Goal: Task Accomplishment & Management: Use online tool/utility

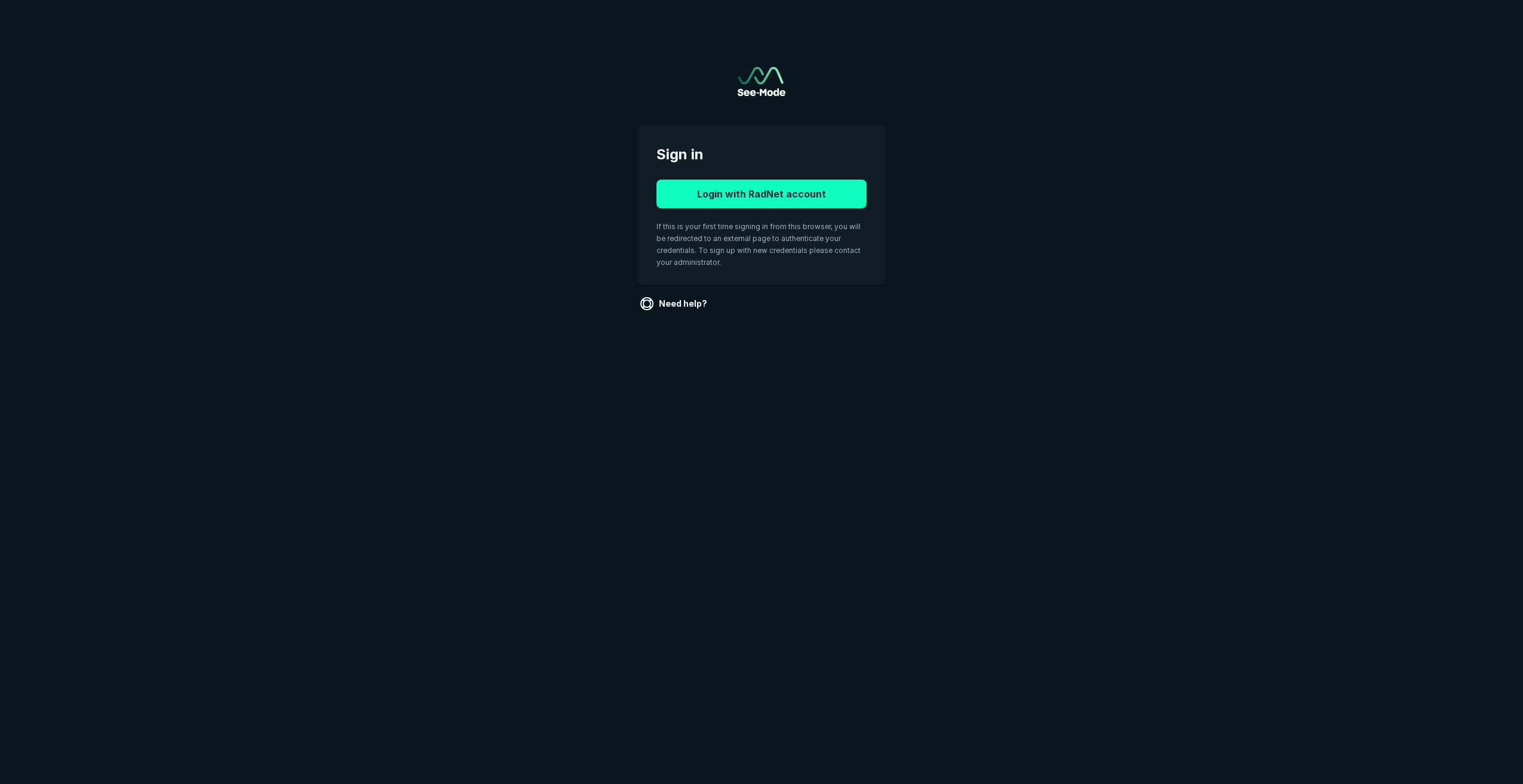
click at [730, 194] on button "Login with RadNet account" at bounding box center [762, 194] width 210 height 29
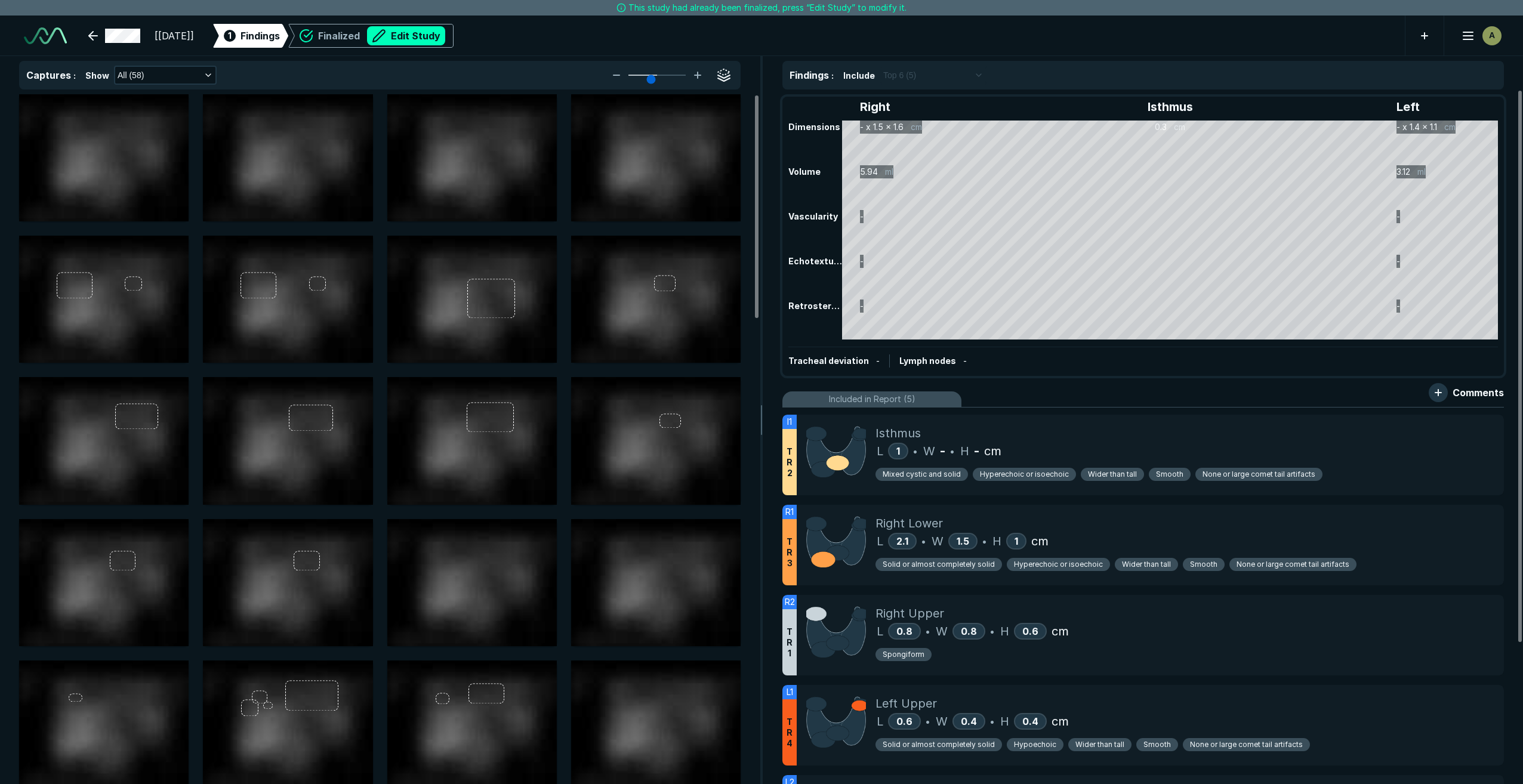
scroll to position [2751, 4770]
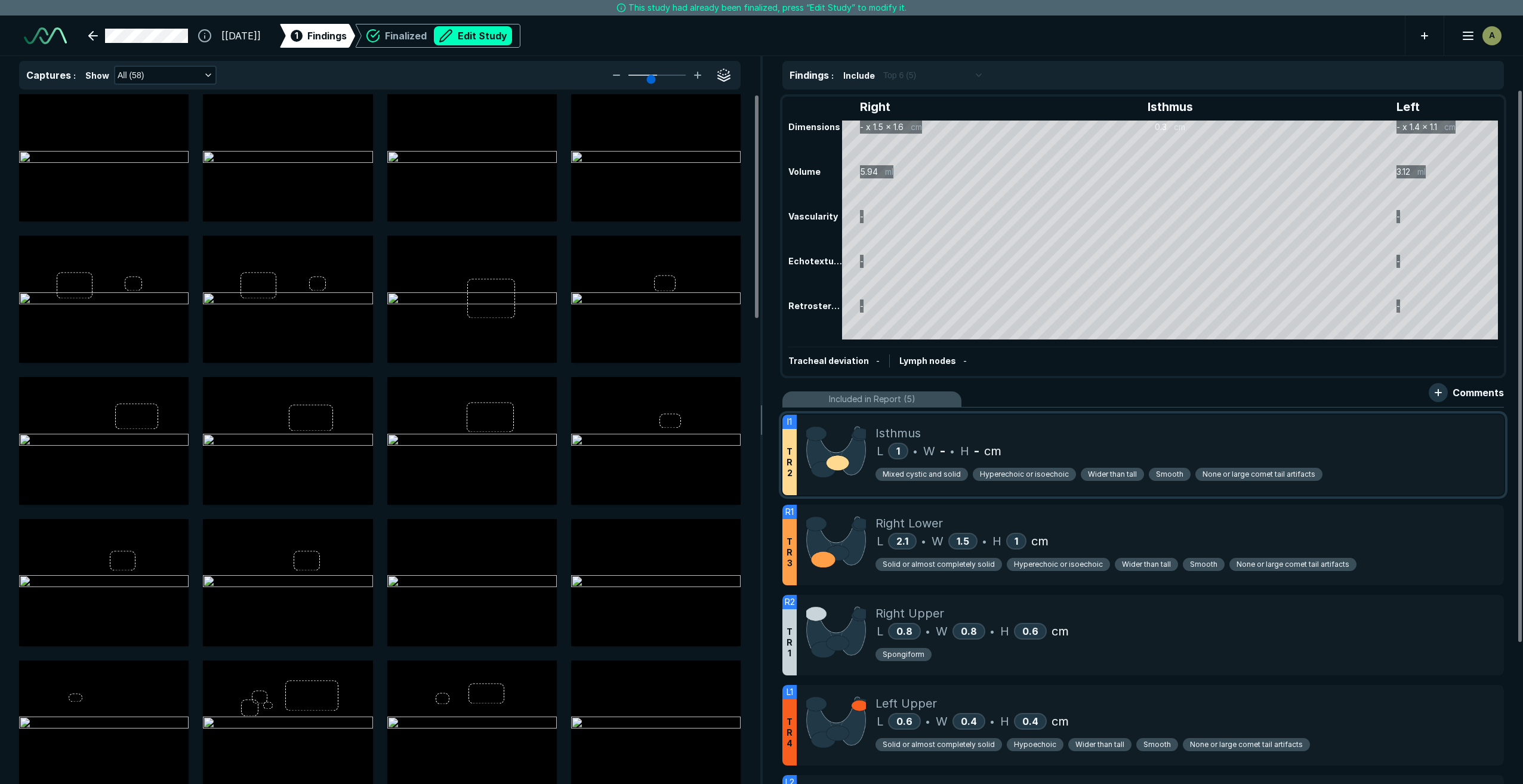
click at [1115, 451] on div "L 1 • W - • H - cm" at bounding box center [1185, 451] width 619 height 18
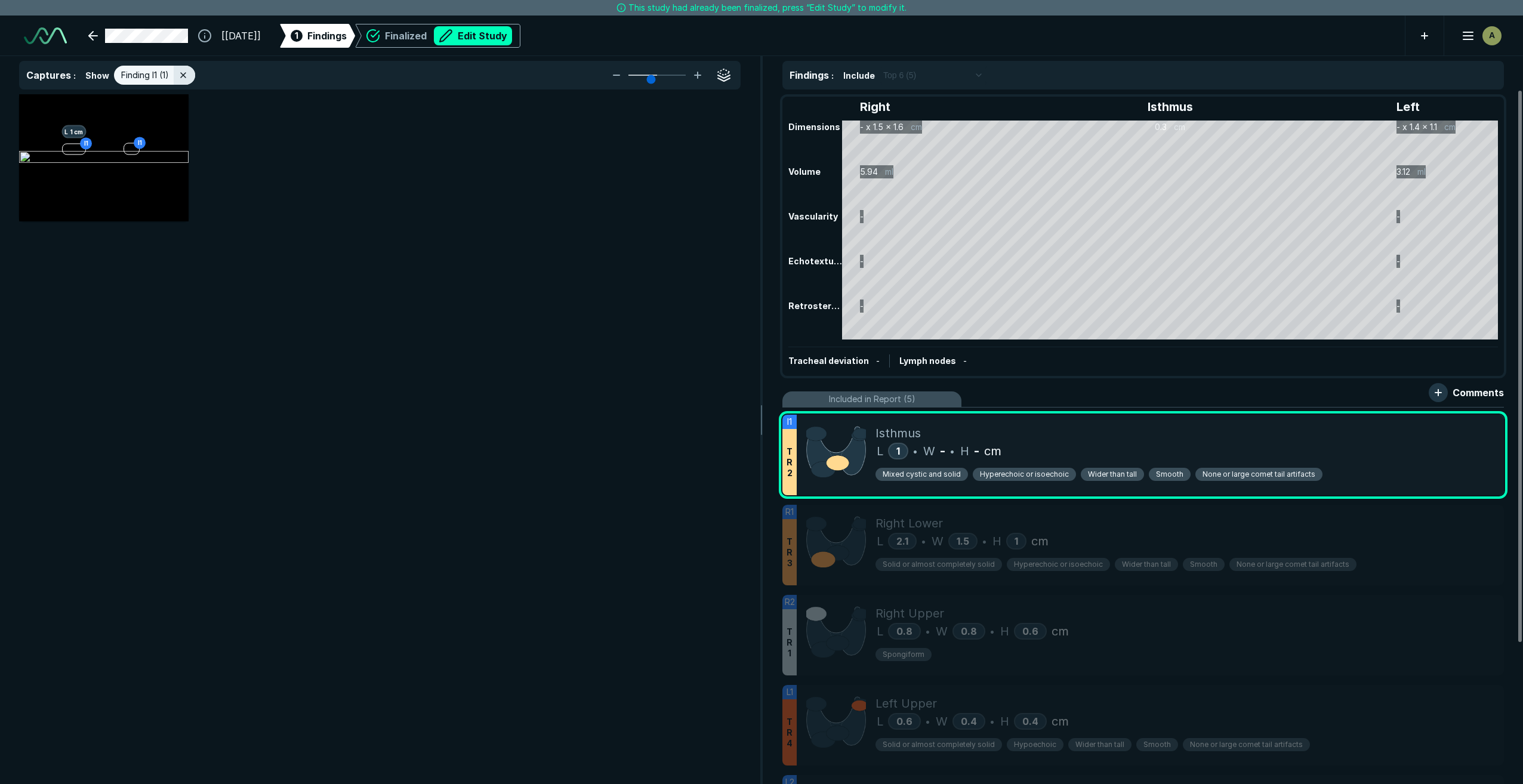
scroll to position [4505, 4761]
click at [169, 111] on button "button" at bounding box center [172, 111] width 24 height 24
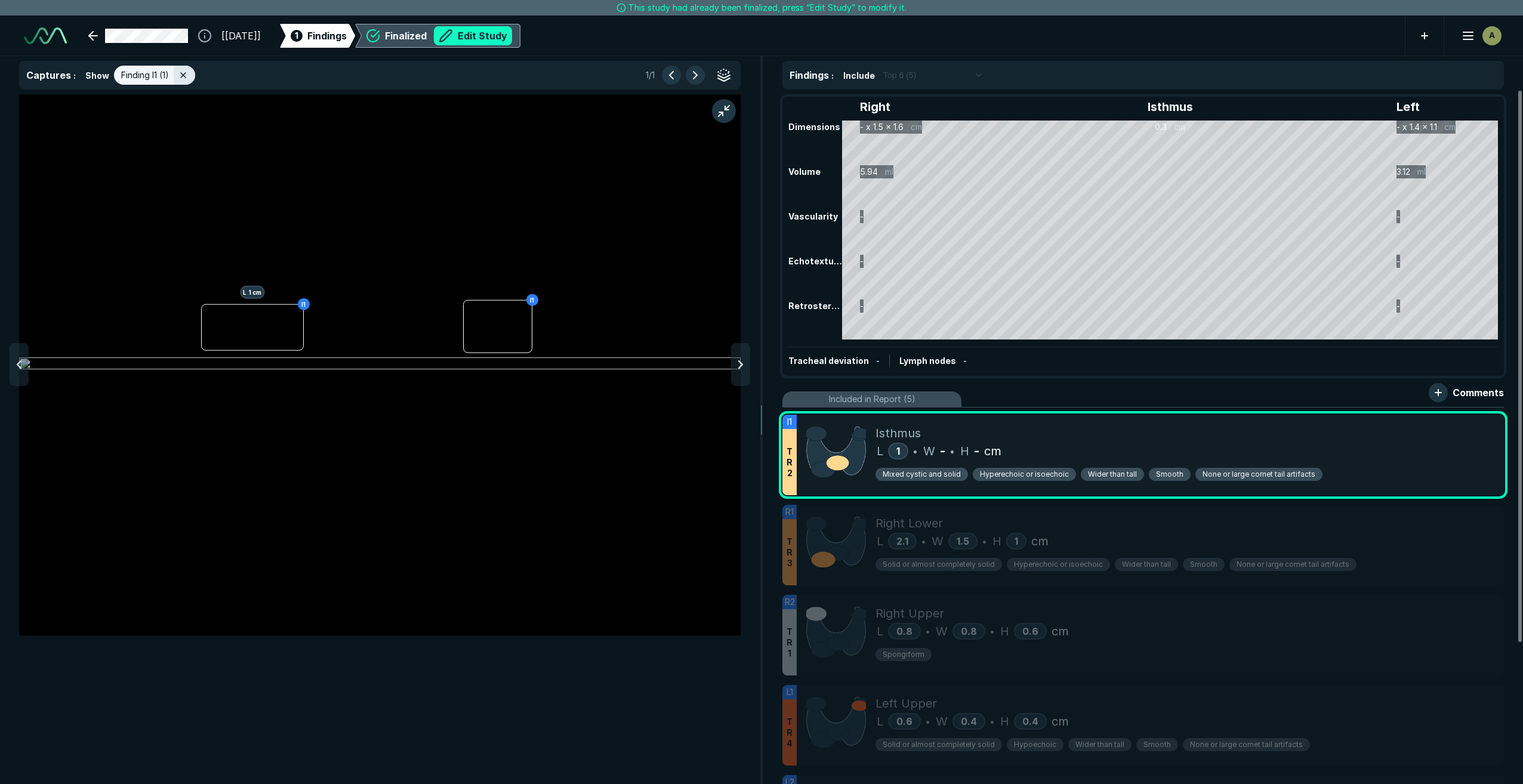
click at [512, 36] on button "Edit Study" at bounding box center [473, 36] width 78 height 19
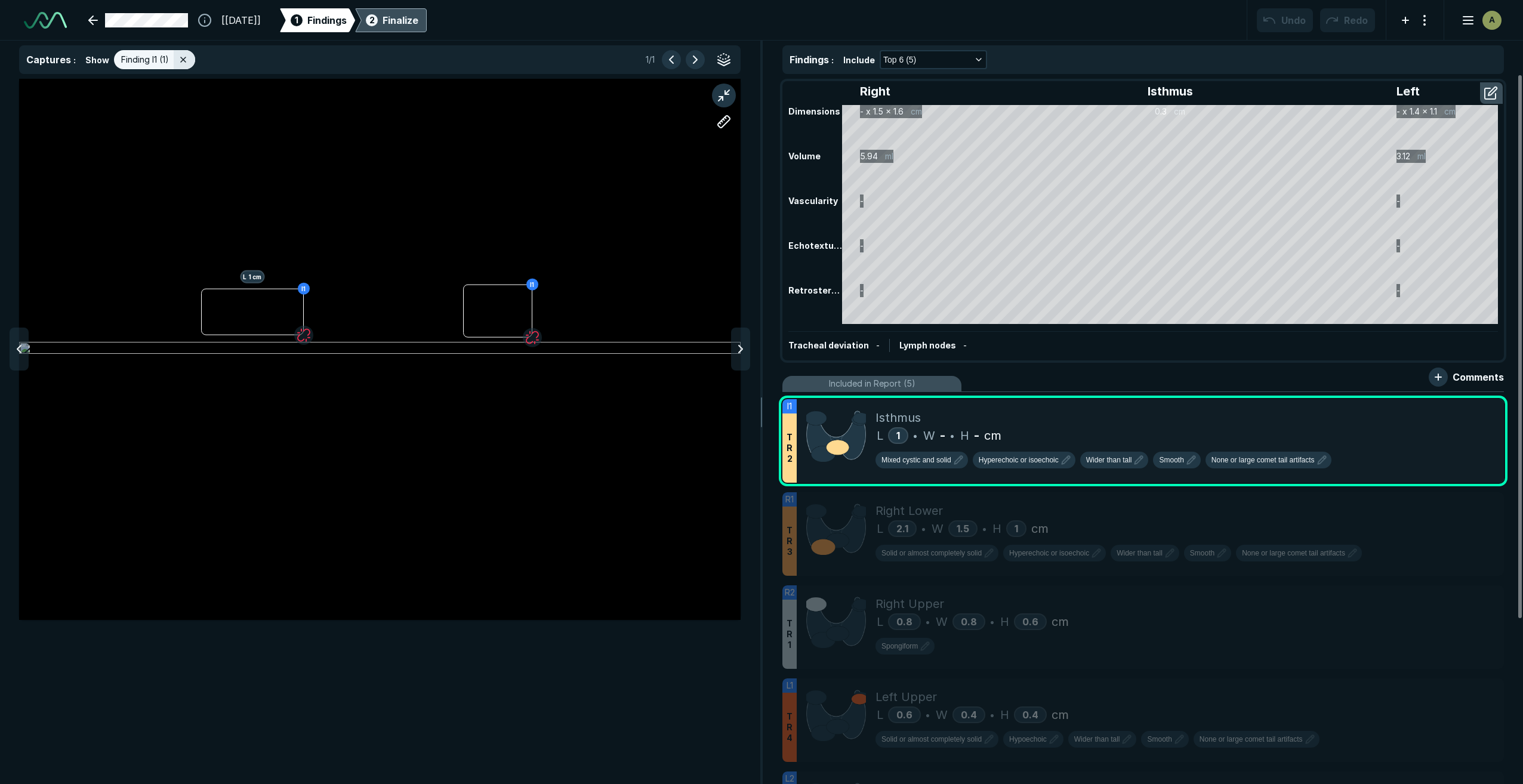
scroll to position [4851, 8387]
click at [175, 58] on div at bounding box center [184, 59] width 22 height 19
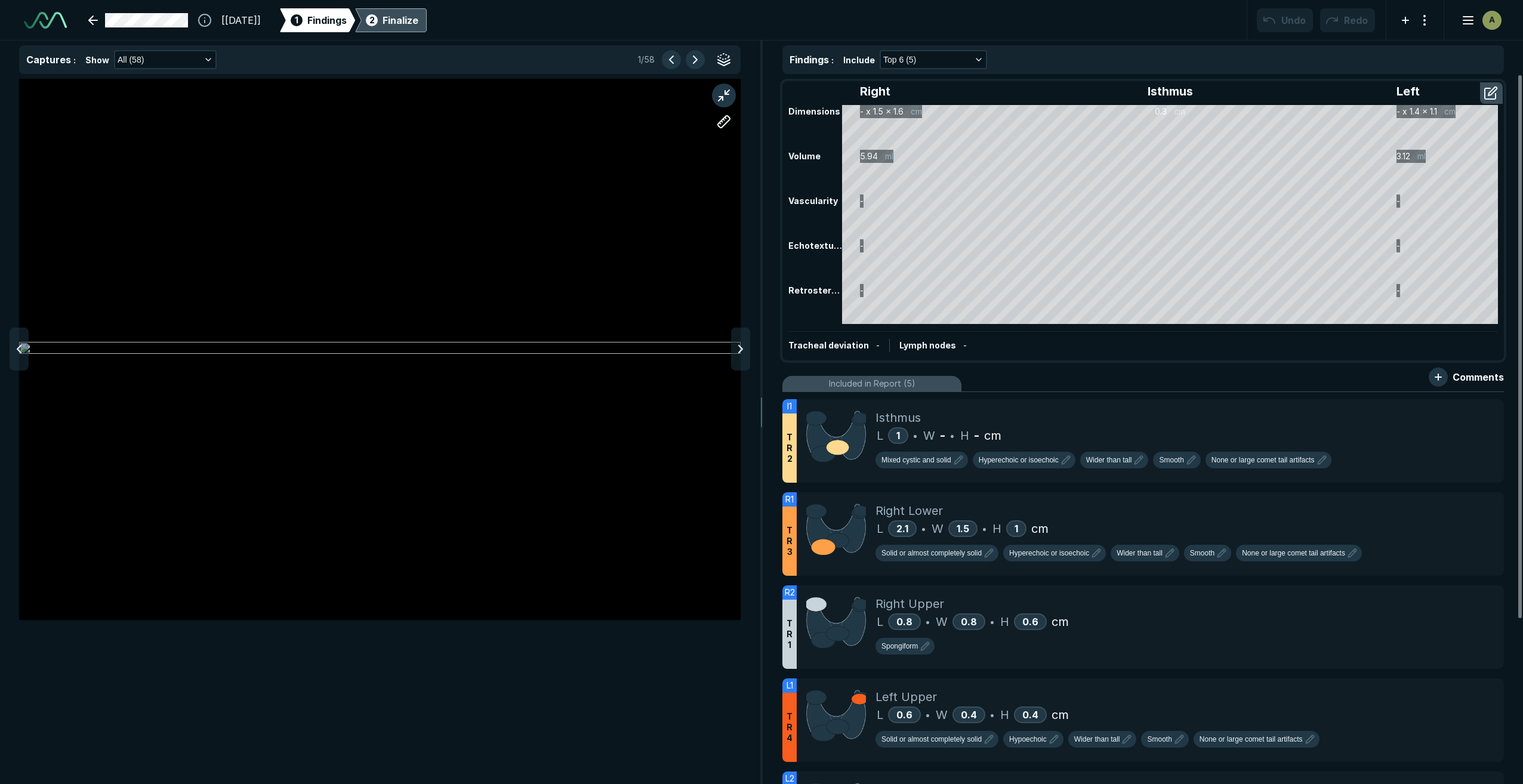
scroll to position [4574, 4761]
click at [208, 59] on polyline "button" at bounding box center [208, 59] width 5 height 2
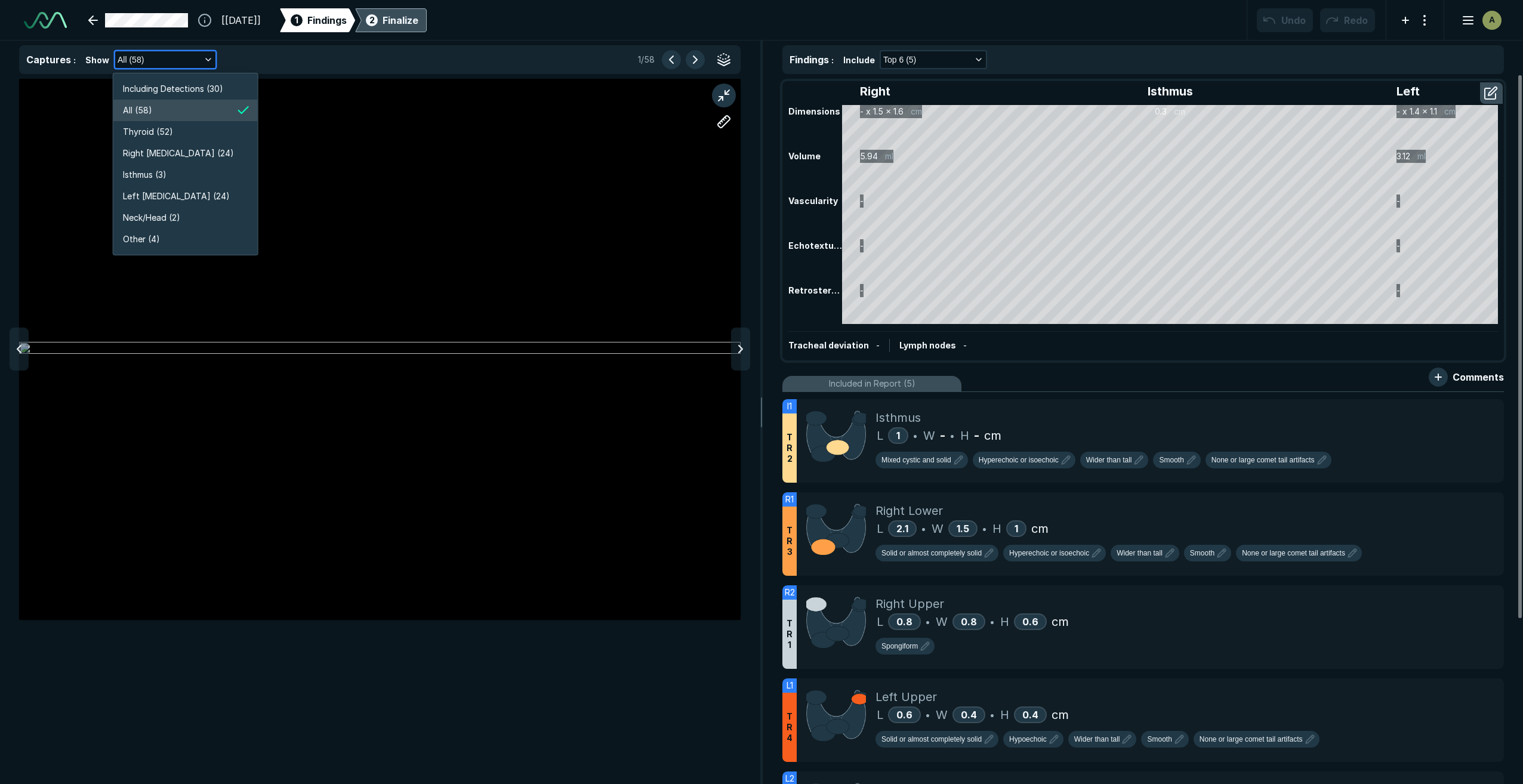
scroll to position [2280, 2133]
click at [200, 103] on li "All (58)" at bounding box center [185, 110] width 144 height 22
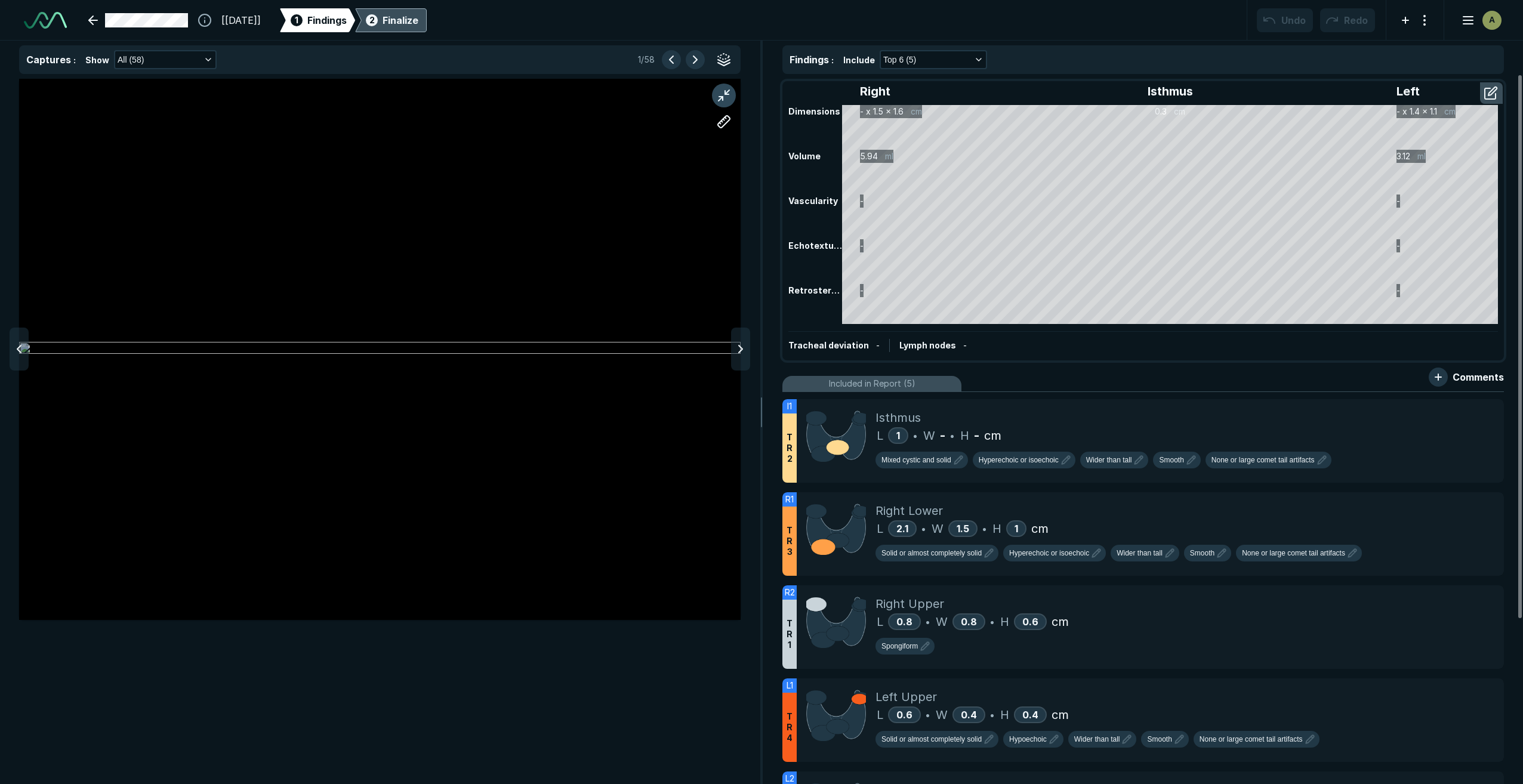
click at [718, 97] on button "button" at bounding box center [724, 95] width 24 height 24
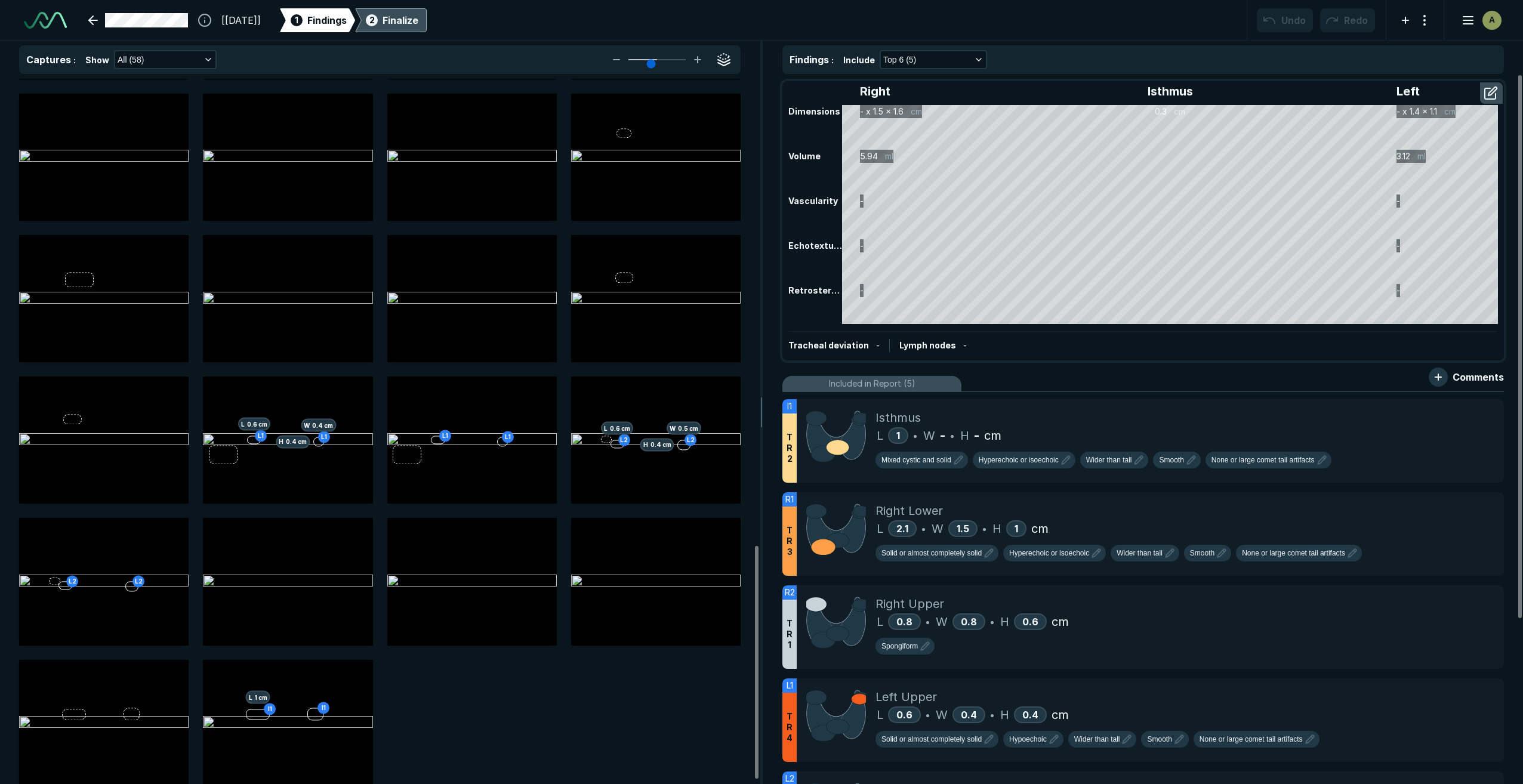
scroll to position [1422, 0]
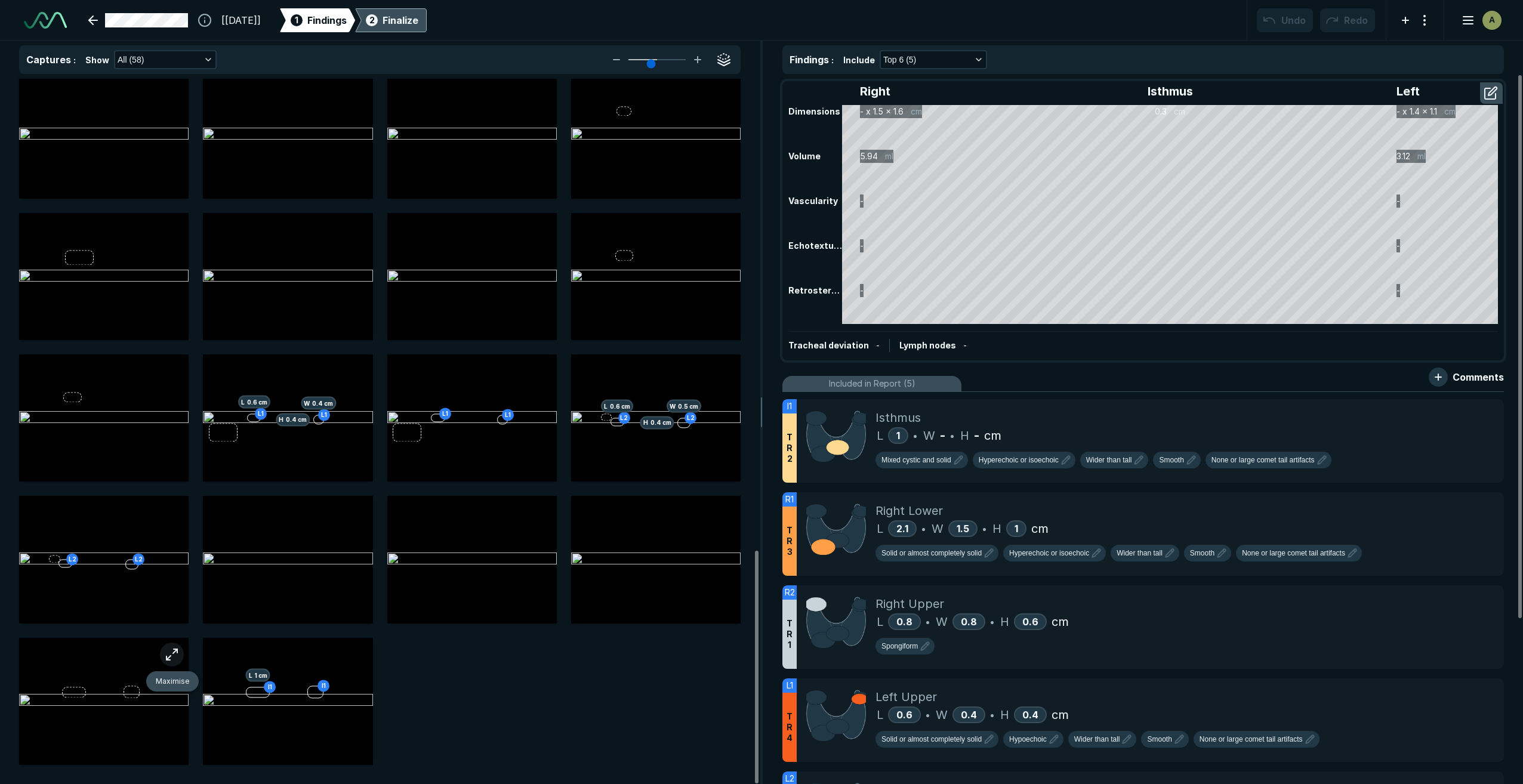
click at [178, 648] on button "button" at bounding box center [172, 654] width 24 height 24
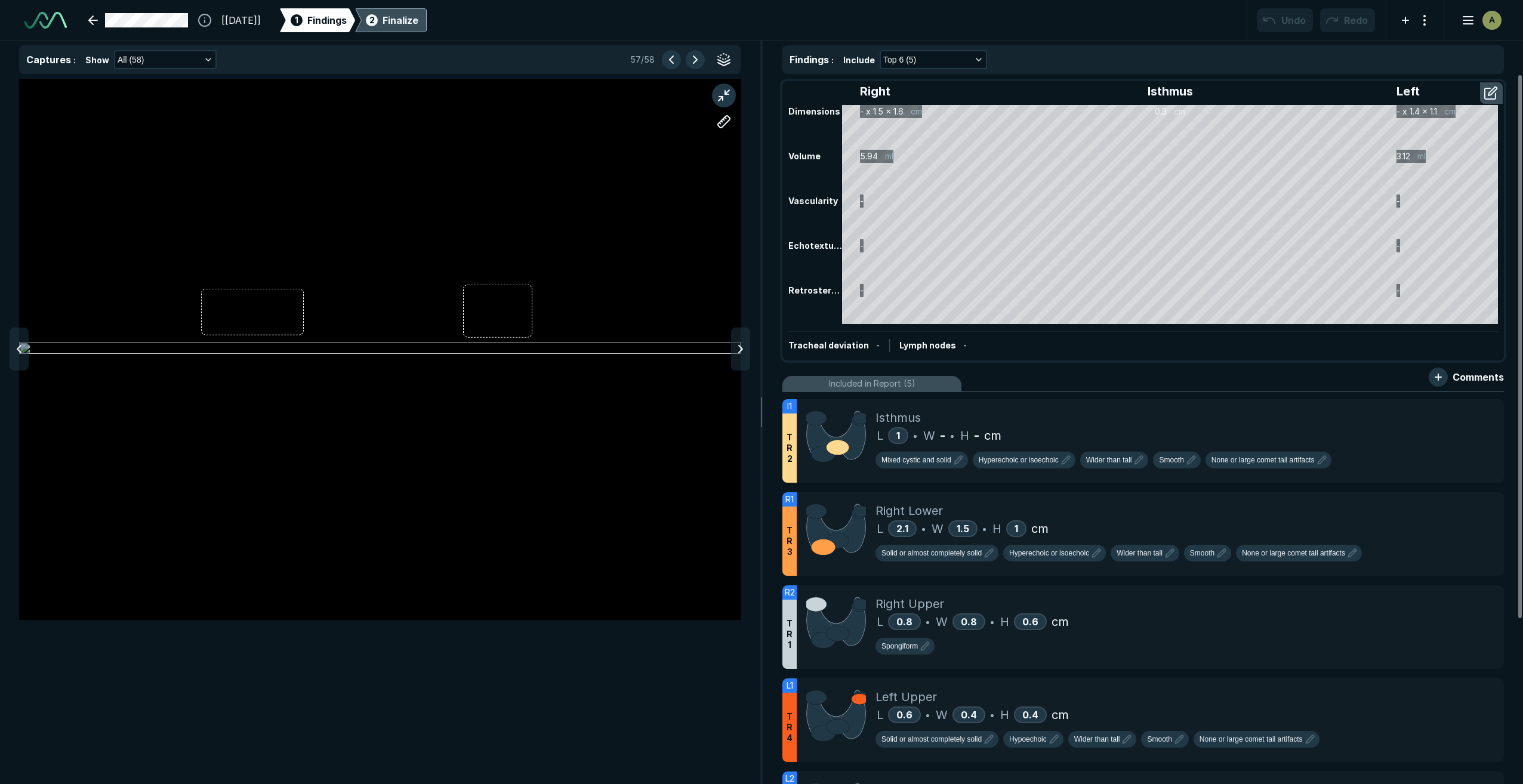
scroll to position [4574, 4761]
click at [302, 297] on div at bounding box center [380, 349] width 722 height 541
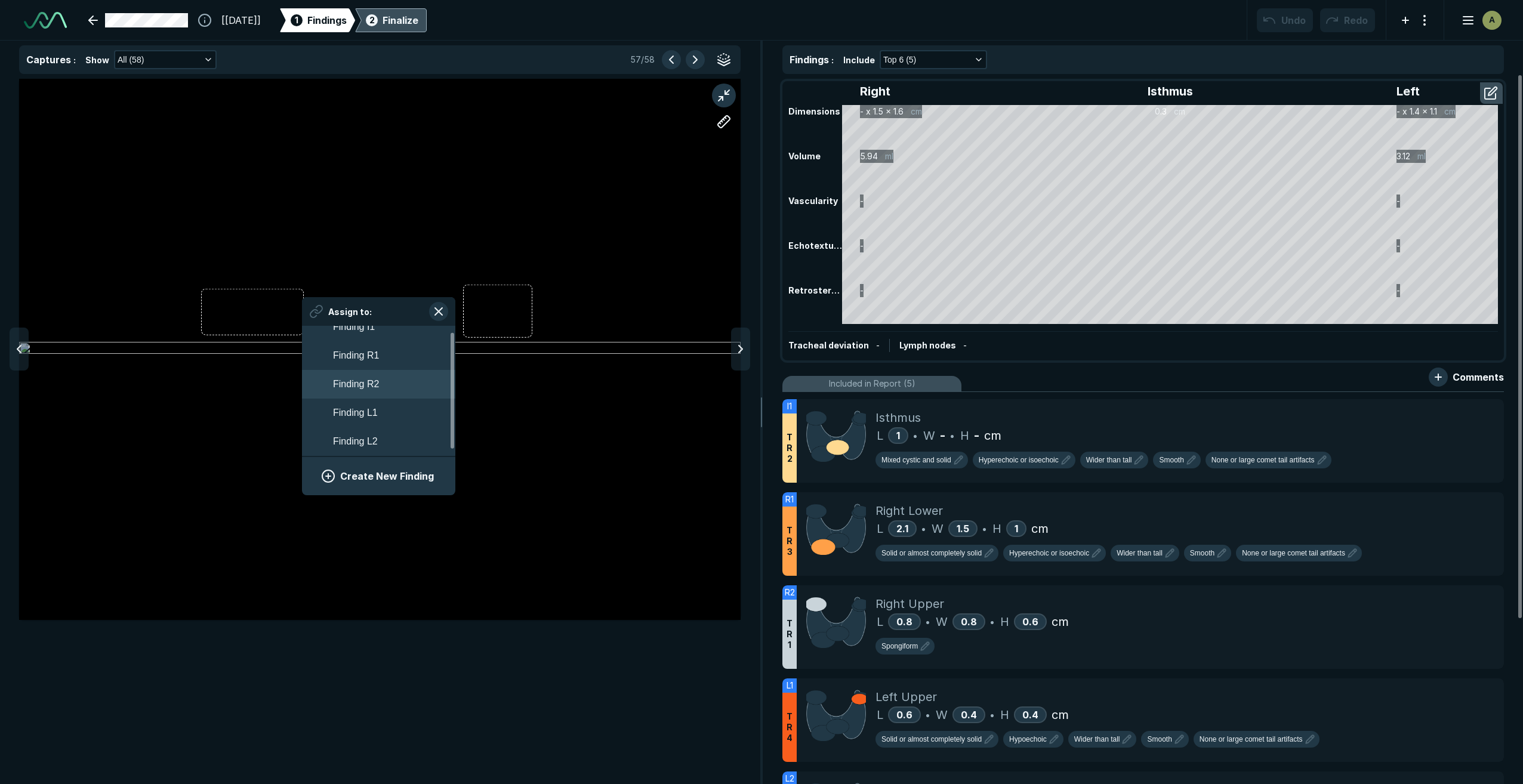
scroll to position [0, 0]
click at [378, 339] on button "Finding I1" at bounding box center [378, 340] width 153 height 29
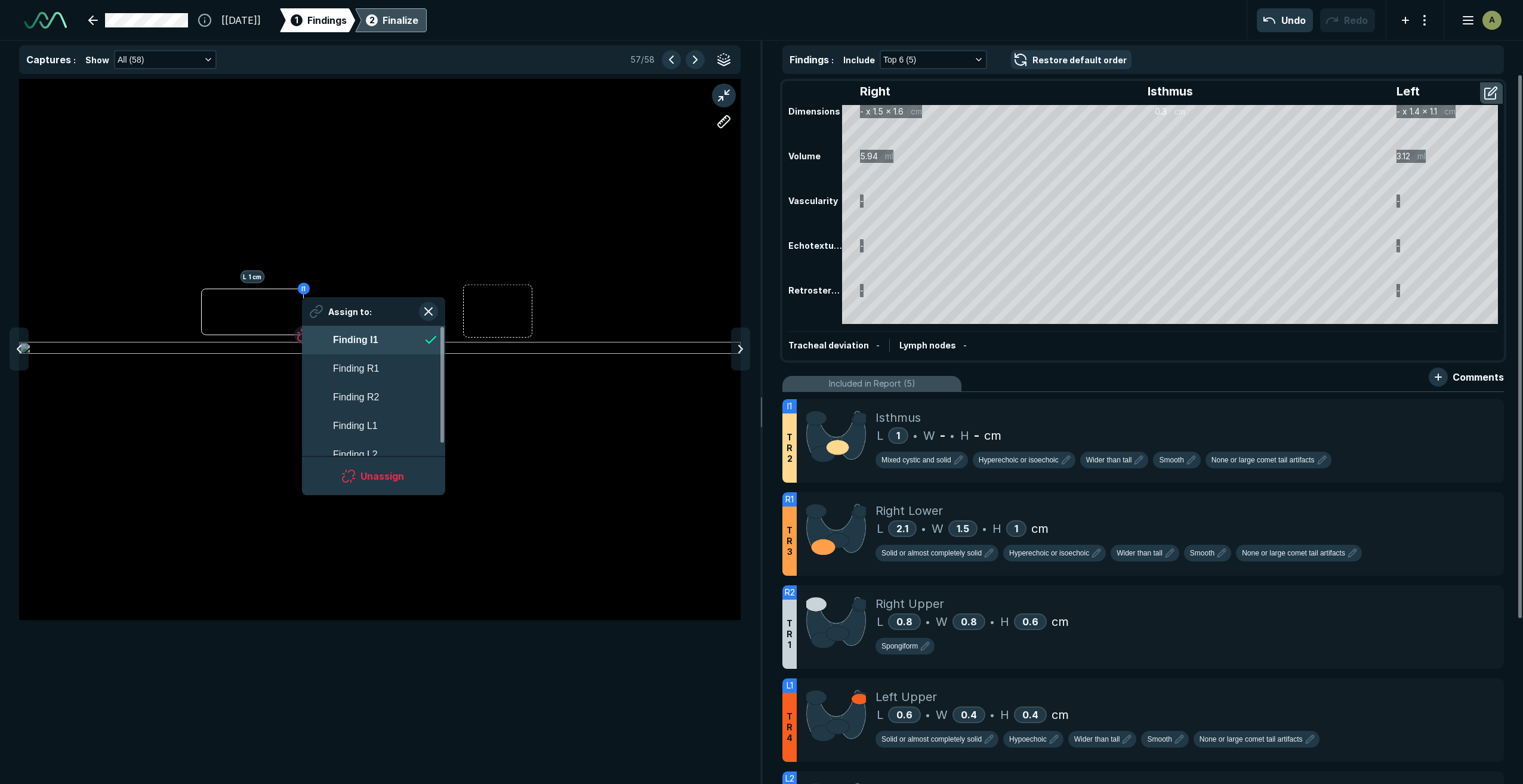
scroll to position [2092, 2179]
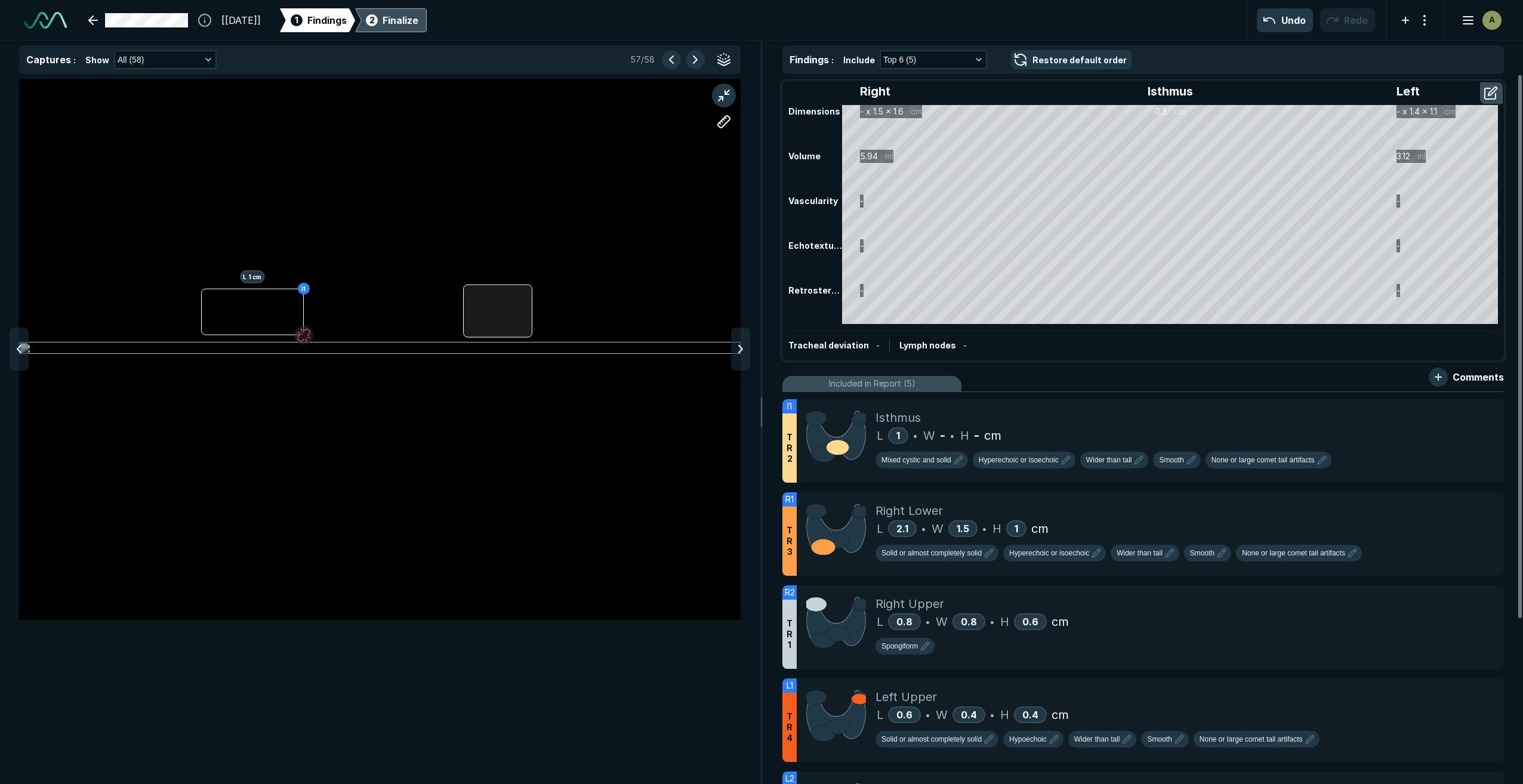
click at [502, 336] on div at bounding box center [497, 311] width 69 height 53
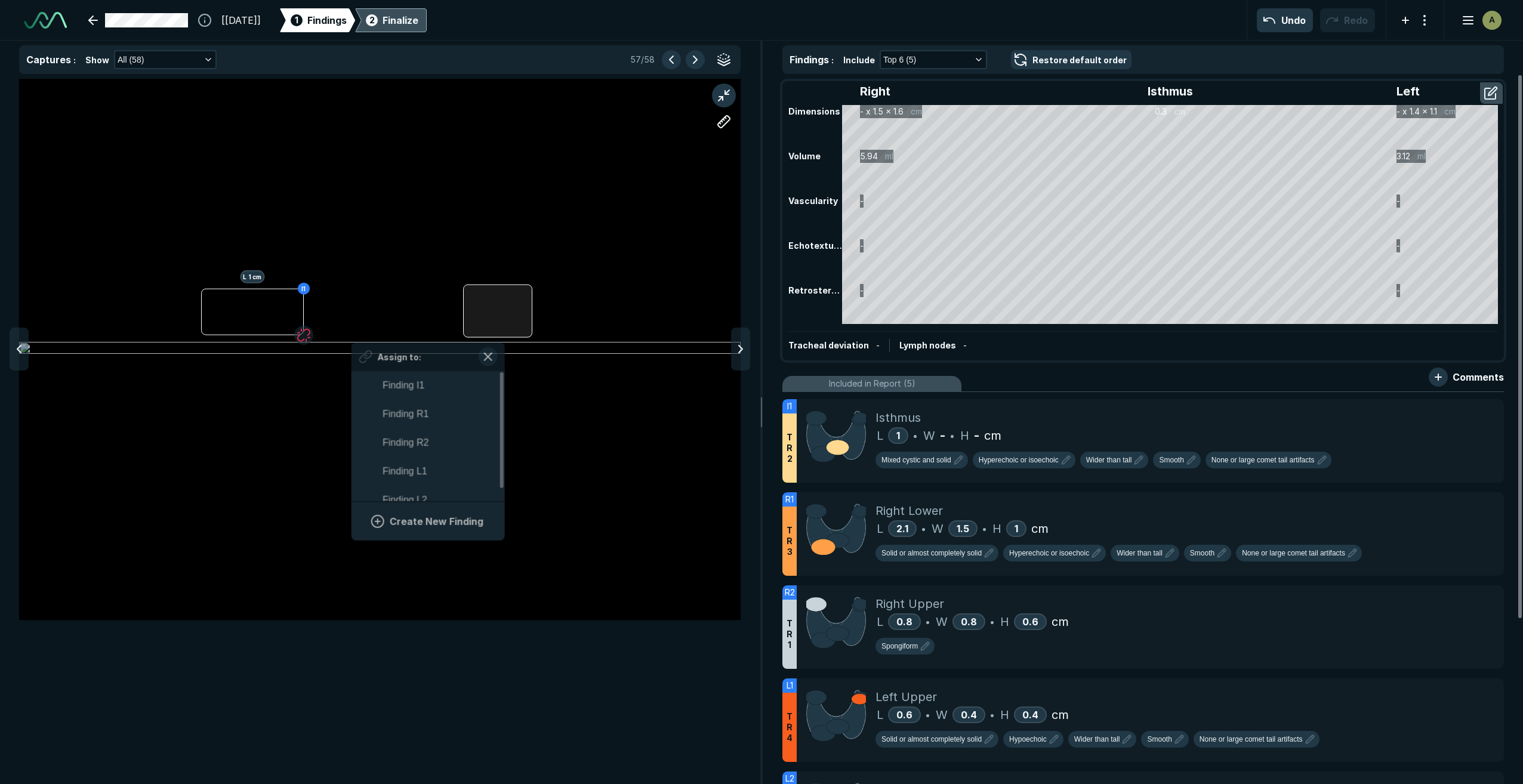
scroll to position [2092, 2213]
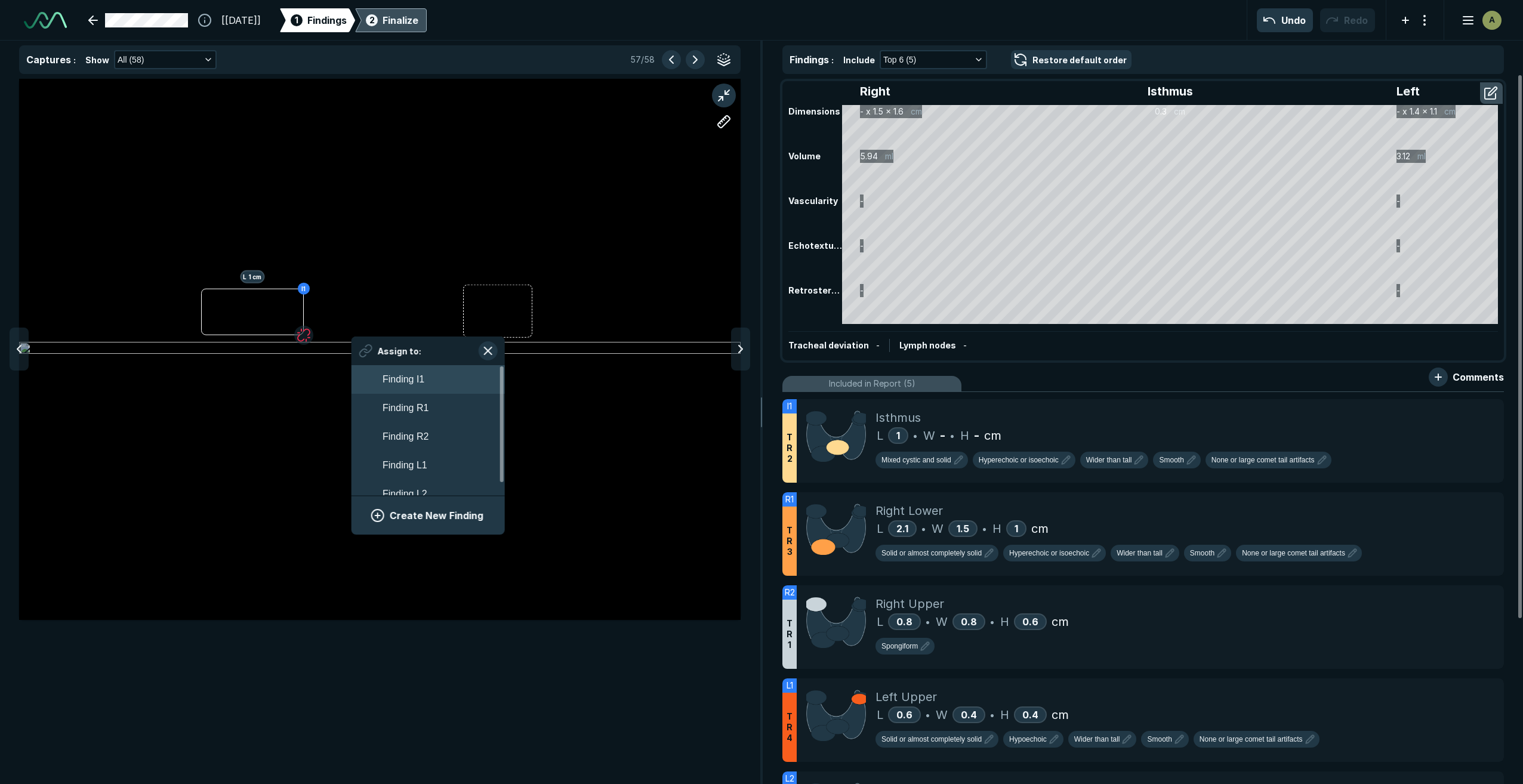
click at [443, 375] on button "Finding I1" at bounding box center [428, 379] width 153 height 29
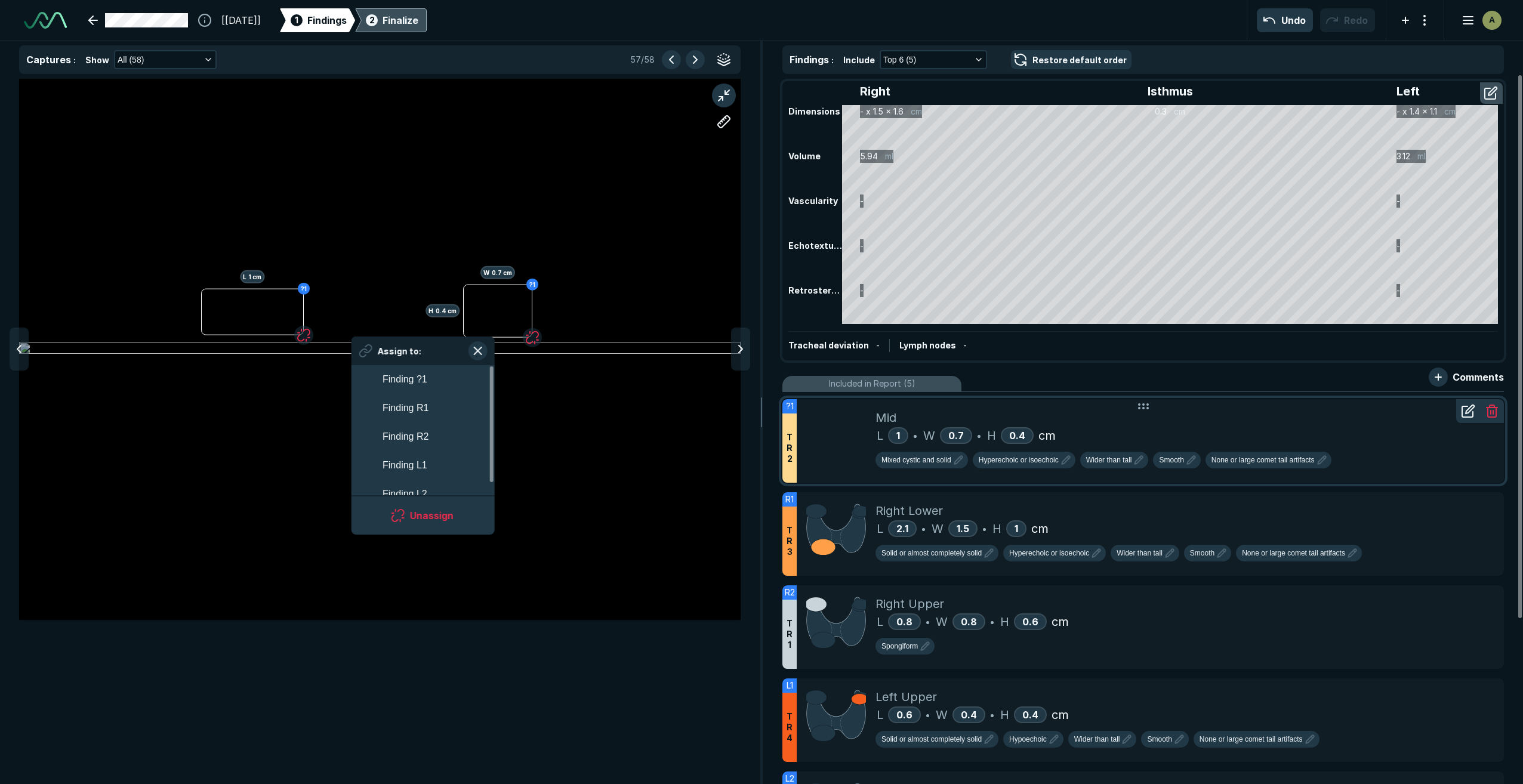
scroll to position [2092, 2179]
click at [1466, 407] on icon at bounding box center [1468, 411] width 15 height 15
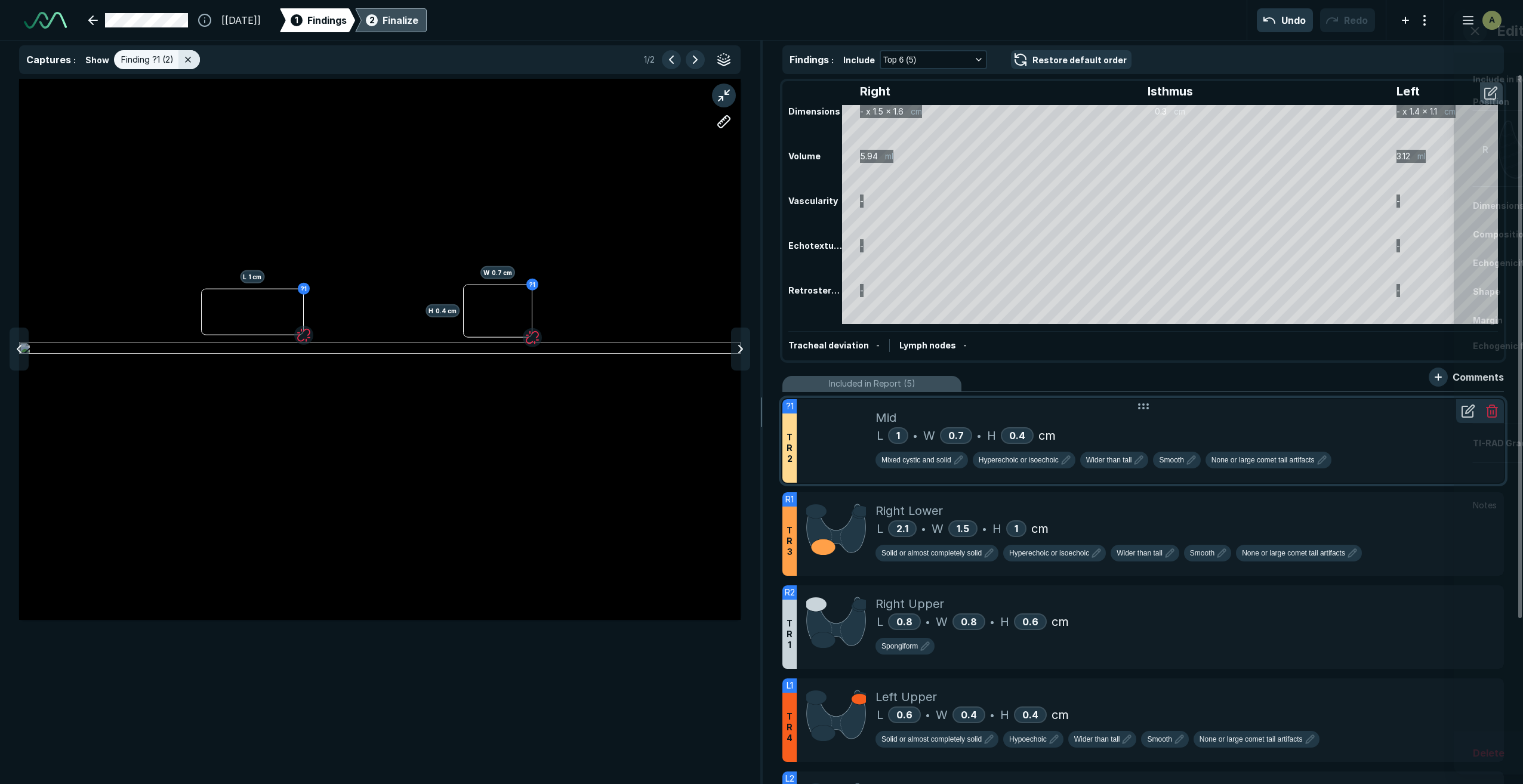
scroll to position [4574, 4761]
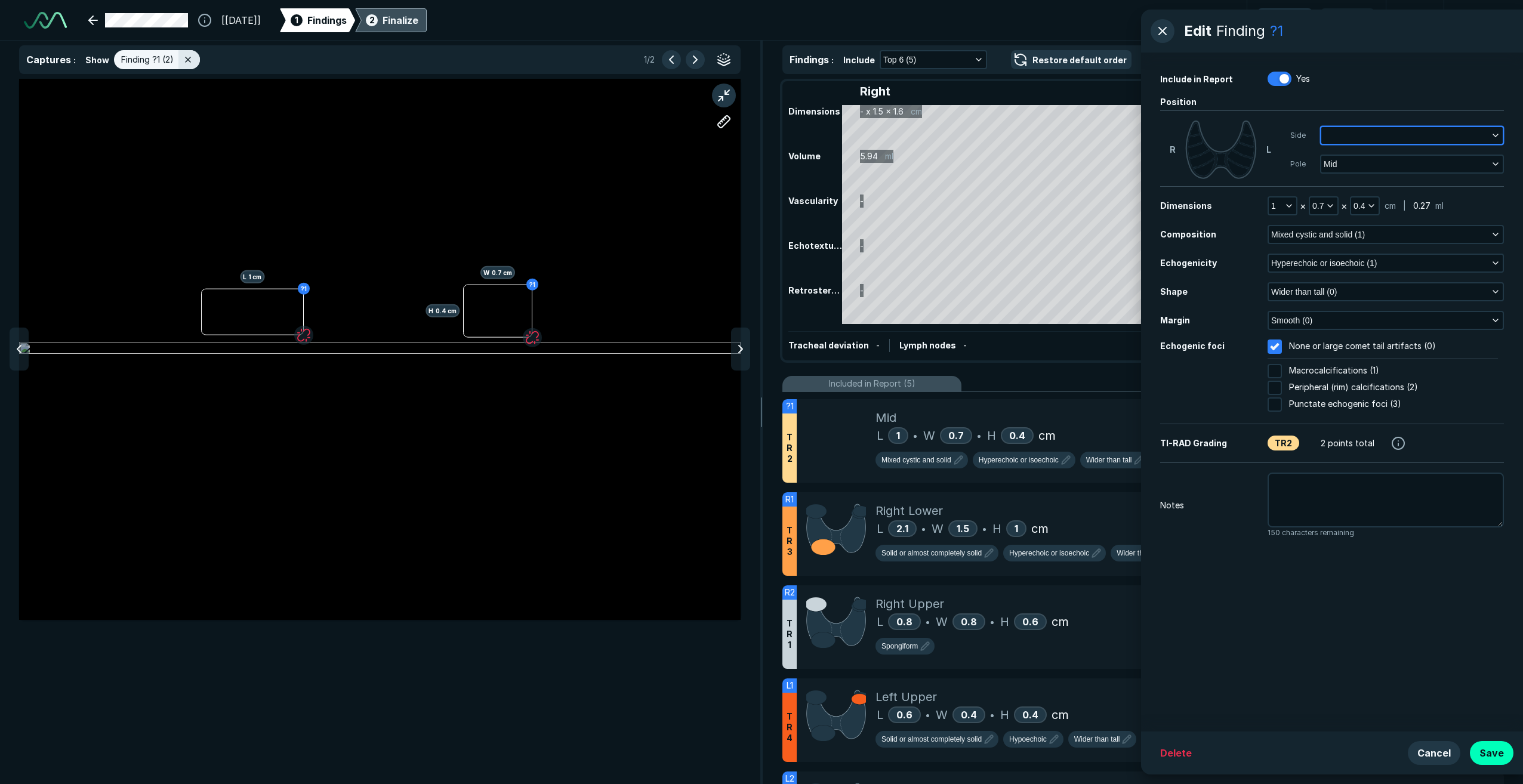
click at [1366, 133] on button "button" at bounding box center [1412, 135] width 181 height 17
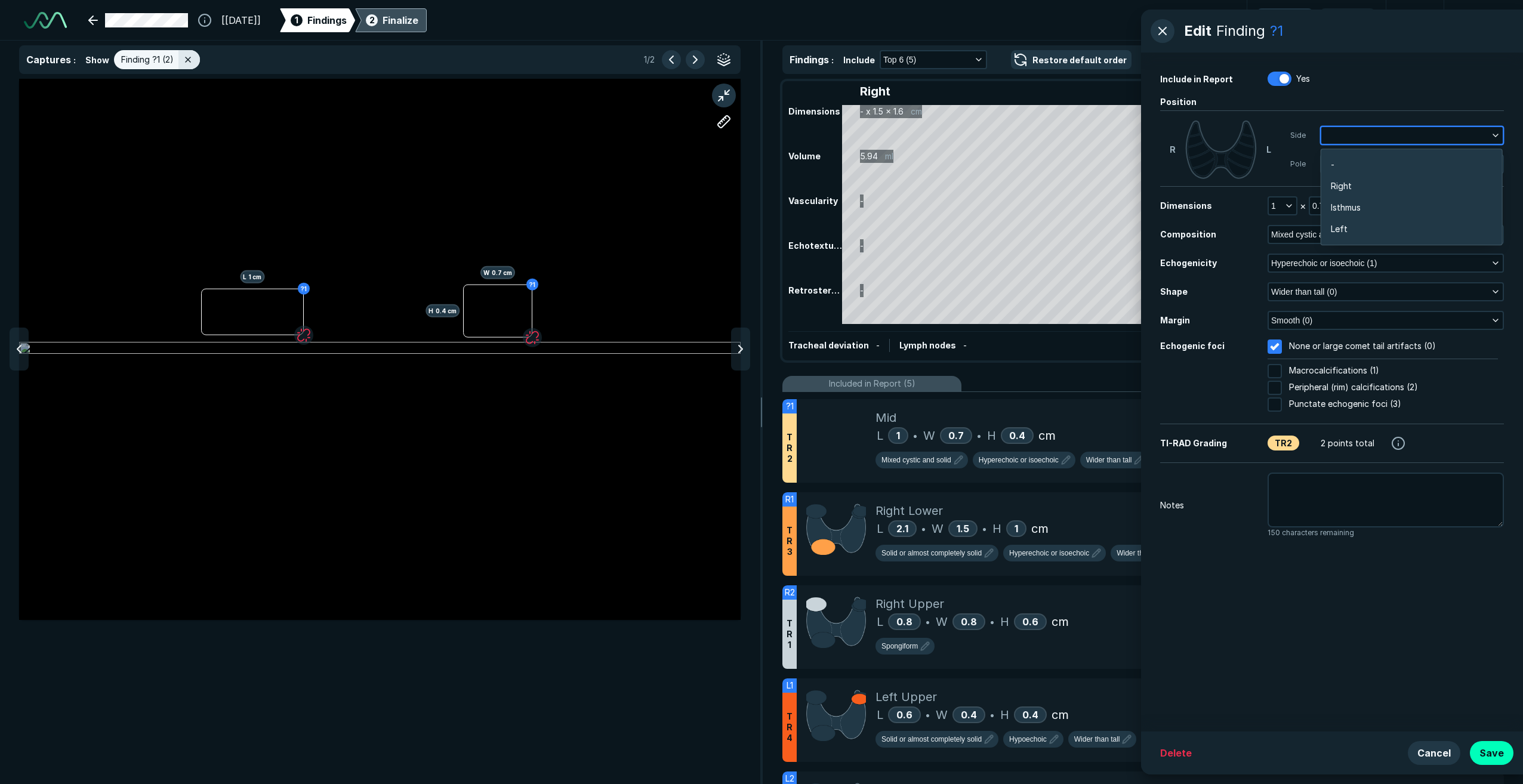
scroll to position [1894, 2349]
click at [1363, 208] on li "Isthmus" at bounding box center [1412, 207] width 181 height 22
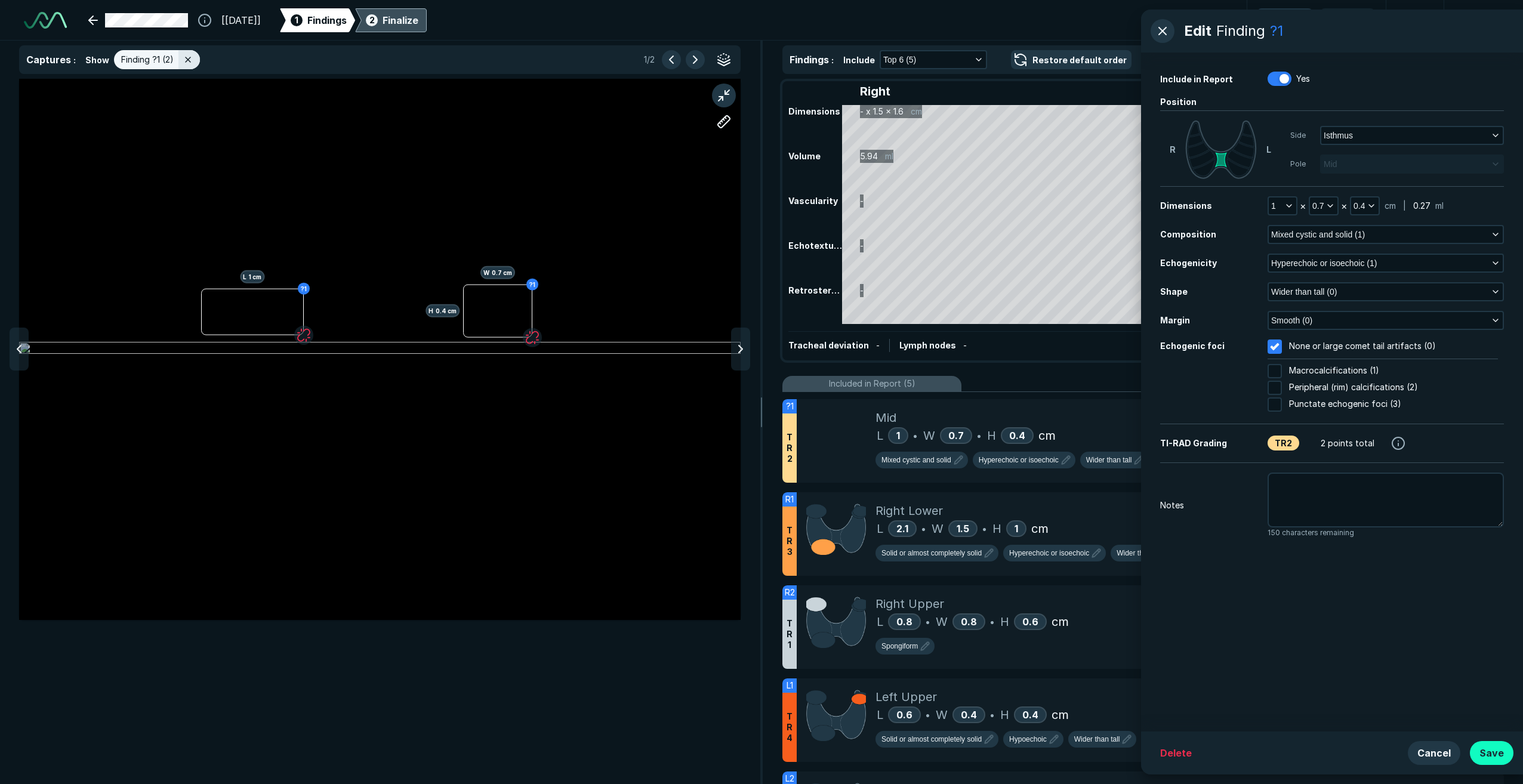
click at [1496, 751] on button "Save" at bounding box center [1492, 753] width 44 height 24
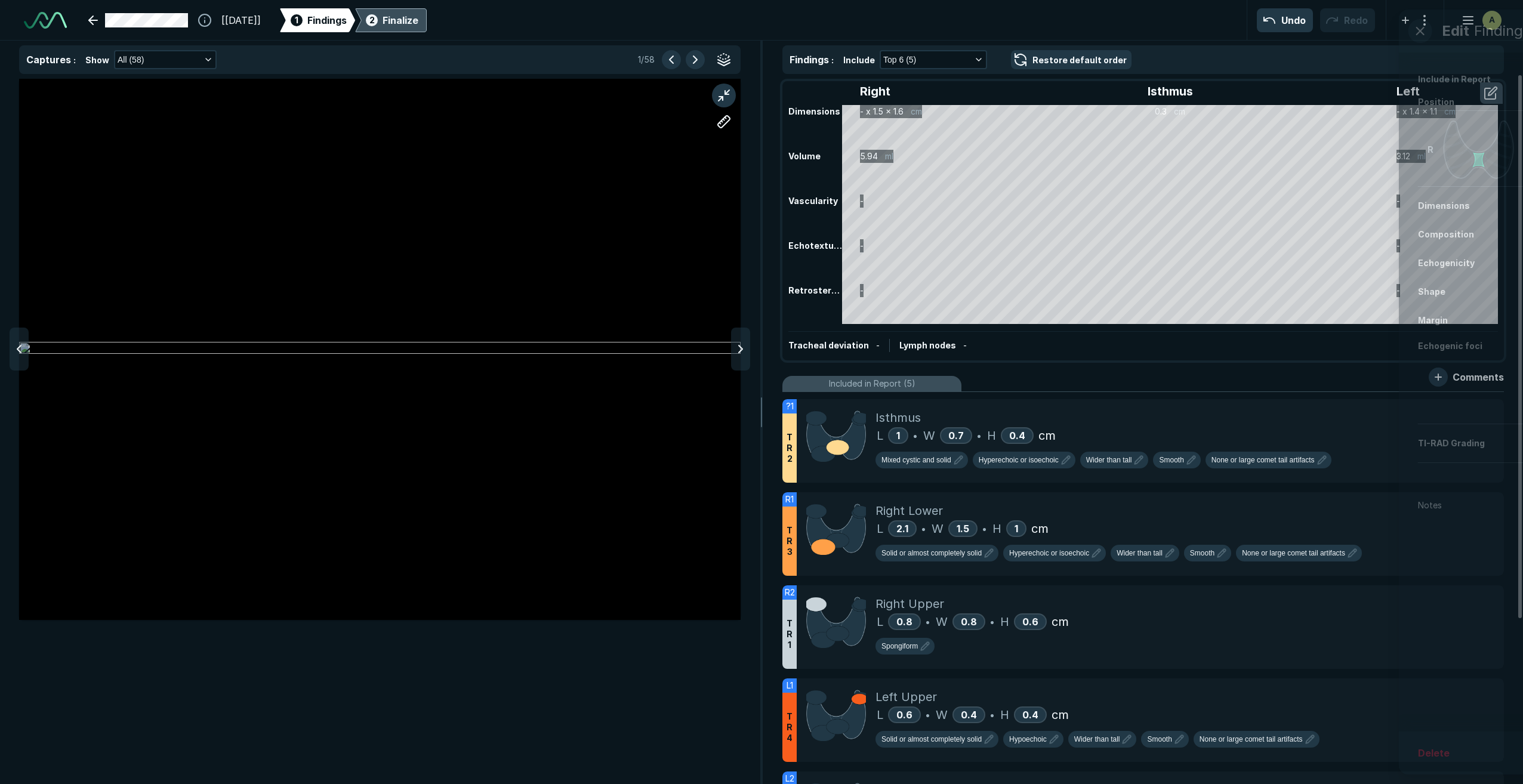
scroll to position [4574, 4761]
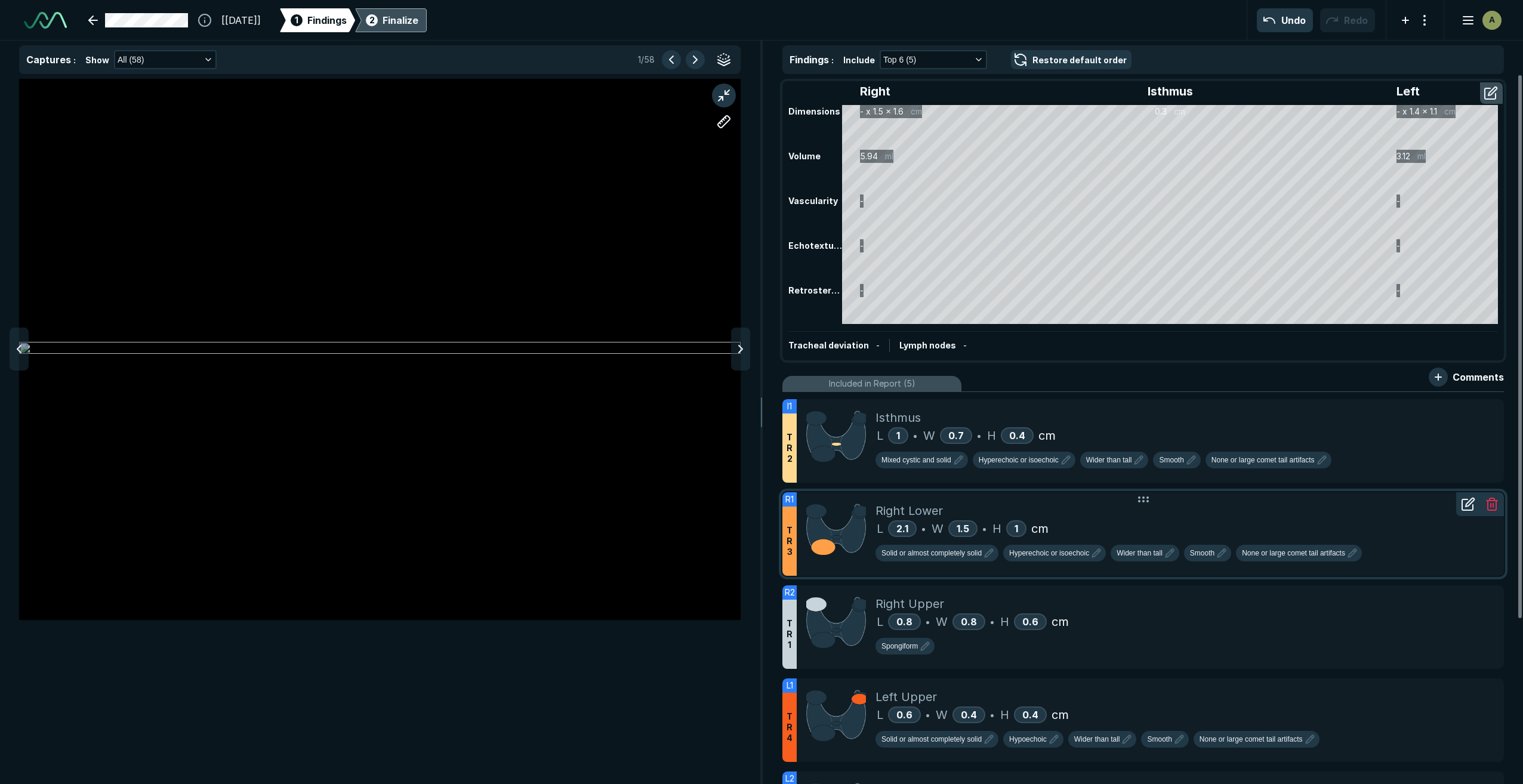
click at [1112, 509] on div "Right Lower" at bounding box center [1185, 510] width 619 height 18
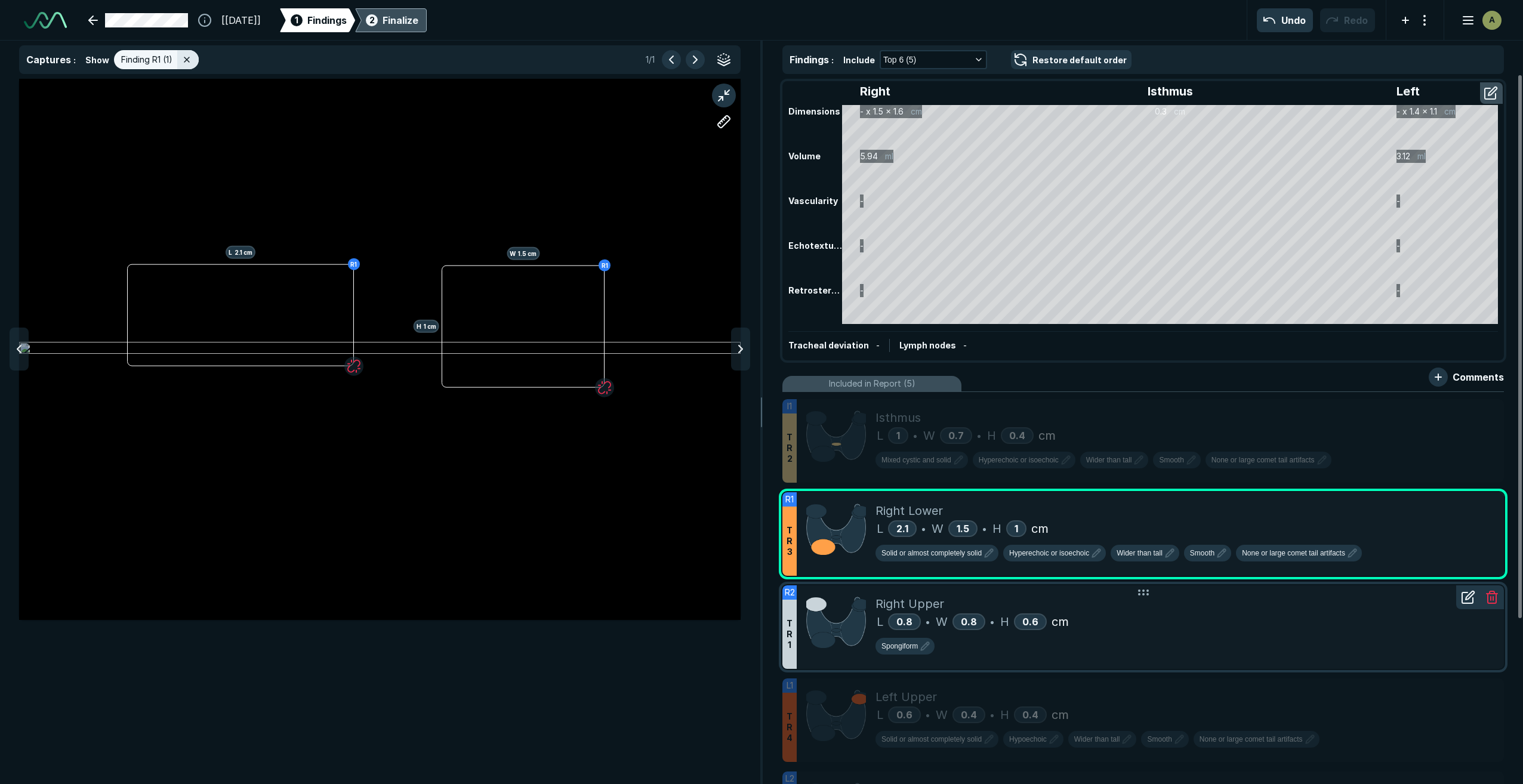
click at [1215, 632] on div "Spongiform" at bounding box center [1185, 644] width 619 height 29
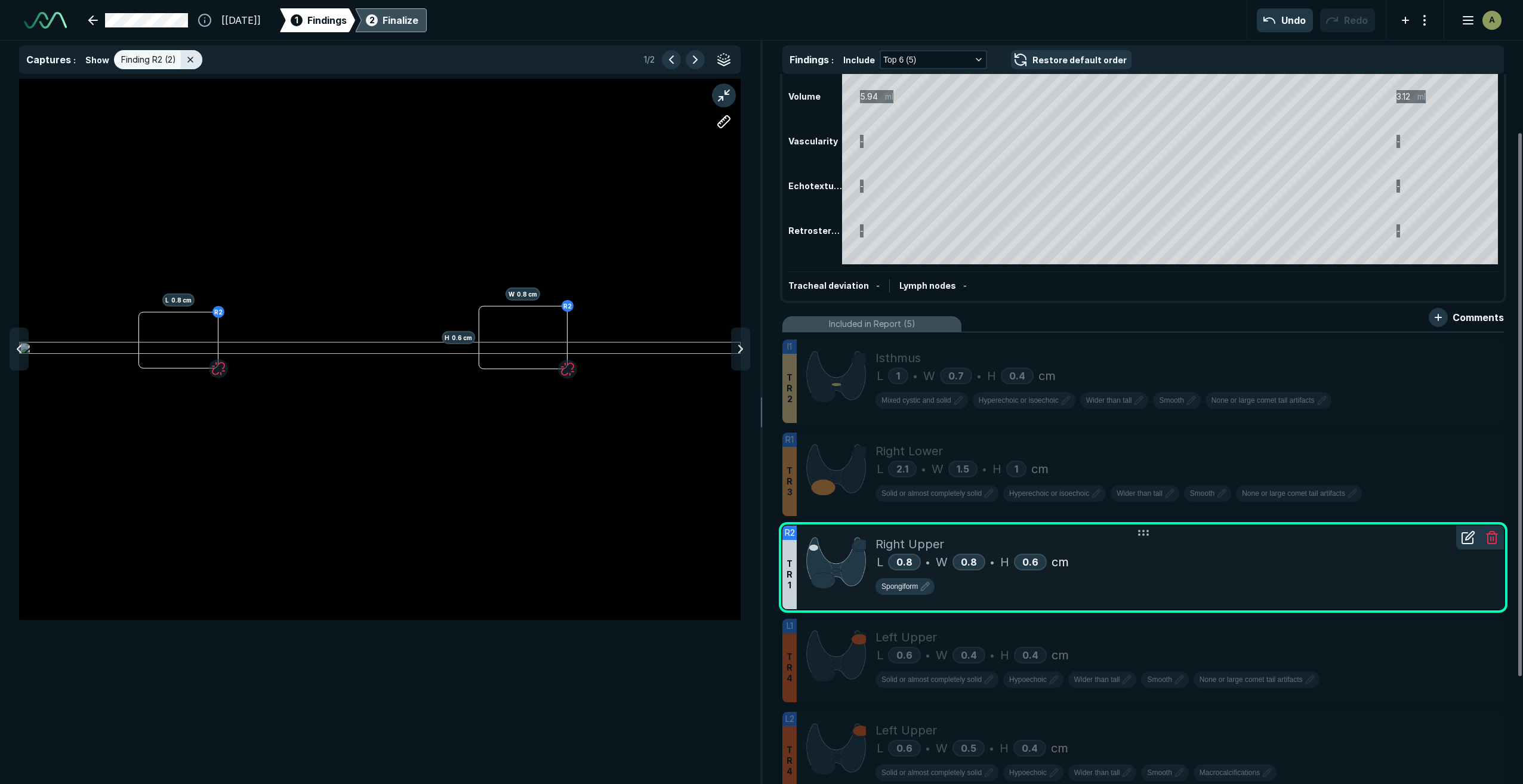
scroll to position [119, 0]
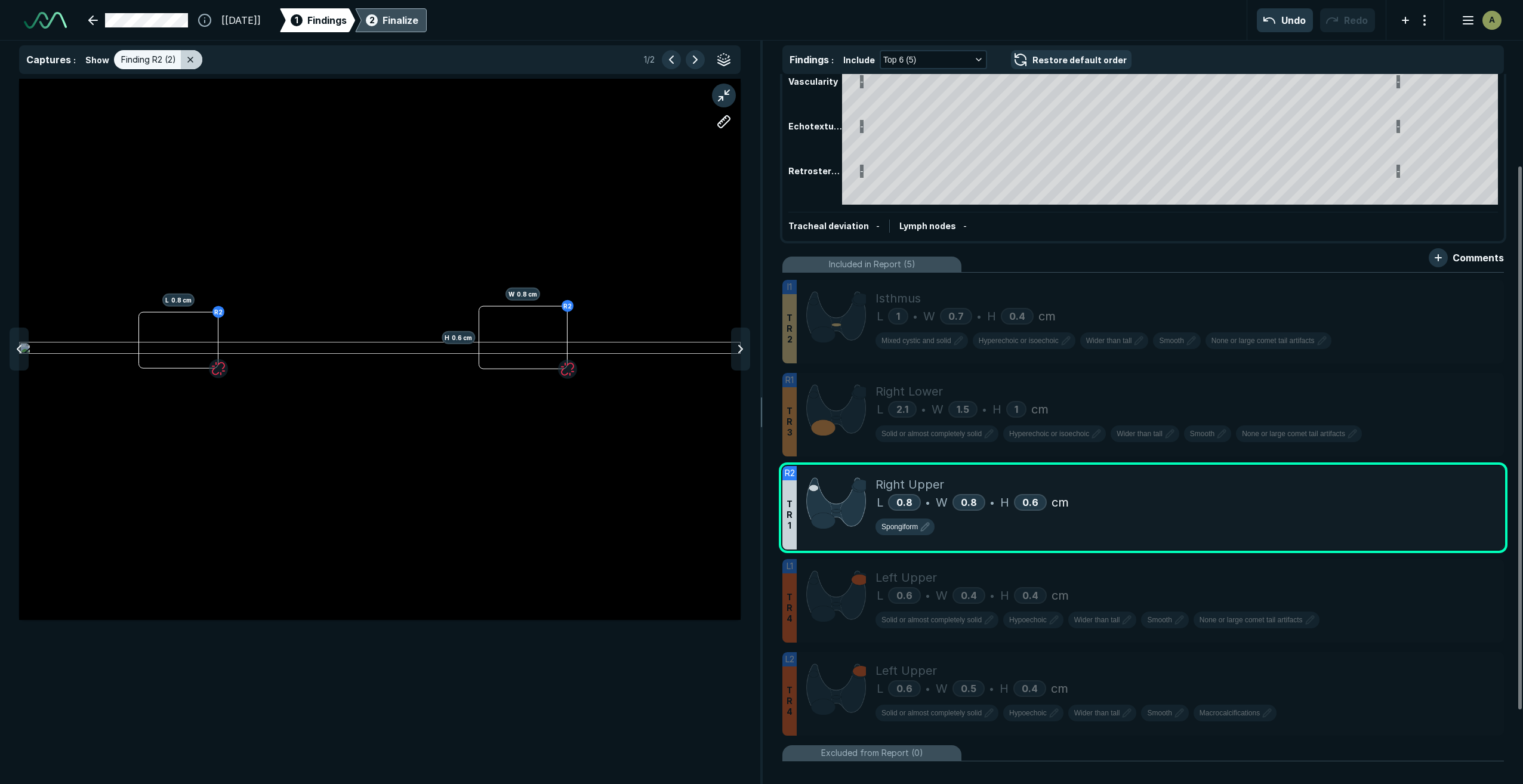
click at [190, 60] on icon at bounding box center [190, 60] width 10 height 10
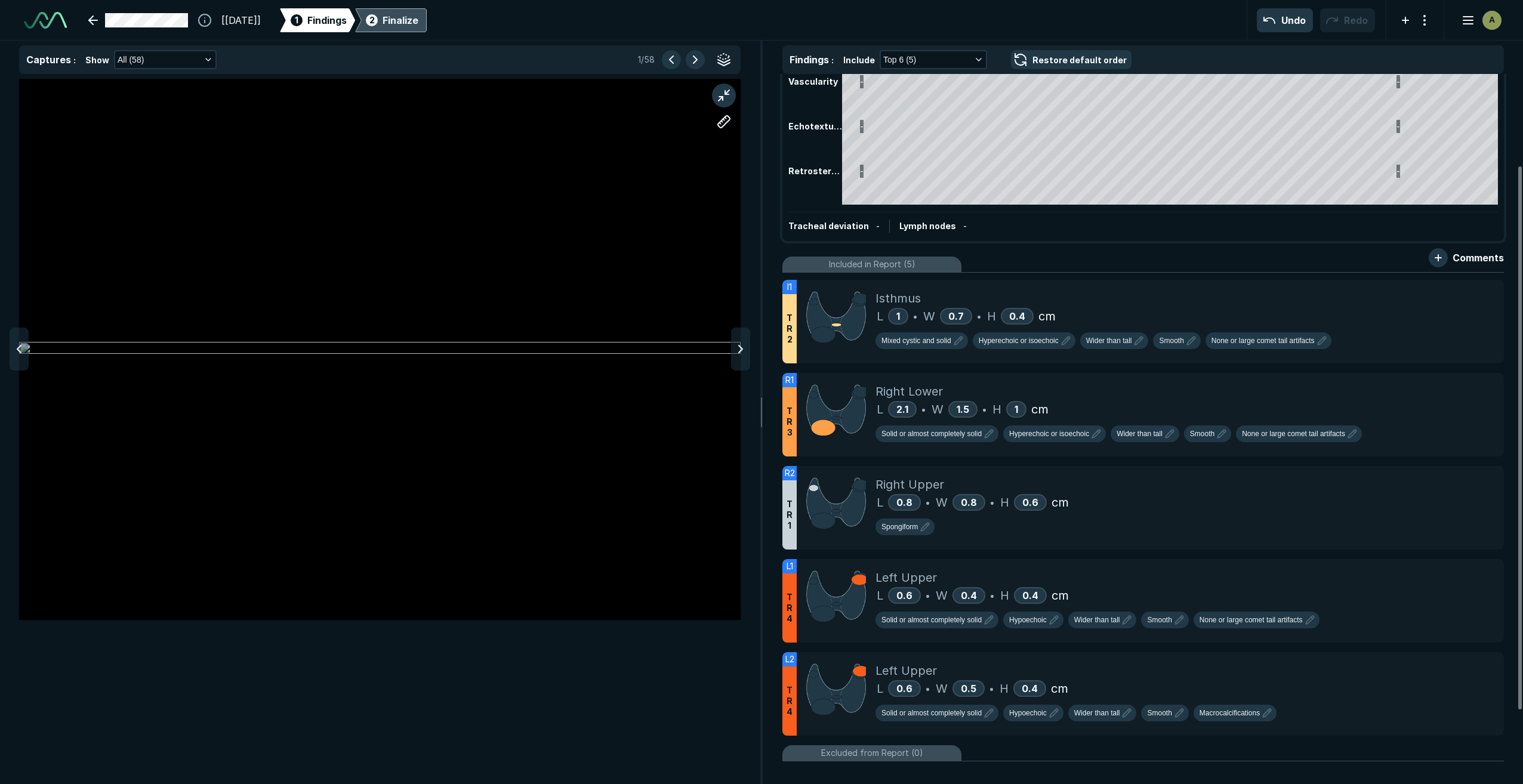
scroll to position [4574, 4761]
click at [208, 58] on icon "button" at bounding box center [208, 60] width 10 height 10
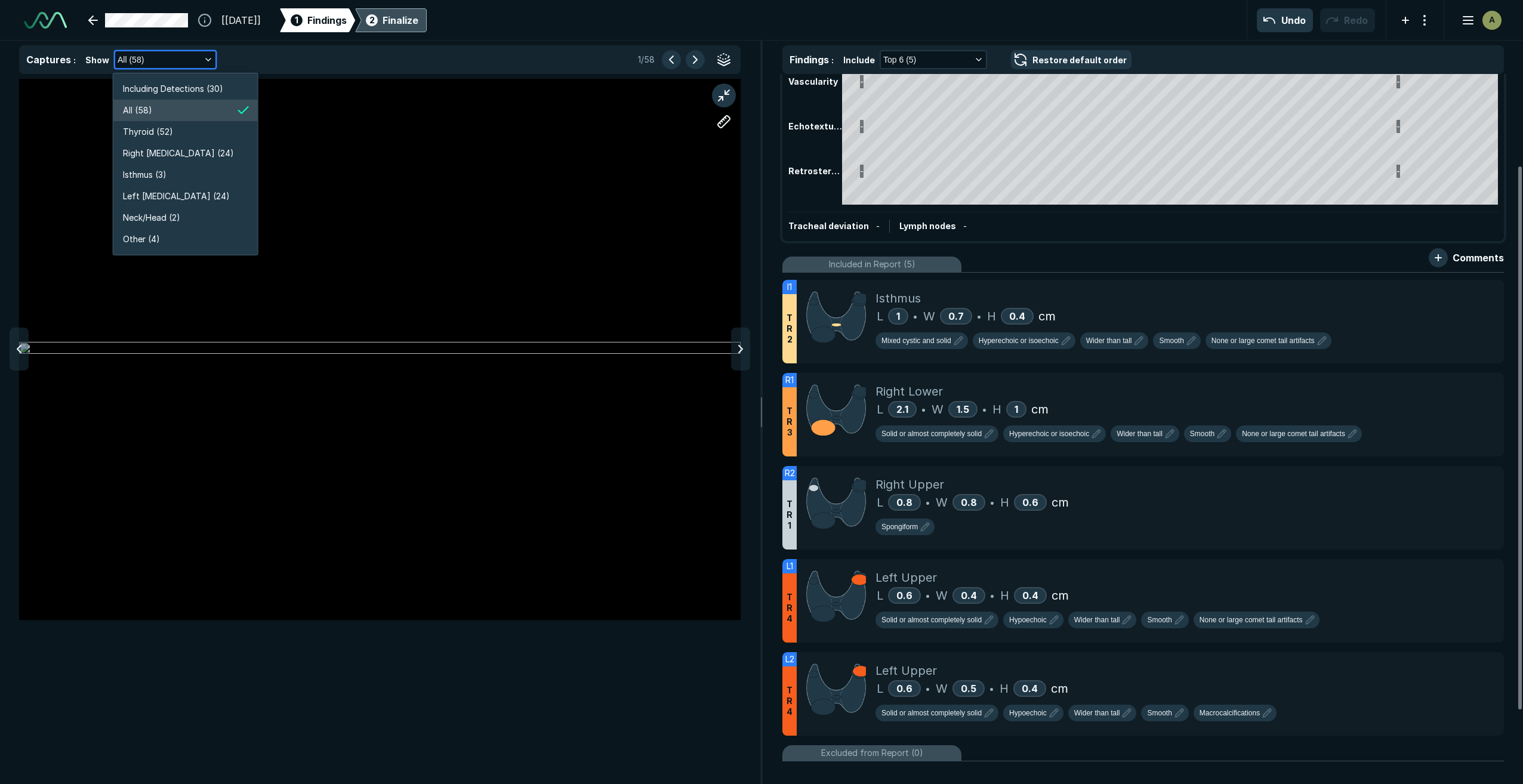
scroll to position [2280, 2133]
click at [171, 157] on span "Right [MEDICAL_DATA] (24)" at bounding box center [178, 153] width 111 height 13
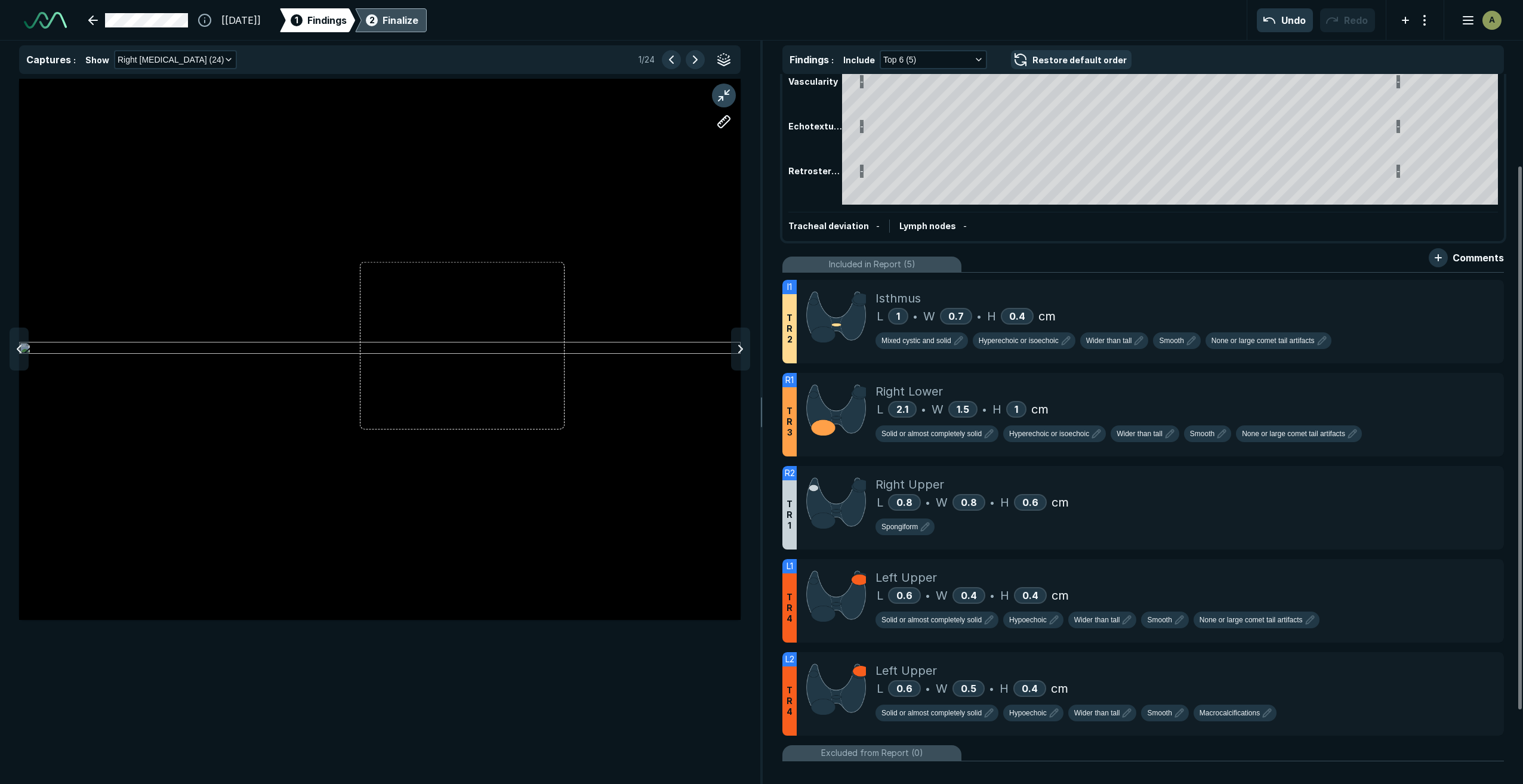
click at [716, 97] on button "button" at bounding box center [724, 95] width 24 height 24
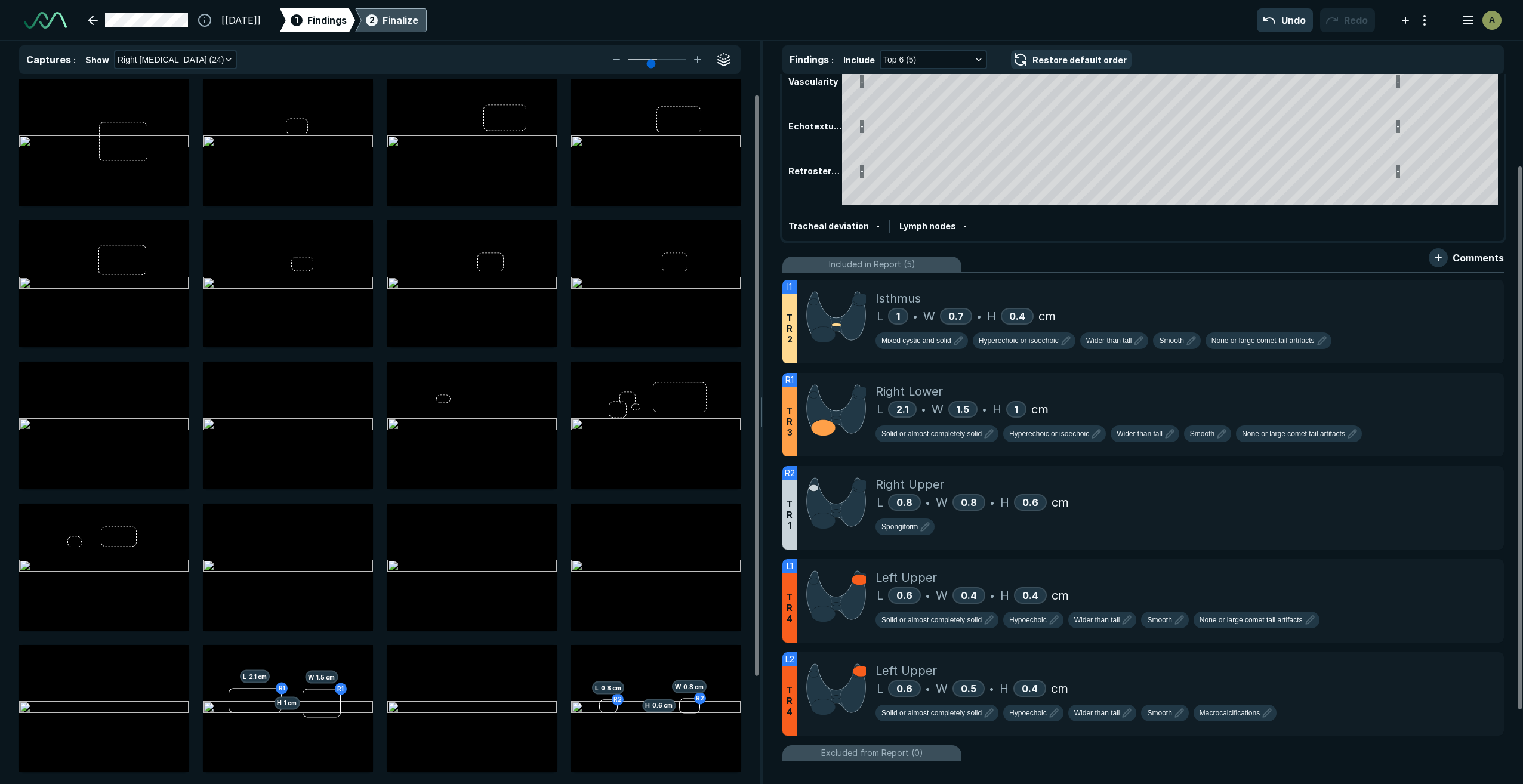
scroll to position [148, 0]
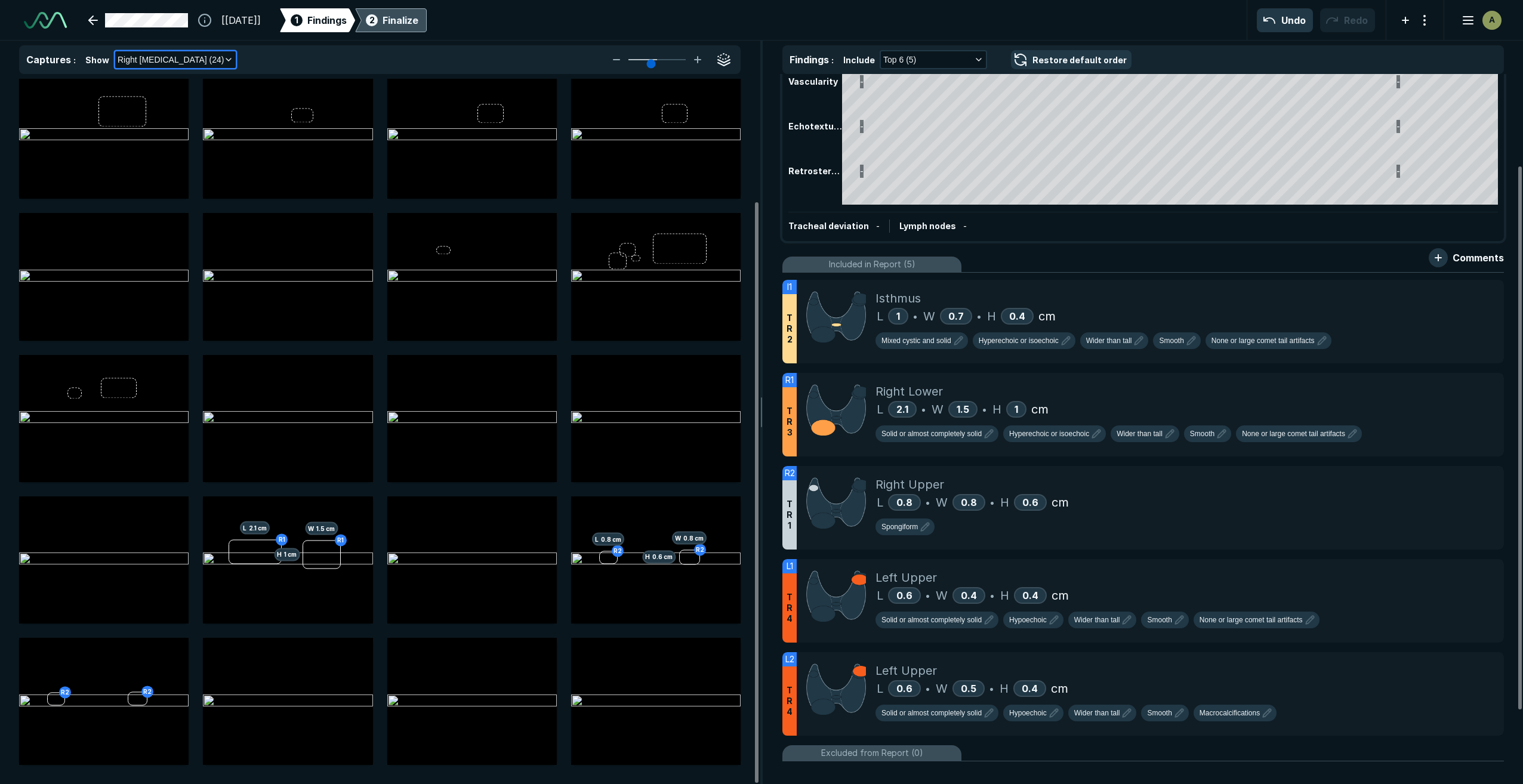
click at [224, 61] on icon "button" at bounding box center [229, 60] width 10 height 10
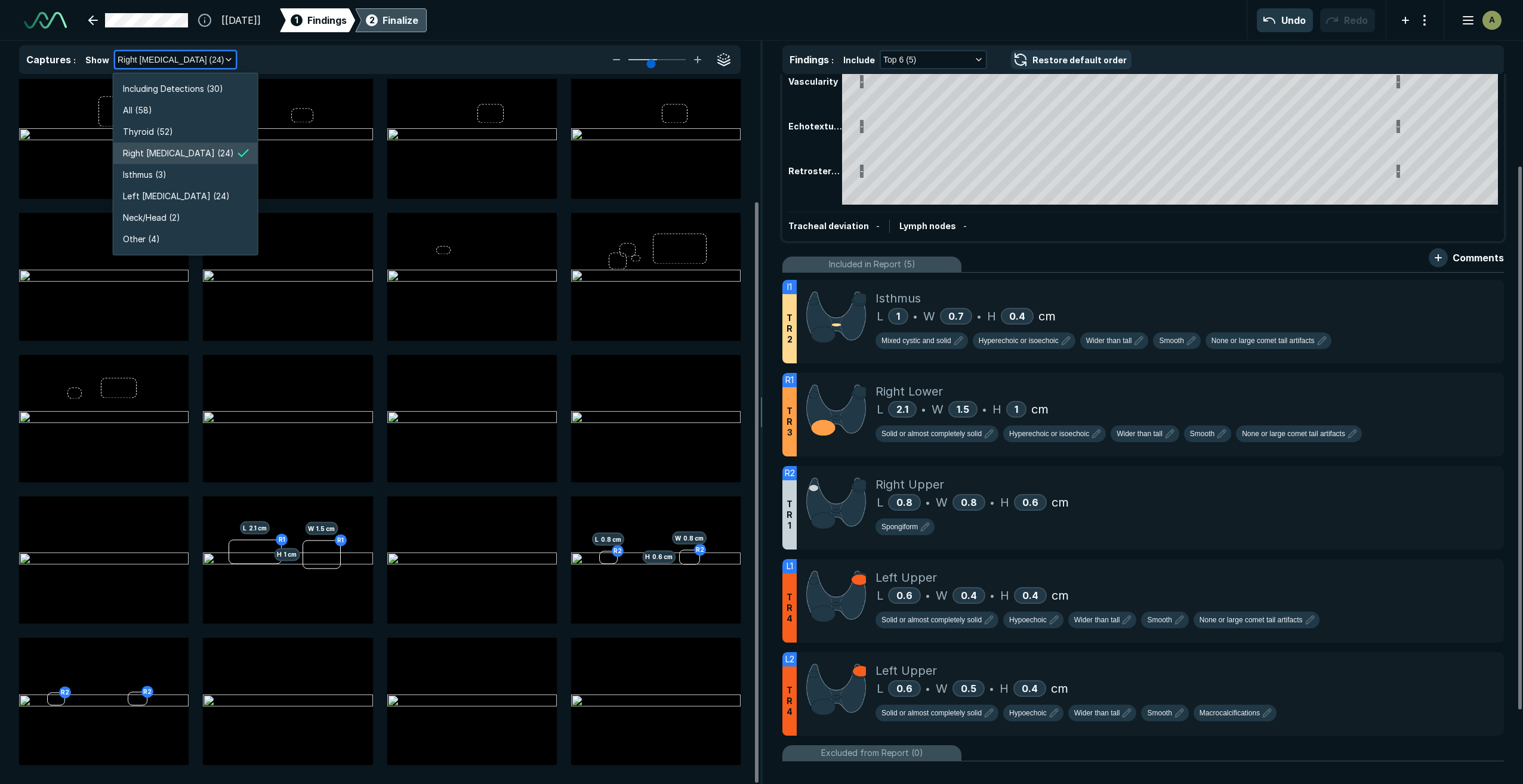
scroll to position [2280, 2133]
click at [179, 189] on li "Left [MEDICAL_DATA] (24)" at bounding box center [185, 196] width 144 height 22
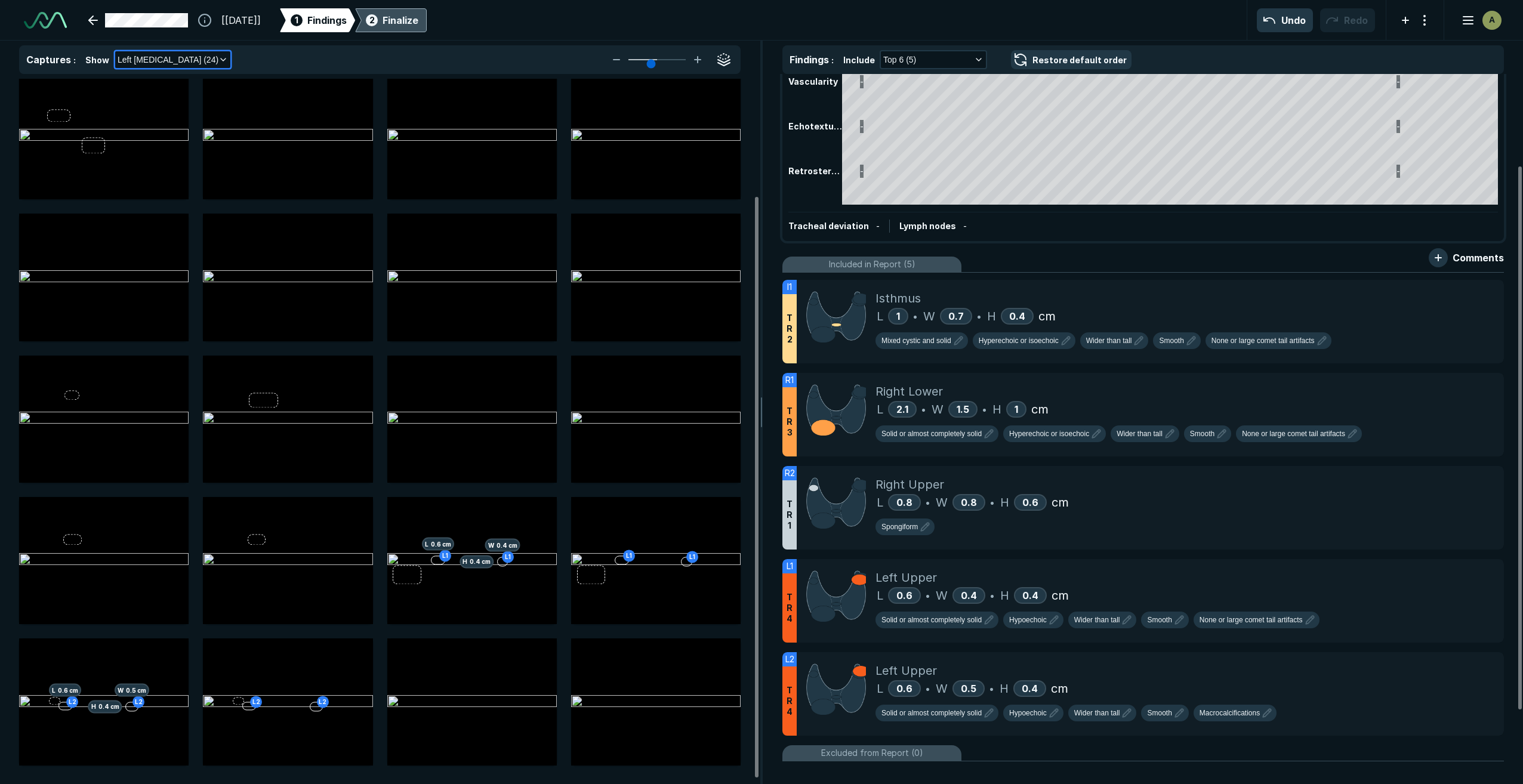
scroll to position [148, 0]
click at [1245, 589] on div "L 0.6 • W 0.4 • H 0.4 cm" at bounding box center [1185, 595] width 619 height 18
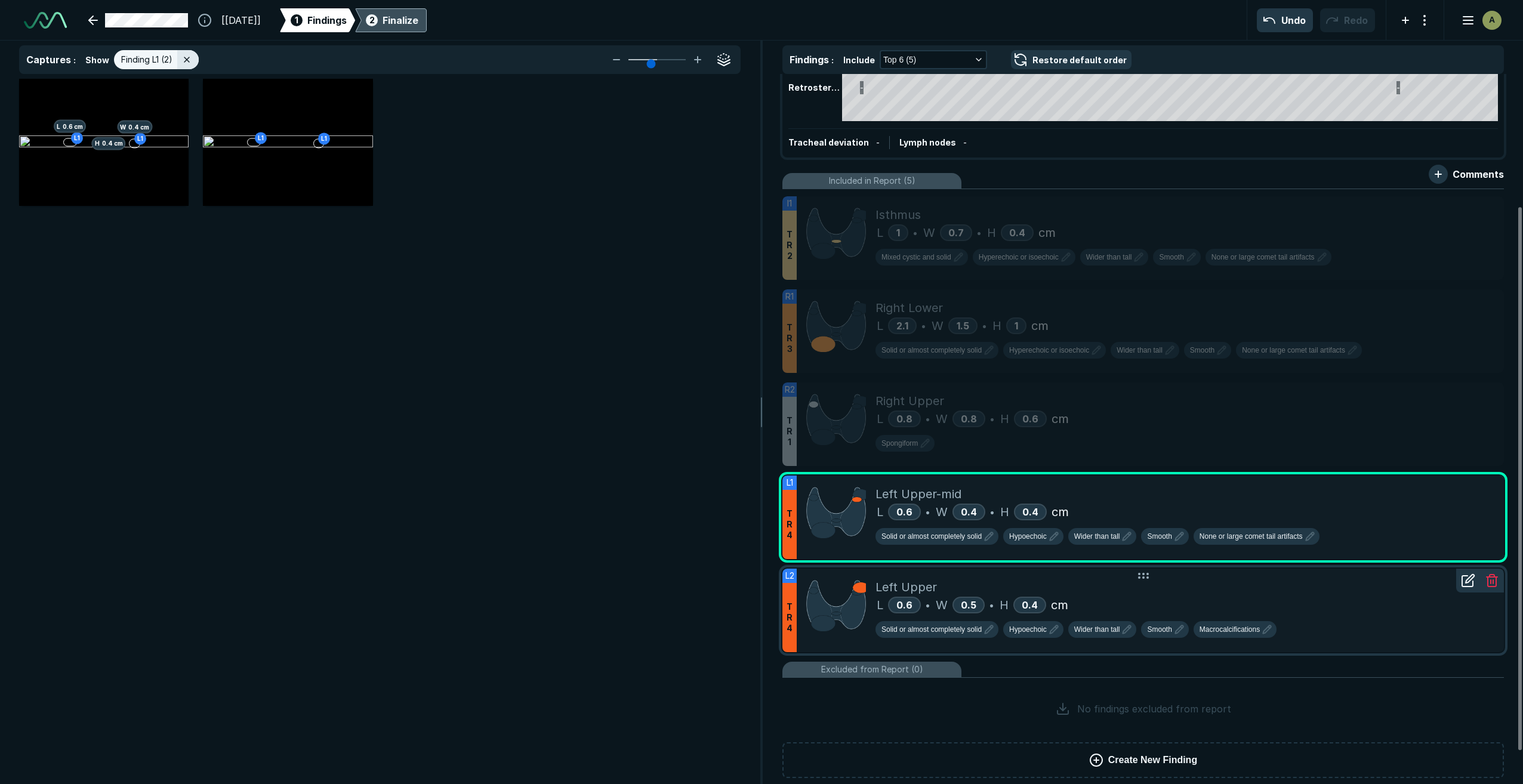
scroll to position [215, 0]
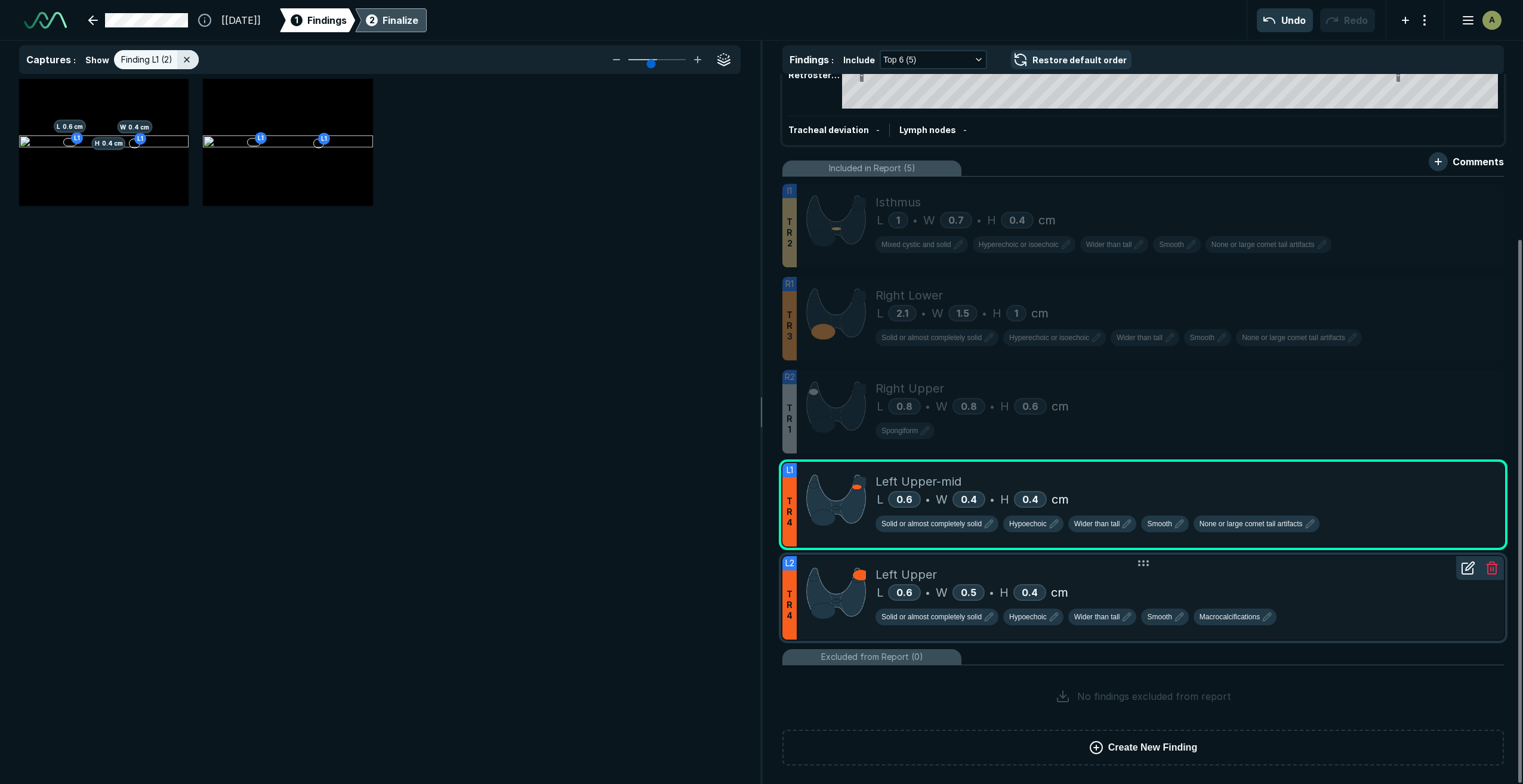
click at [1220, 595] on div "L 0.6 • W 0.5 • H 0.4 cm" at bounding box center [1185, 593] width 619 height 18
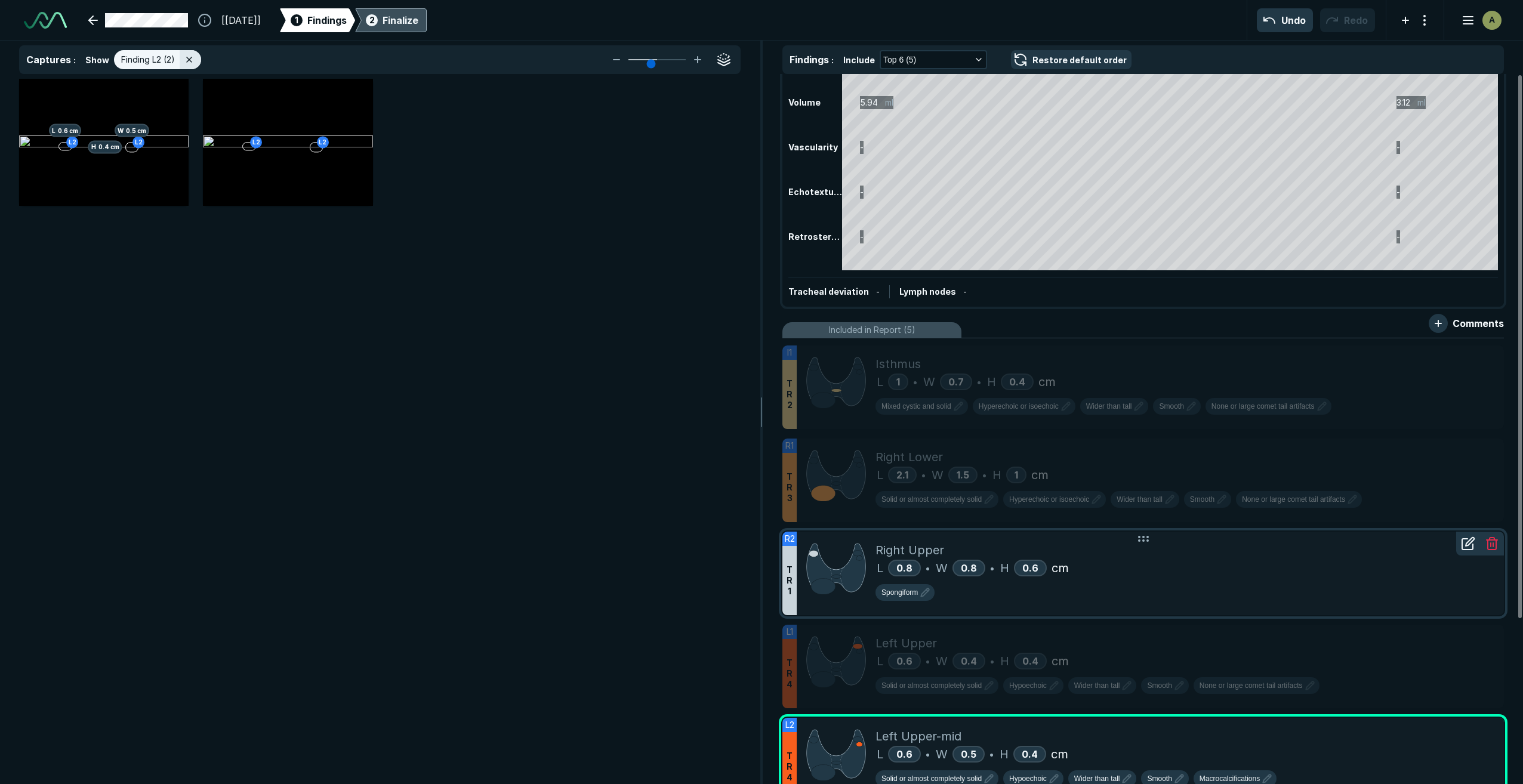
scroll to position [0, 0]
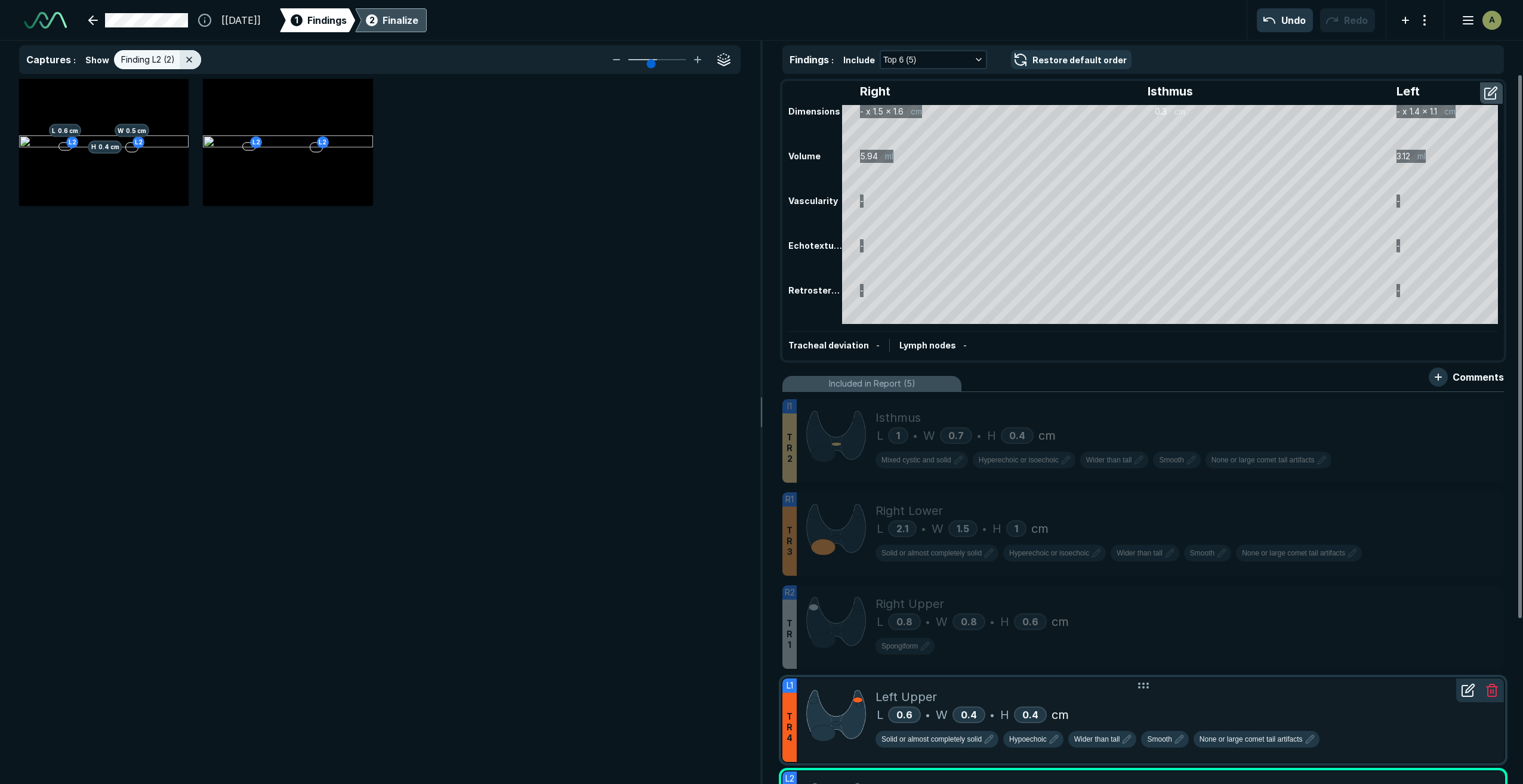
click at [1212, 721] on div "L 0.6 • W 0.4 • H 0.4 cm" at bounding box center [1185, 714] width 619 height 18
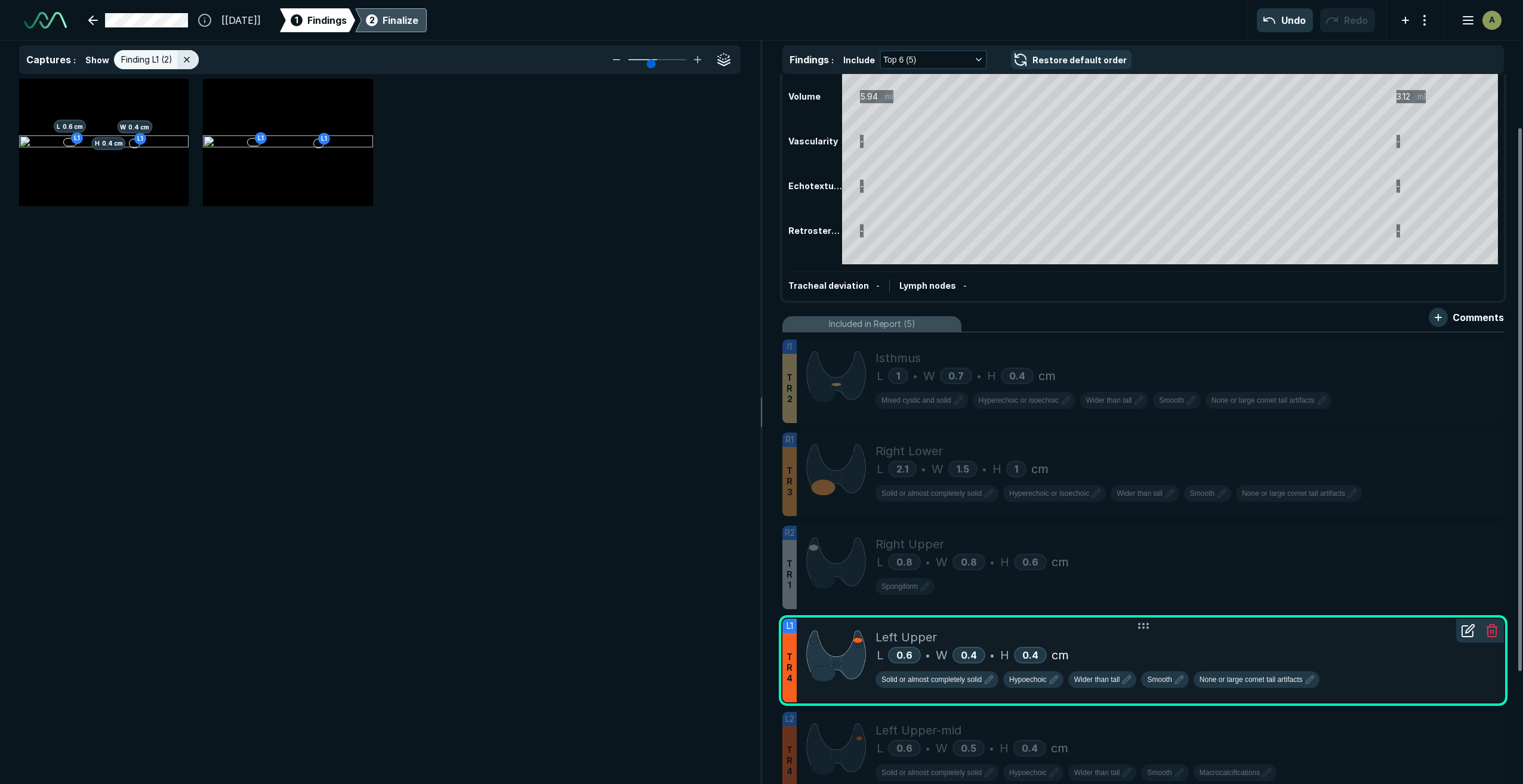
scroll to position [119, 0]
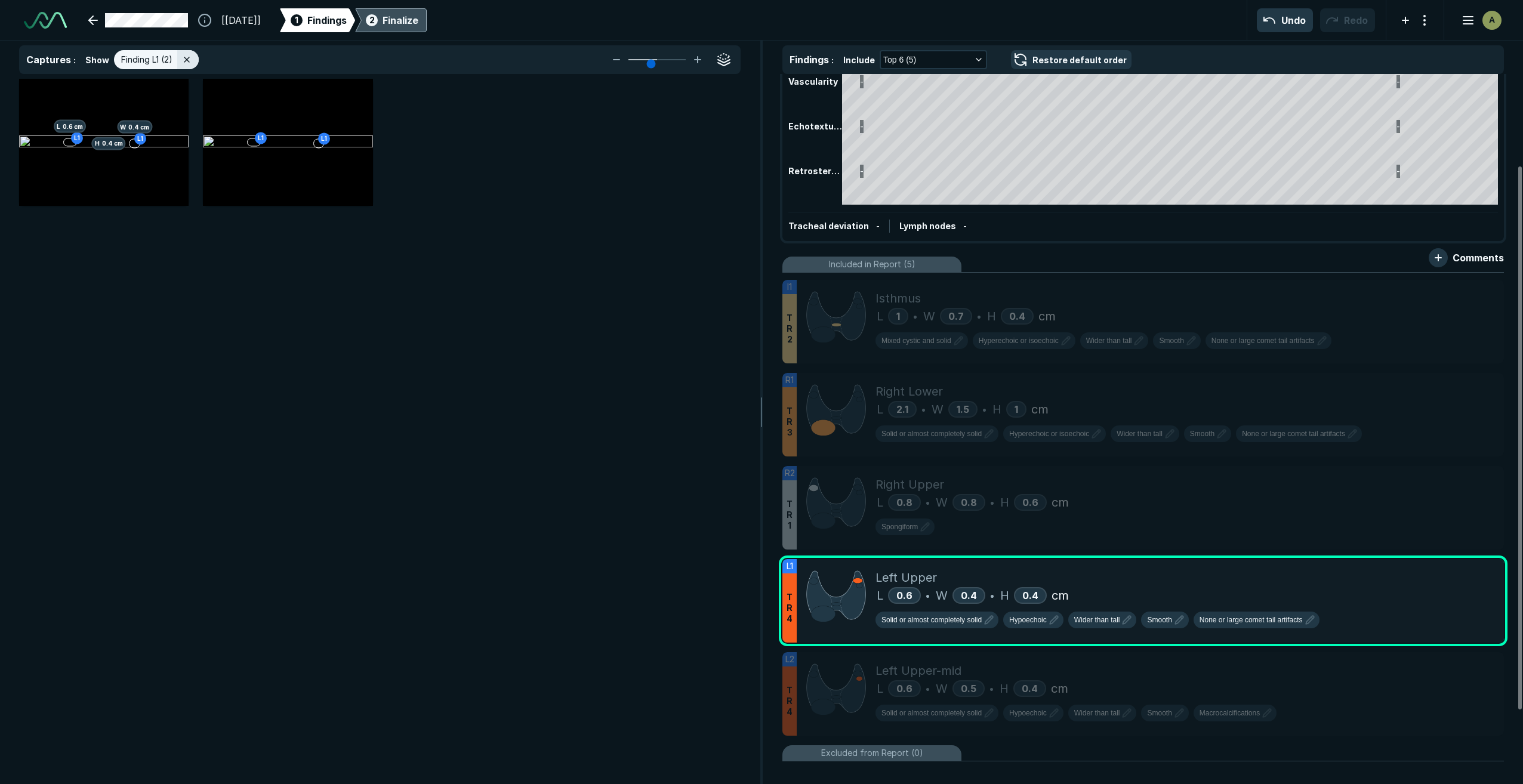
click at [418, 21] on div "Finalize" at bounding box center [400, 20] width 36 height 15
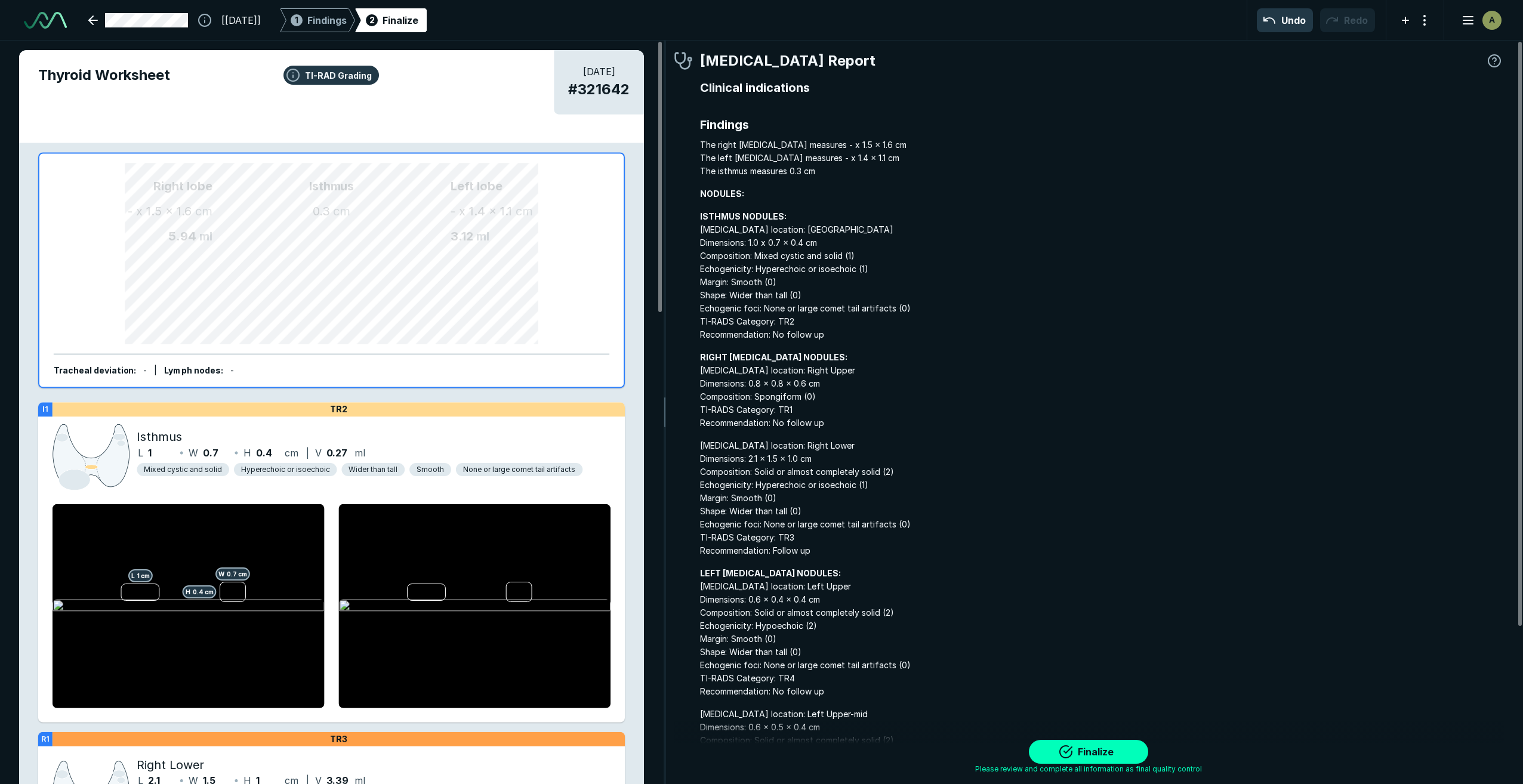
scroll to position [4808, 5250]
click at [1138, 751] on button "Finalize" at bounding box center [1088, 751] width 119 height 24
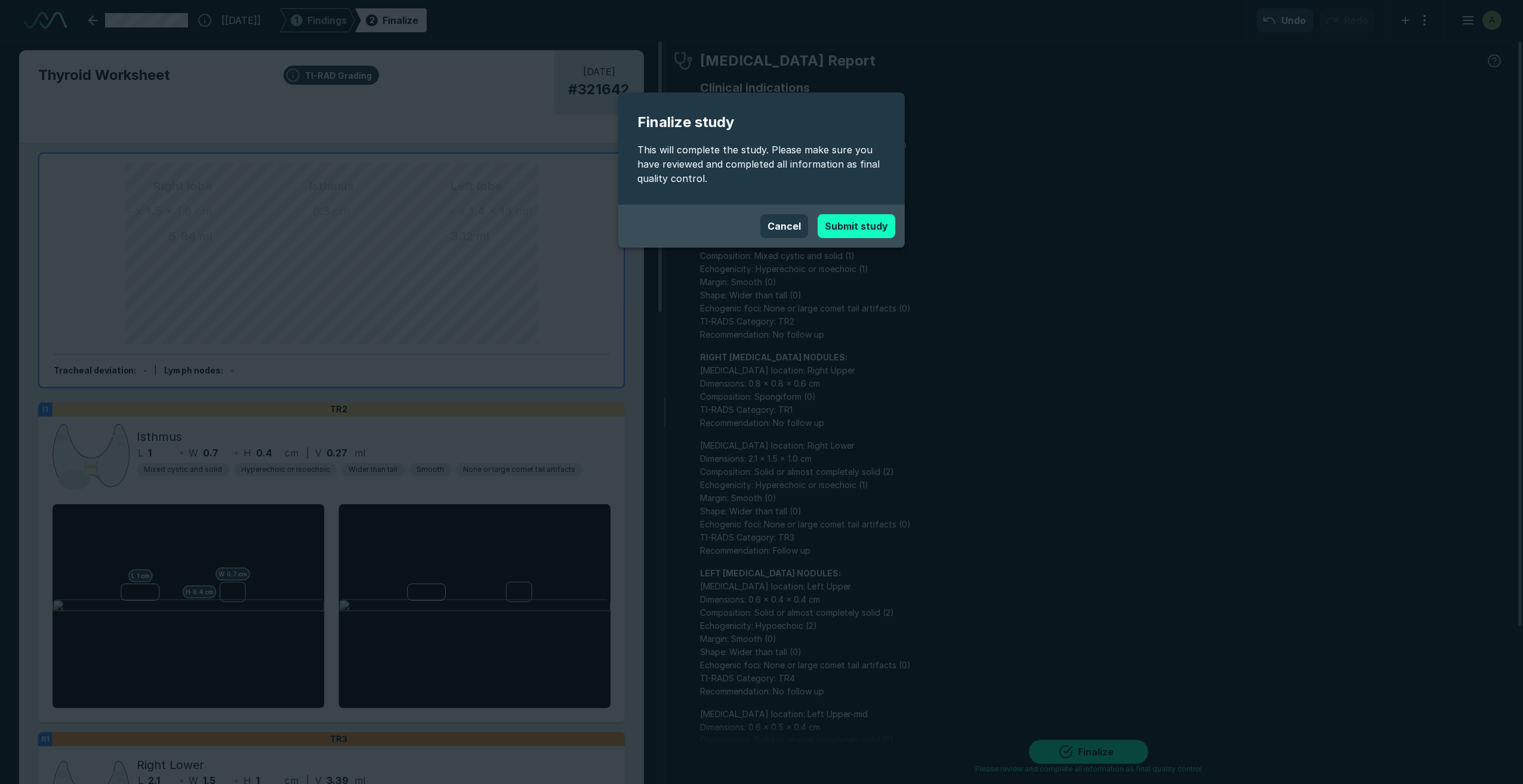
click at [876, 233] on button "Submit study" at bounding box center [856, 226] width 77 height 24
click at [780, 228] on button "Cancel" at bounding box center [784, 226] width 48 height 24
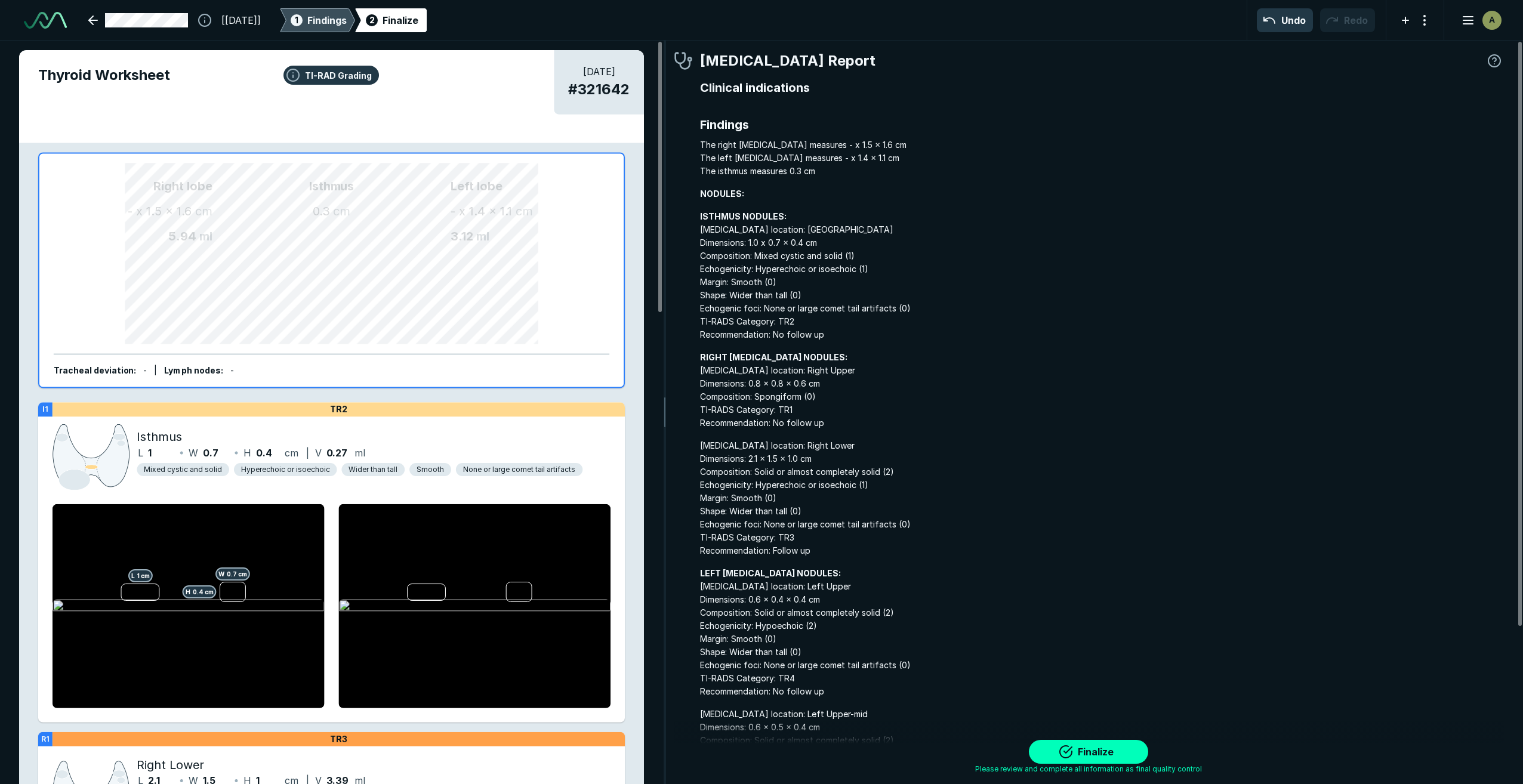
click at [347, 23] on span "Findings" at bounding box center [327, 20] width 40 height 15
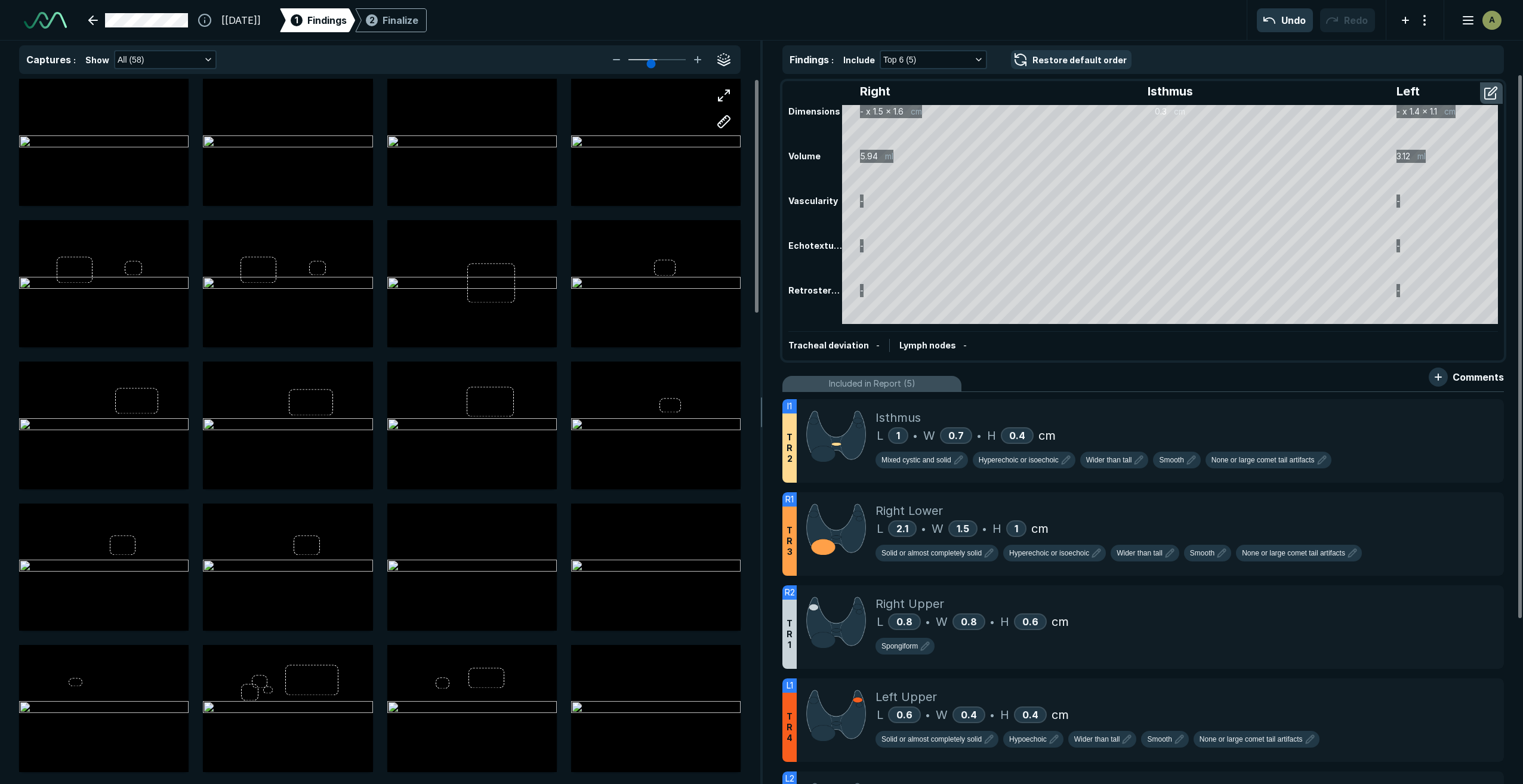
scroll to position [4668, 4761]
click at [204, 60] on icon "button" at bounding box center [208, 60] width 10 height 10
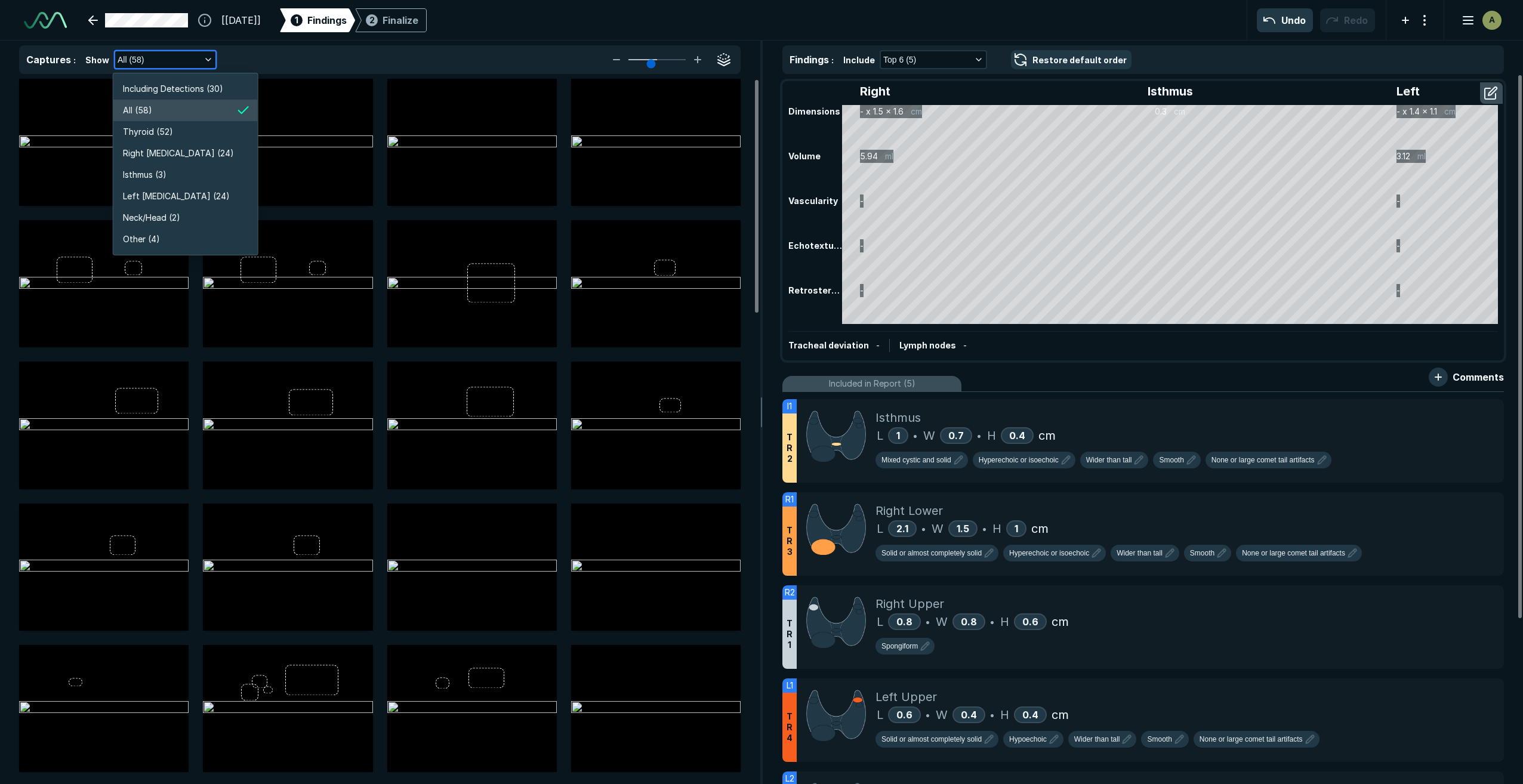
scroll to position [2280, 2133]
click at [182, 156] on span "Right [MEDICAL_DATA] (24)" at bounding box center [178, 153] width 111 height 13
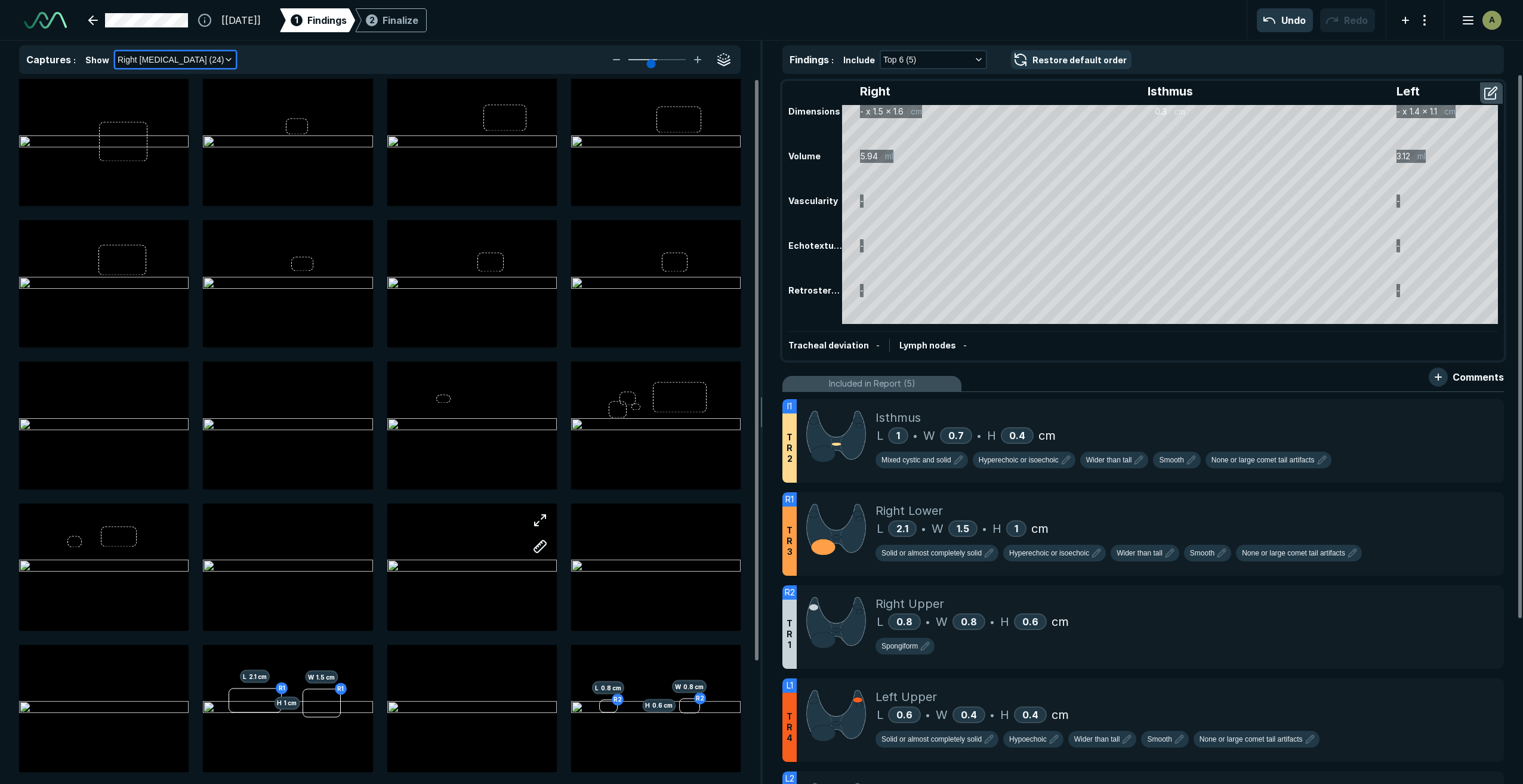
scroll to position [4781, 8387]
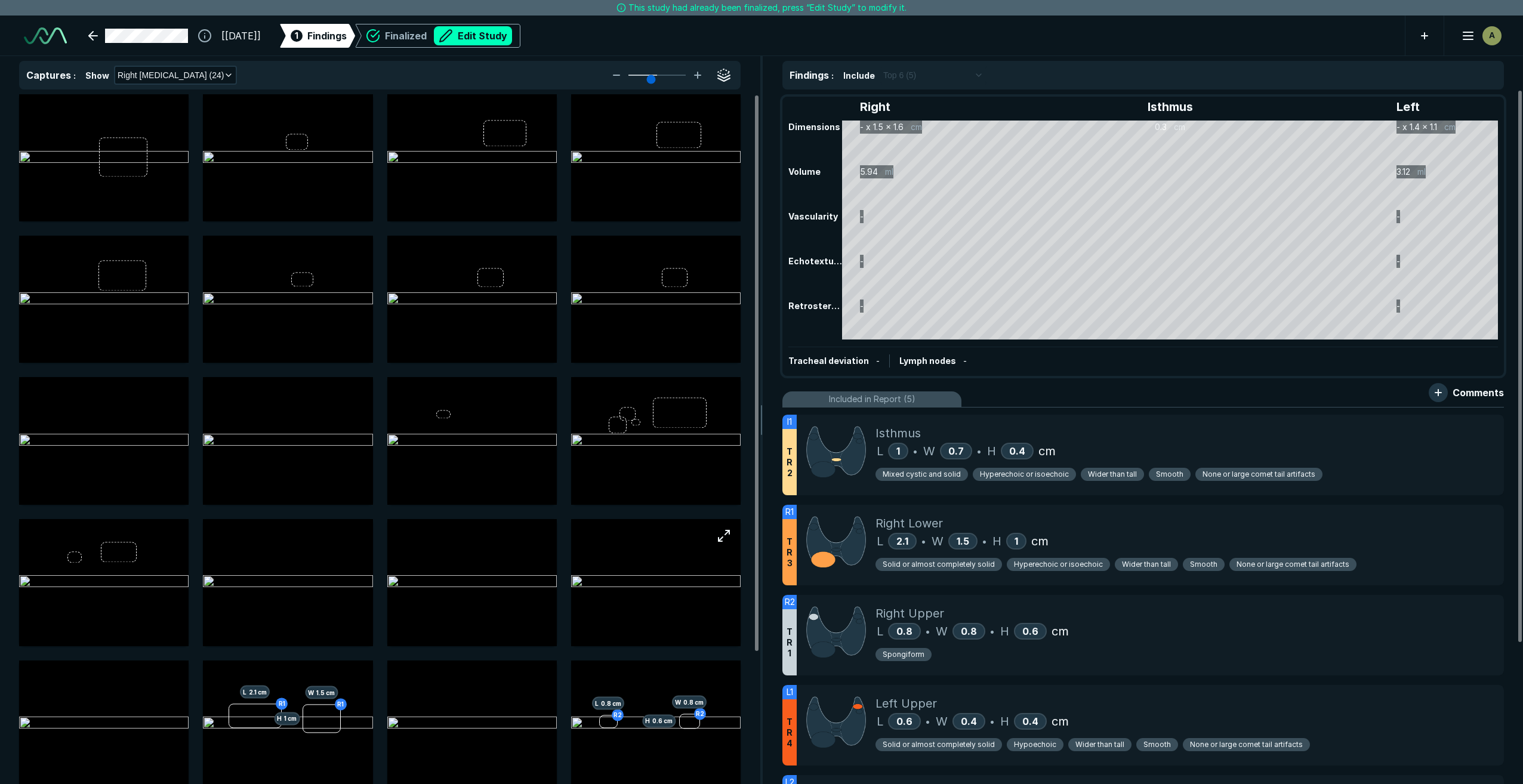
click at [635, 584] on img at bounding box center [656, 582] width 169 height 15
click at [636, 575] on img at bounding box center [656, 582] width 169 height 15
click at [657, 587] on img at bounding box center [656, 582] width 169 height 15
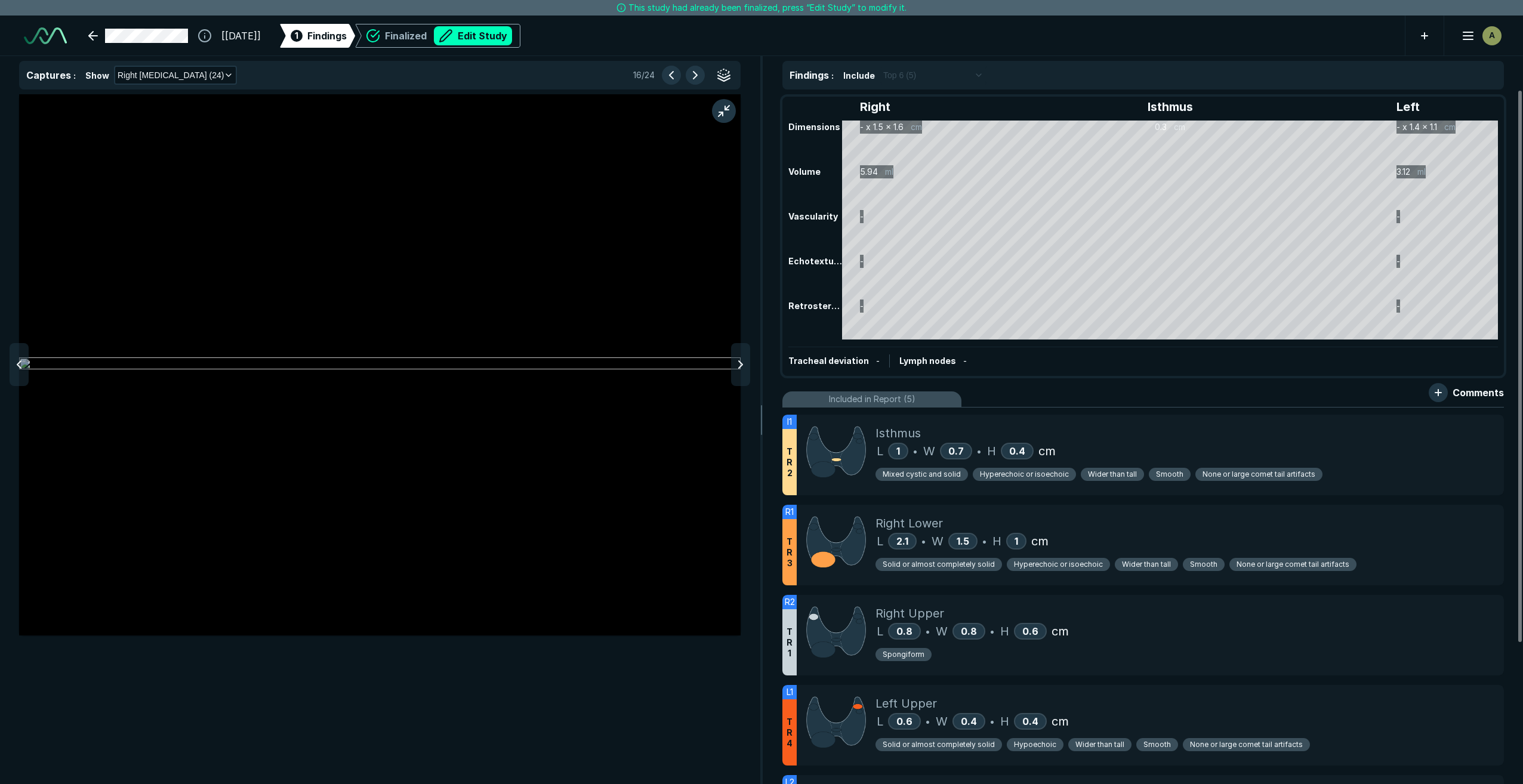
scroll to position [4505, 4761]
click at [725, 117] on button "button" at bounding box center [724, 111] width 24 height 24
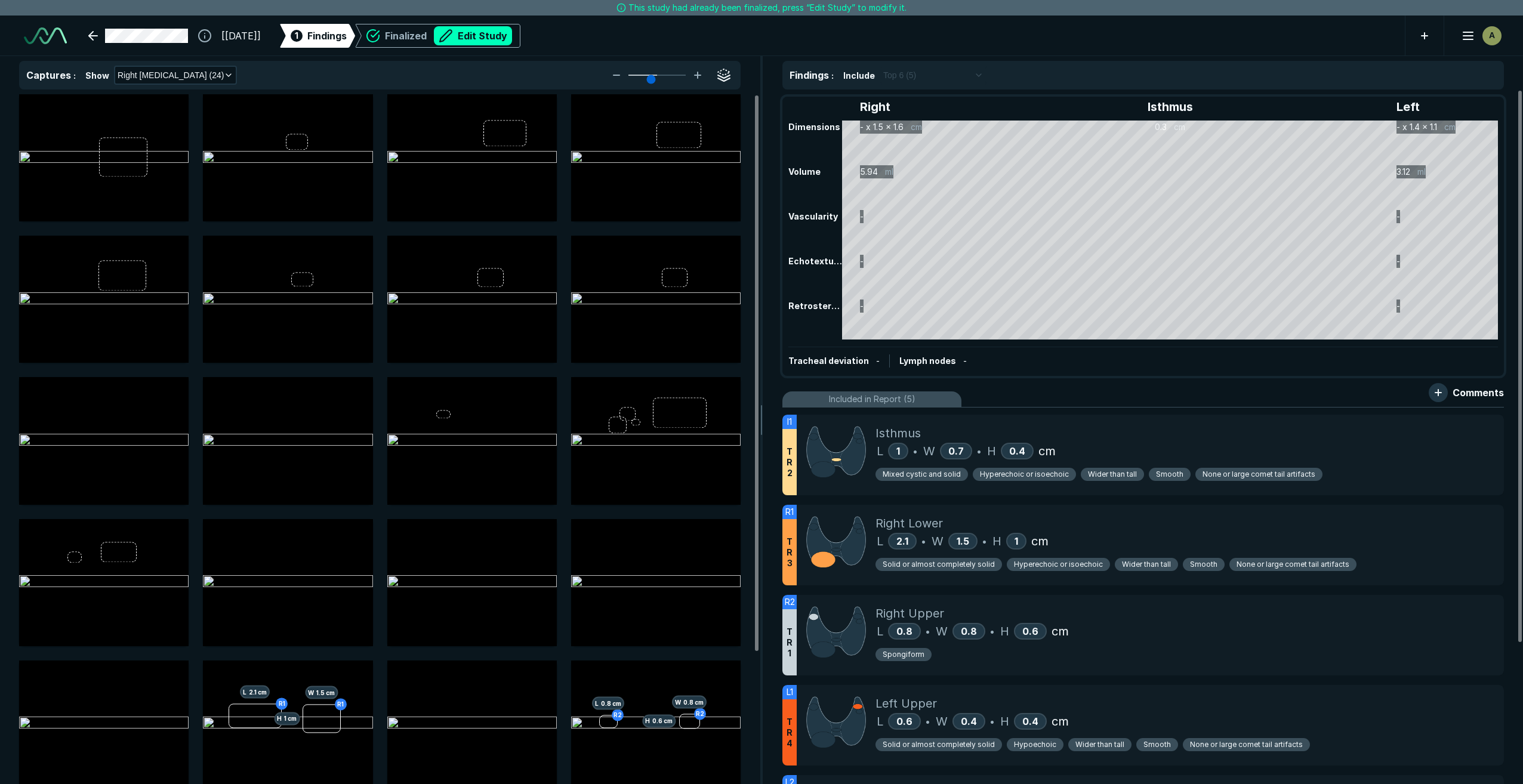
click at [865, 127] on div "Right Isthmus Left Dimensions - x 1.5 x 1.6 cm 0.3 cm - x 1.4 x 1.1 cm Volume 5…" at bounding box center [1143, 235] width 719 height 276
click at [859, 69] on span "Include" at bounding box center [858, 75] width 31 height 13
click at [879, 95] on div "Right Isthmus Left Dimensions - x 1.5 x 1.6 cm 0.3 cm - x 1.4 x 1.1 cm Volume 5…" at bounding box center [1143, 436] width 759 height 694
click at [881, 117] on div "Right Isthmus Left Dimensions - x 1.5 x 1.6 cm 0.3 cm - x 1.4 x 1.1 cm Volume 5…" at bounding box center [1143, 235] width 719 height 276
click at [881, 129] on div "Right Isthmus Left Dimensions - x 1.5 x 1.6 cm 0.3 cm - x 1.4 x 1.1 cm Volume 5…" at bounding box center [1143, 235] width 719 height 276
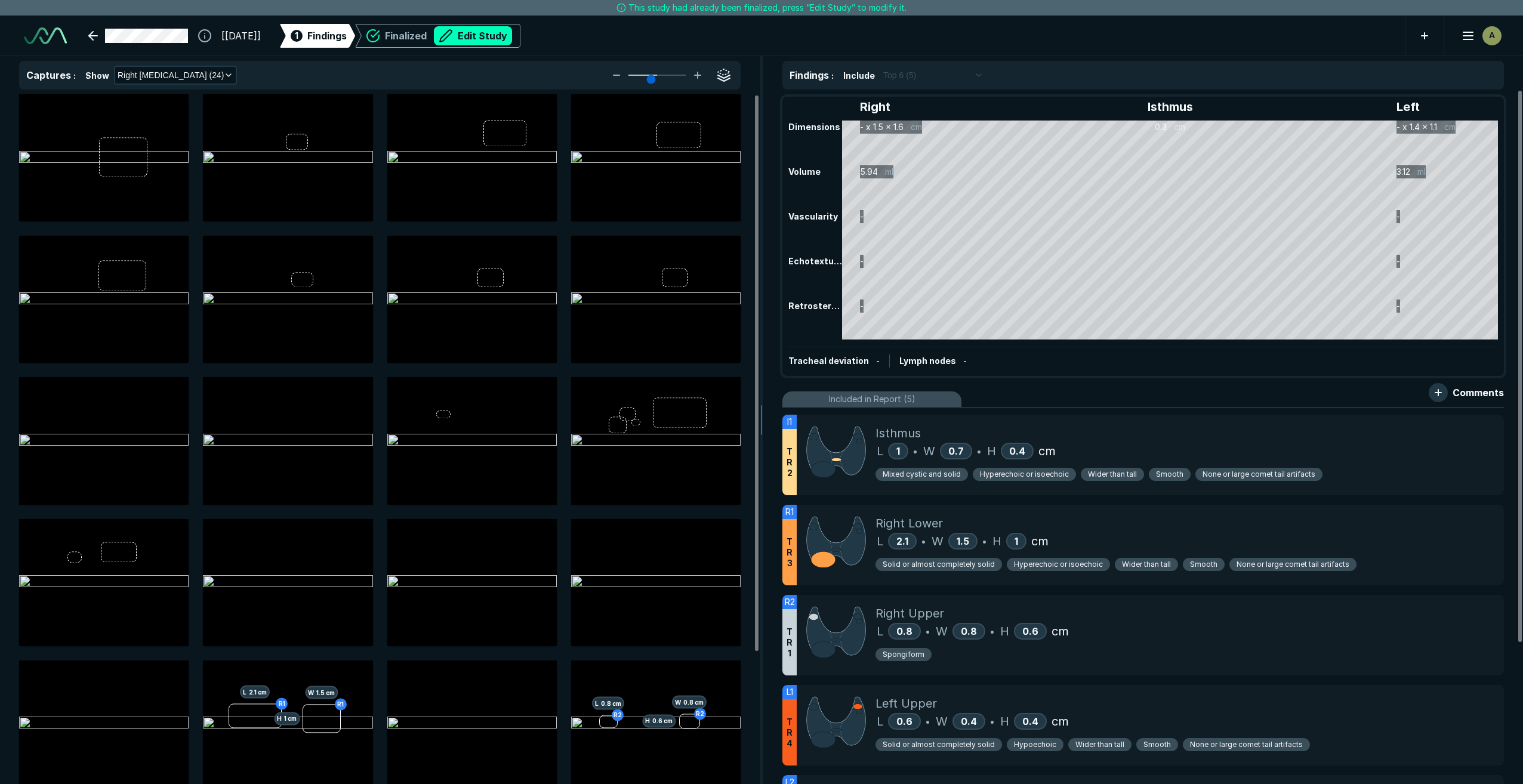
click at [843, 363] on span "Tracheal deviation" at bounding box center [829, 361] width 81 height 10
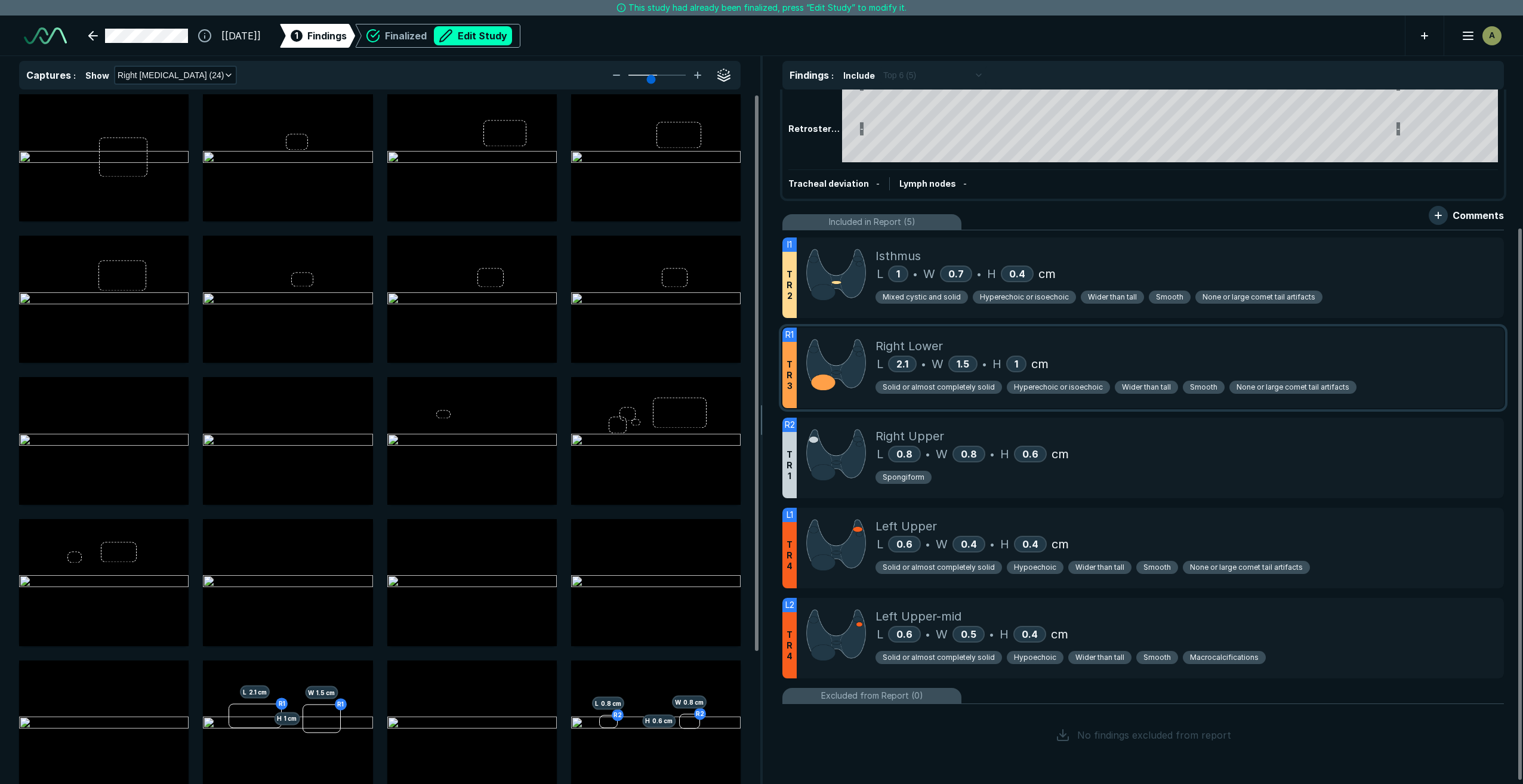
scroll to position [0, 0]
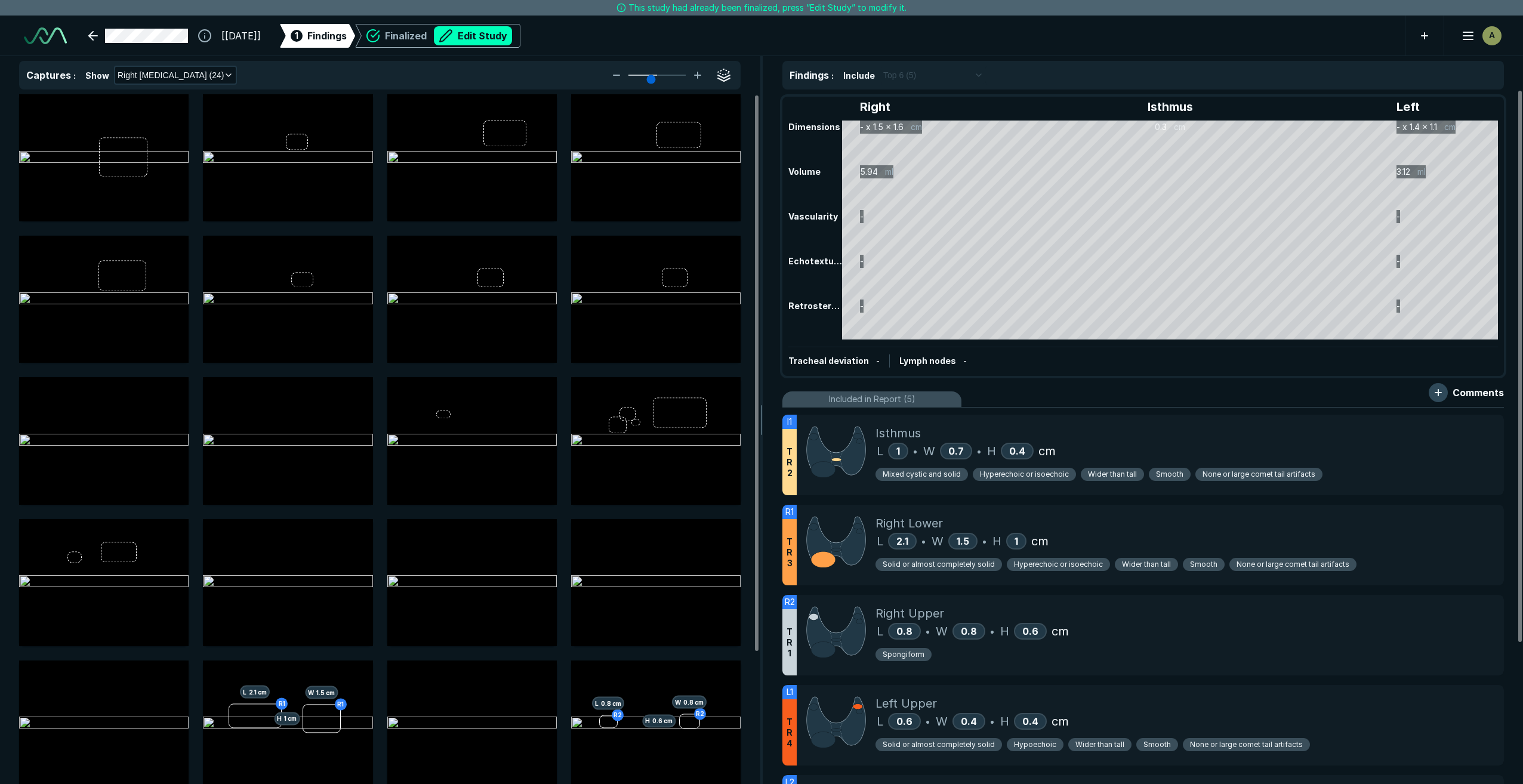
click at [1438, 396] on button "button" at bounding box center [1438, 392] width 19 height 19
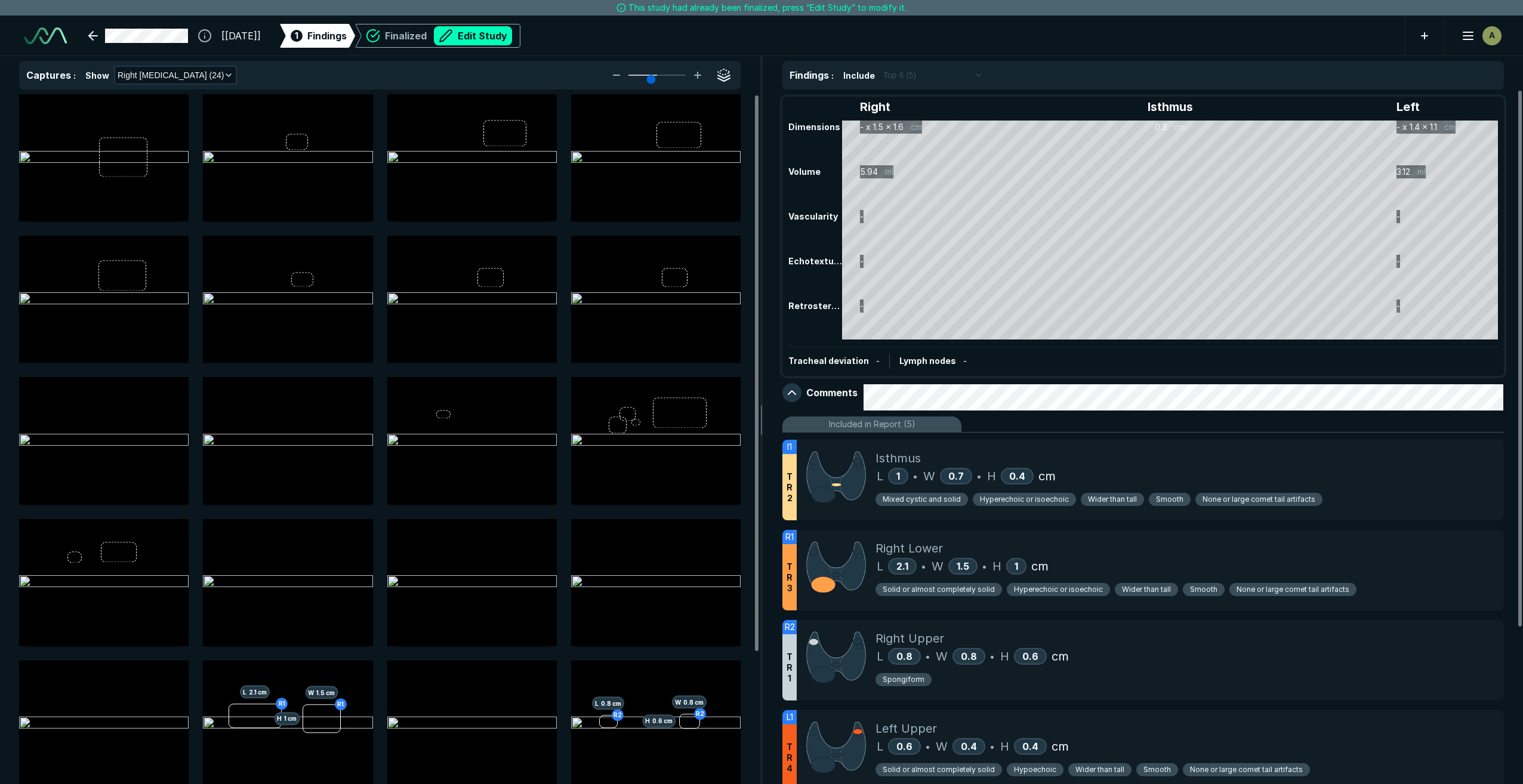
click at [921, 233] on div "Right Isthmus Left Dimensions - x 1.5 x 1.6 cm 0.3 cm - x 1.4 x 1.1 cm Volume 5…" at bounding box center [1143, 235] width 719 height 276
click at [486, 37] on button "Edit Study" at bounding box center [473, 36] width 78 height 19
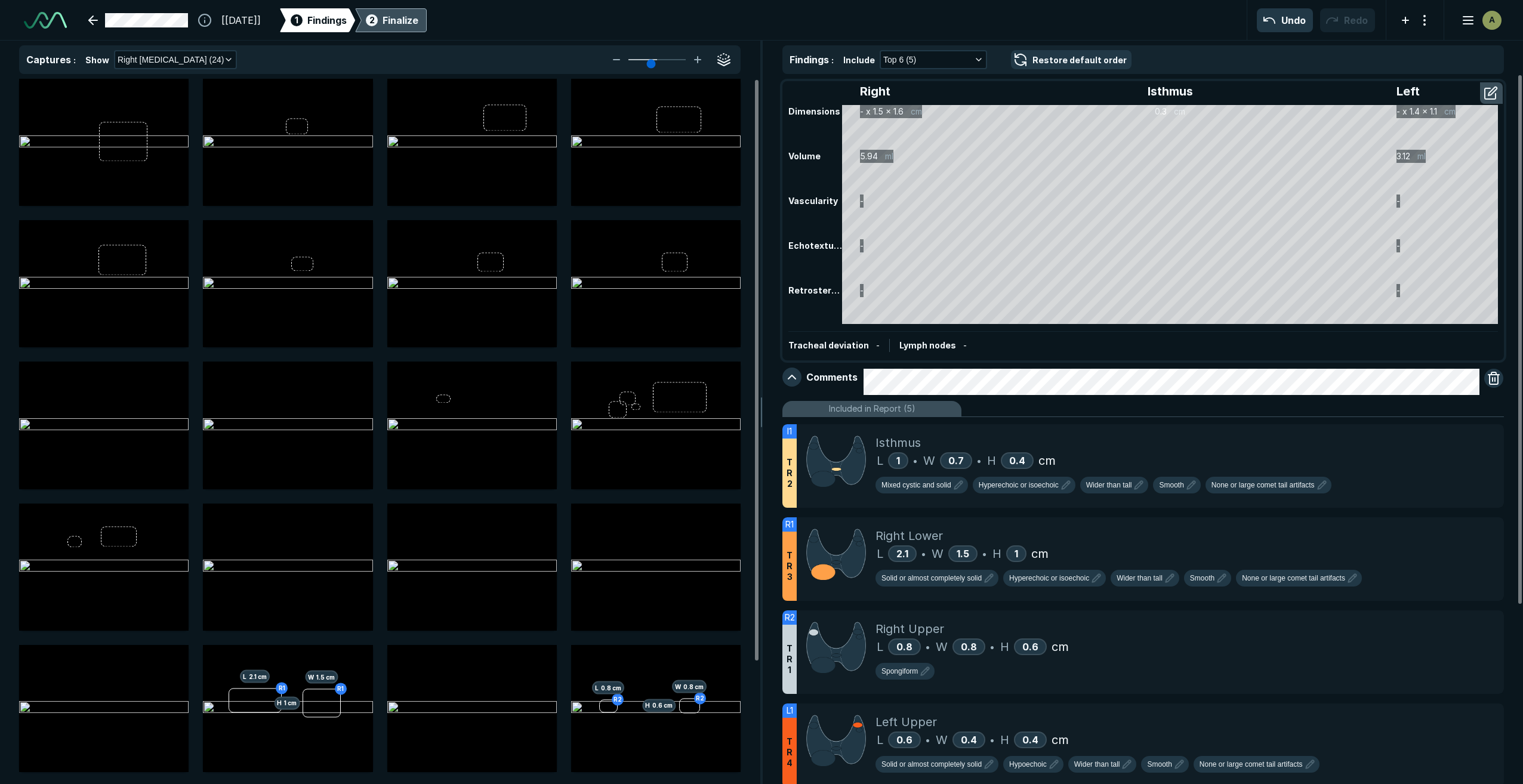
scroll to position [4851, 8387]
click at [1496, 94] on button "button" at bounding box center [1492, 93] width 22 height 19
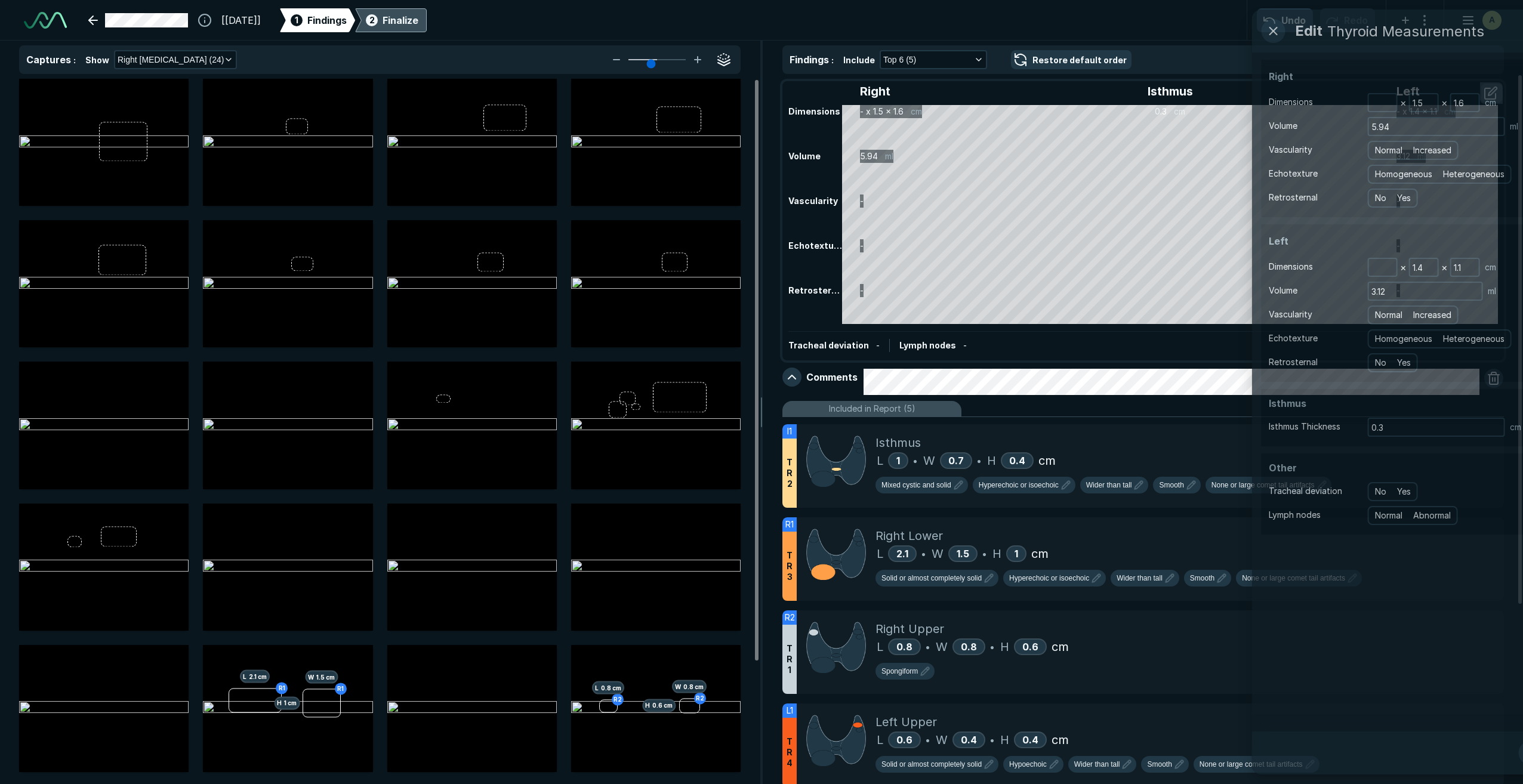
scroll to position [4561, 3252]
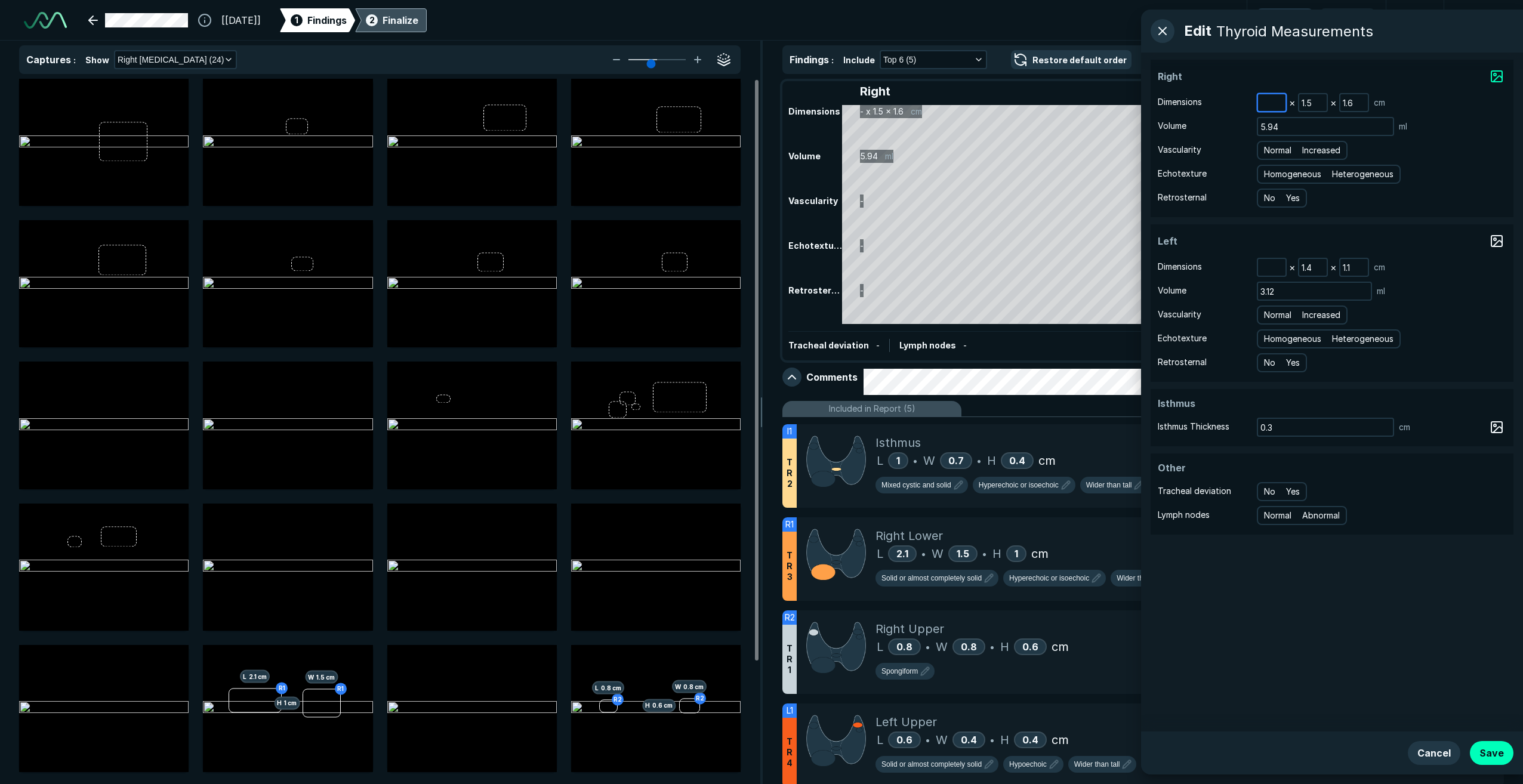
click at [1260, 102] on input at bounding box center [1271, 102] width 27 height 17
type input "5.0"
click at [1275, 268] on input at bounding box center [1271, 267] width 27 height 17
type input "4.3"
click at [1488, 757] on button "Save" at bounding box center [1492, 753] width 44 height 24
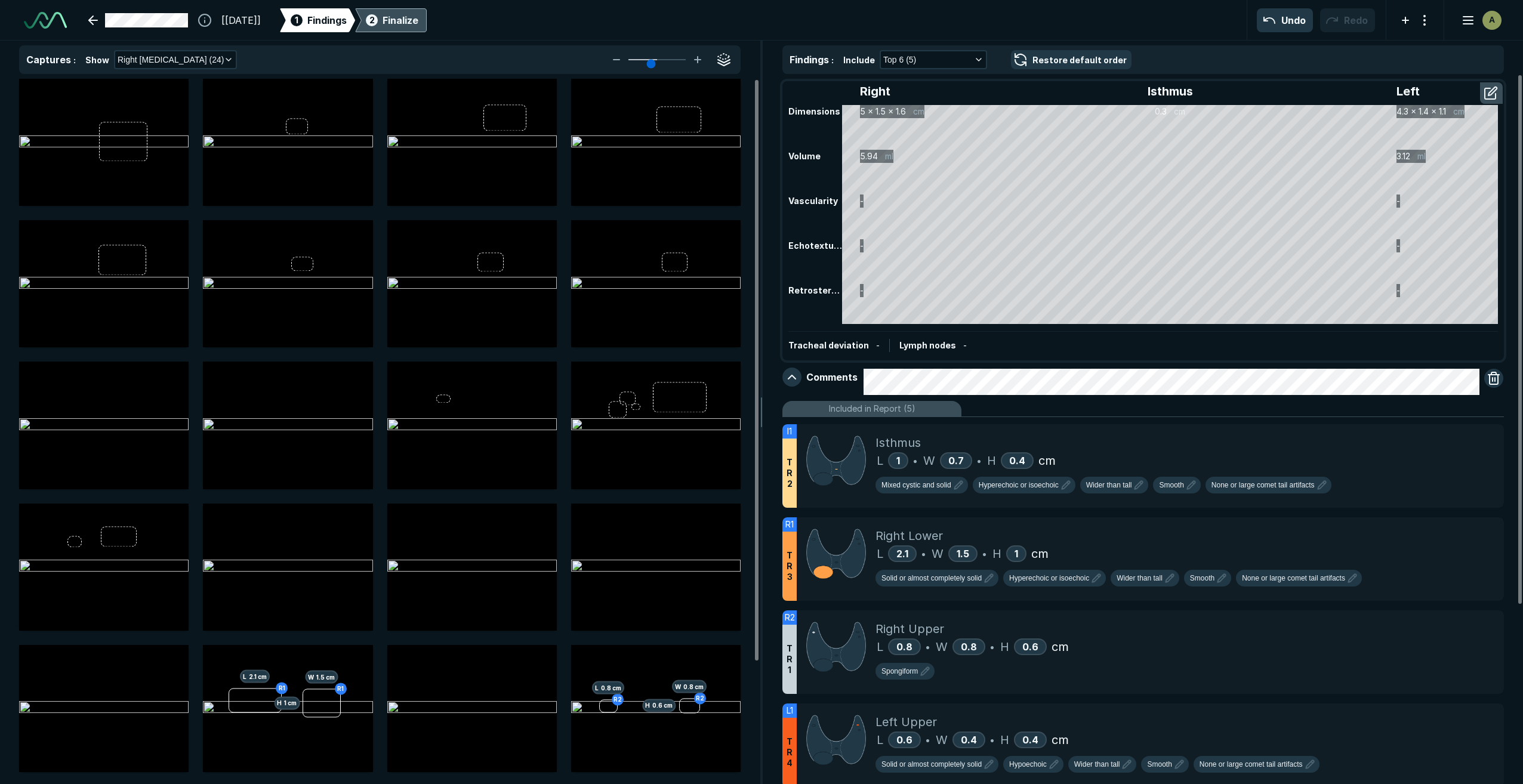
click at [418, 19] on div "Finalize" at bounding box center [400, 20] width 36 height 15
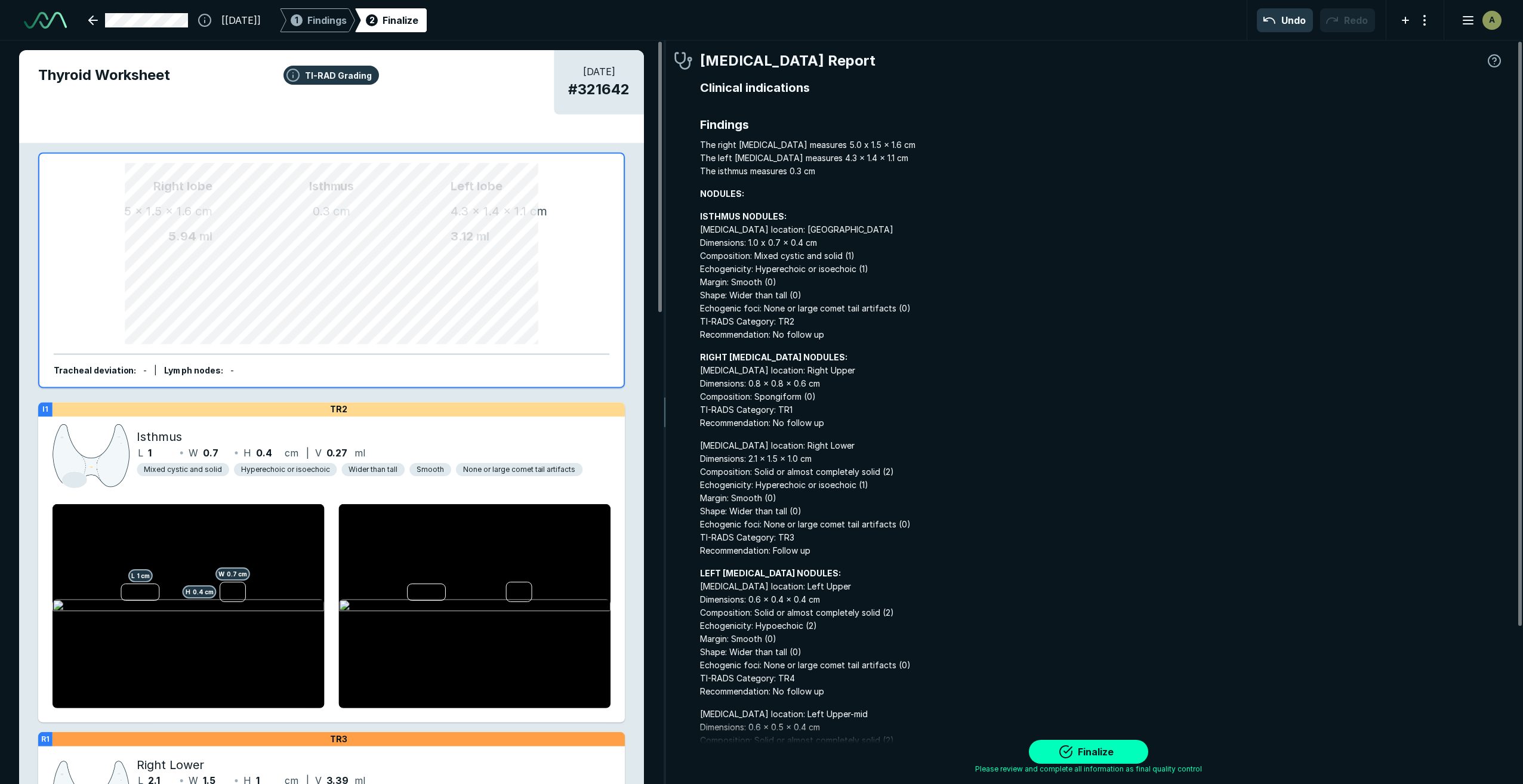
scroll to position [4756, 4326]
click at [1053, 757] on button "Finalize" at bounding box center [1088, 751] width 119 height 24
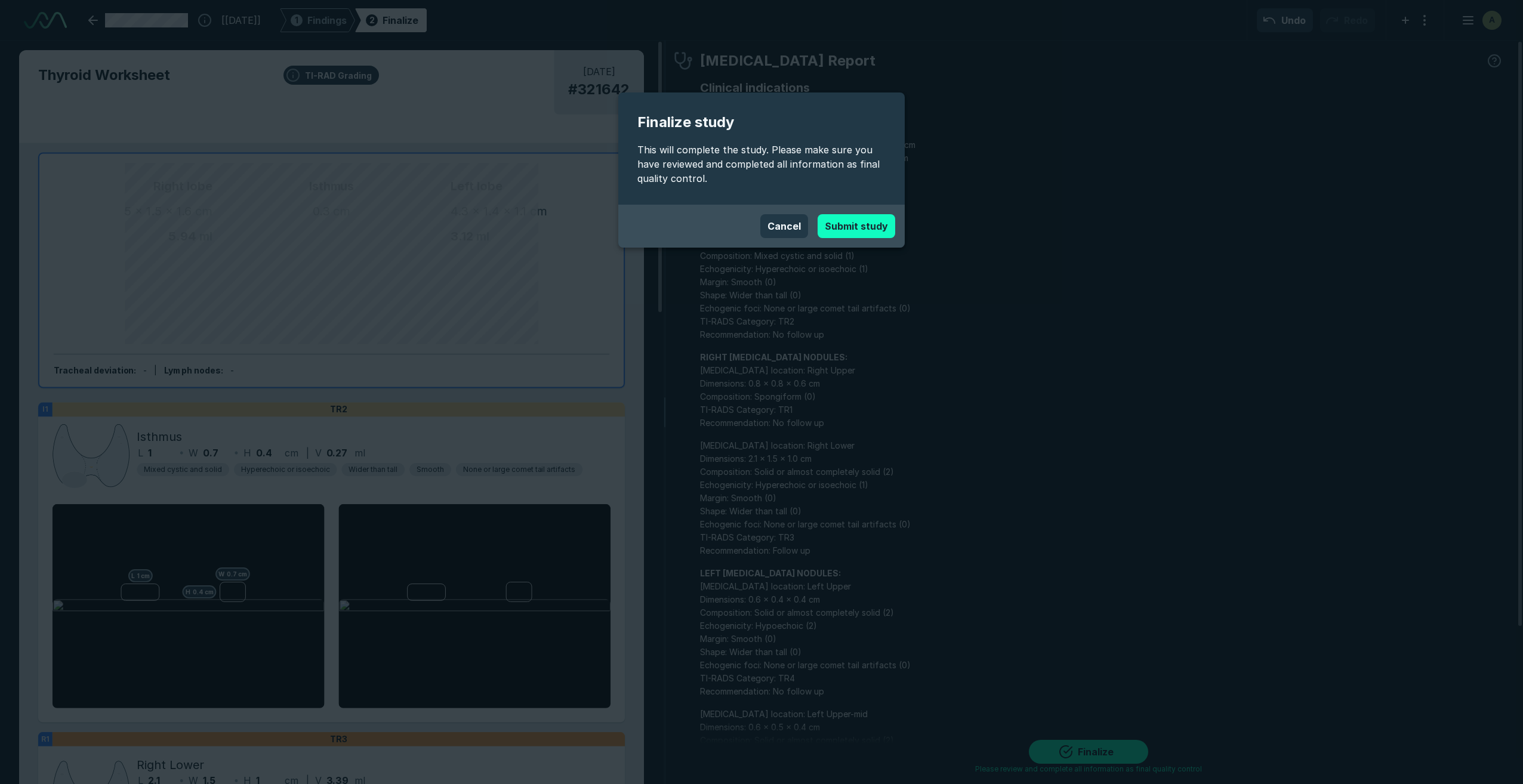
click at [837, 227] on button "Submit study" at bounding box center [856, 226] width 77 height 24
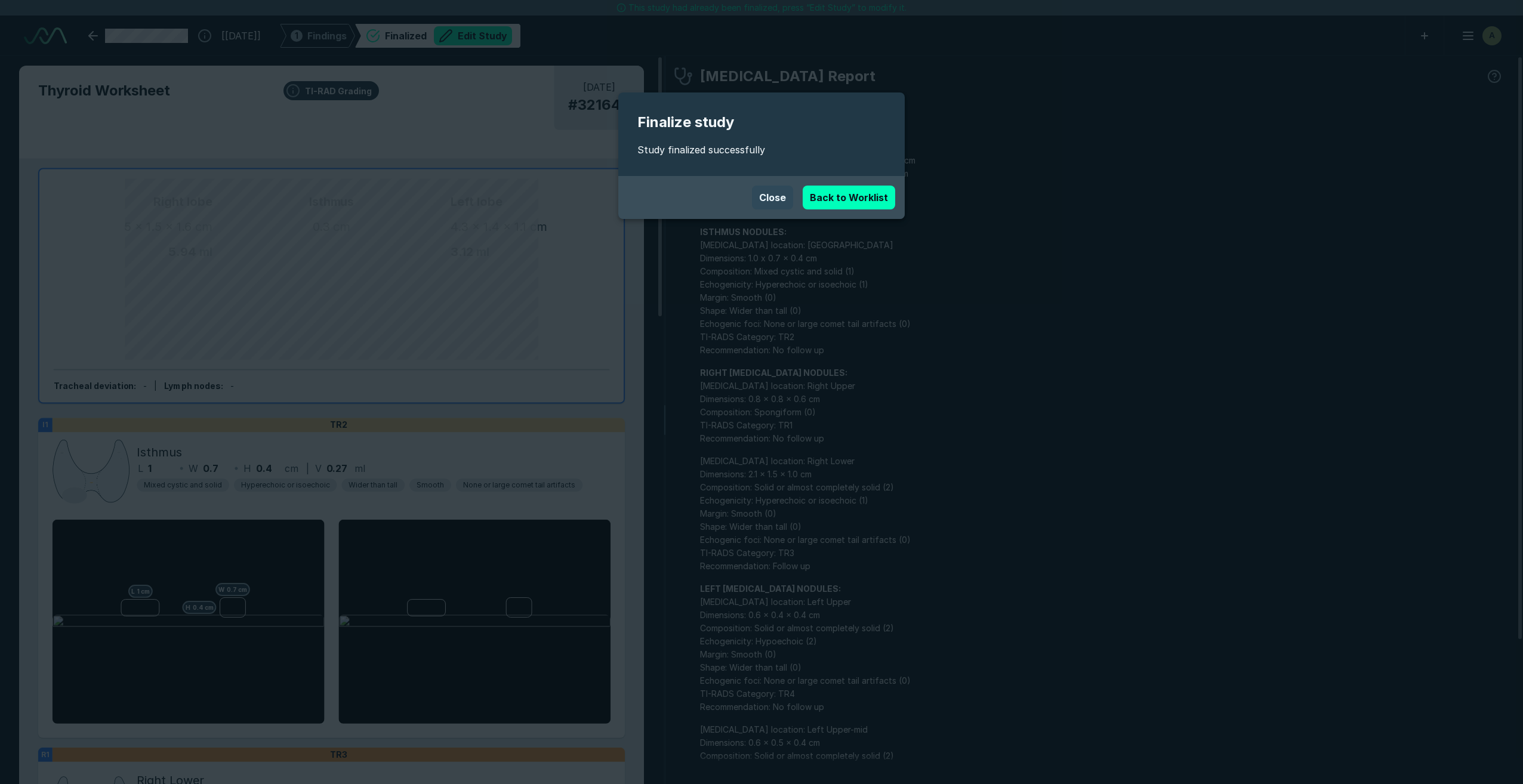
click at [784, 202] on button "Close" at bounding box center [772, 197] width 41 height 24
